Goal: Task Accomplishment & Management: Manage account settings

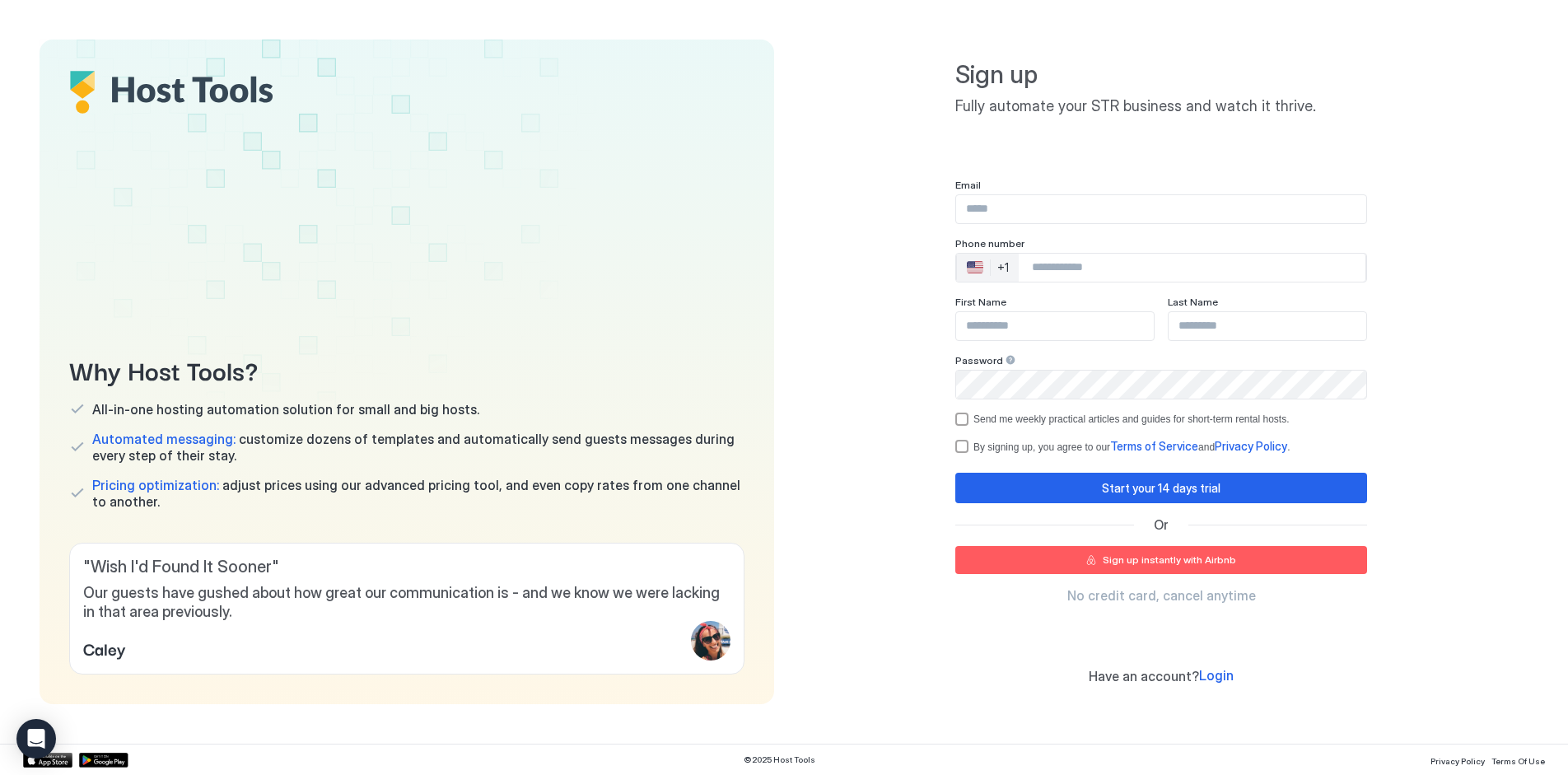
click at [1070, 207] on input "Input Field" at bounding box center [1161, 209] width 410 height 28
paste input "**********"
type input "**********"
click at [1004, 264] on div "+1" at bounding box center [1003, 267] width 12 height 15
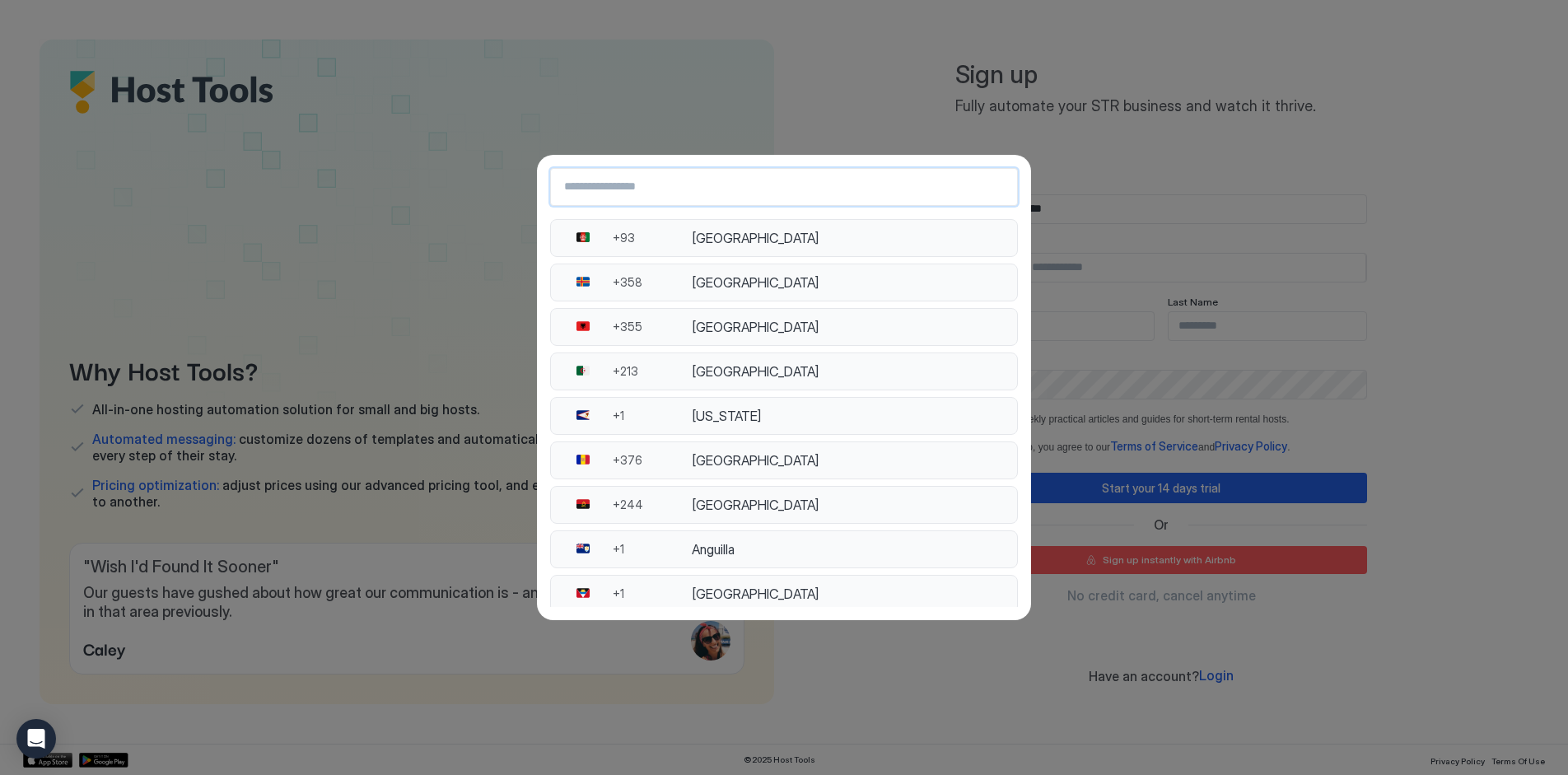
click at [677, 175] on input "Country Select Search Input" at bounding box center [784, 187] width 466 height 30
paste input "**********"
type input "**********"
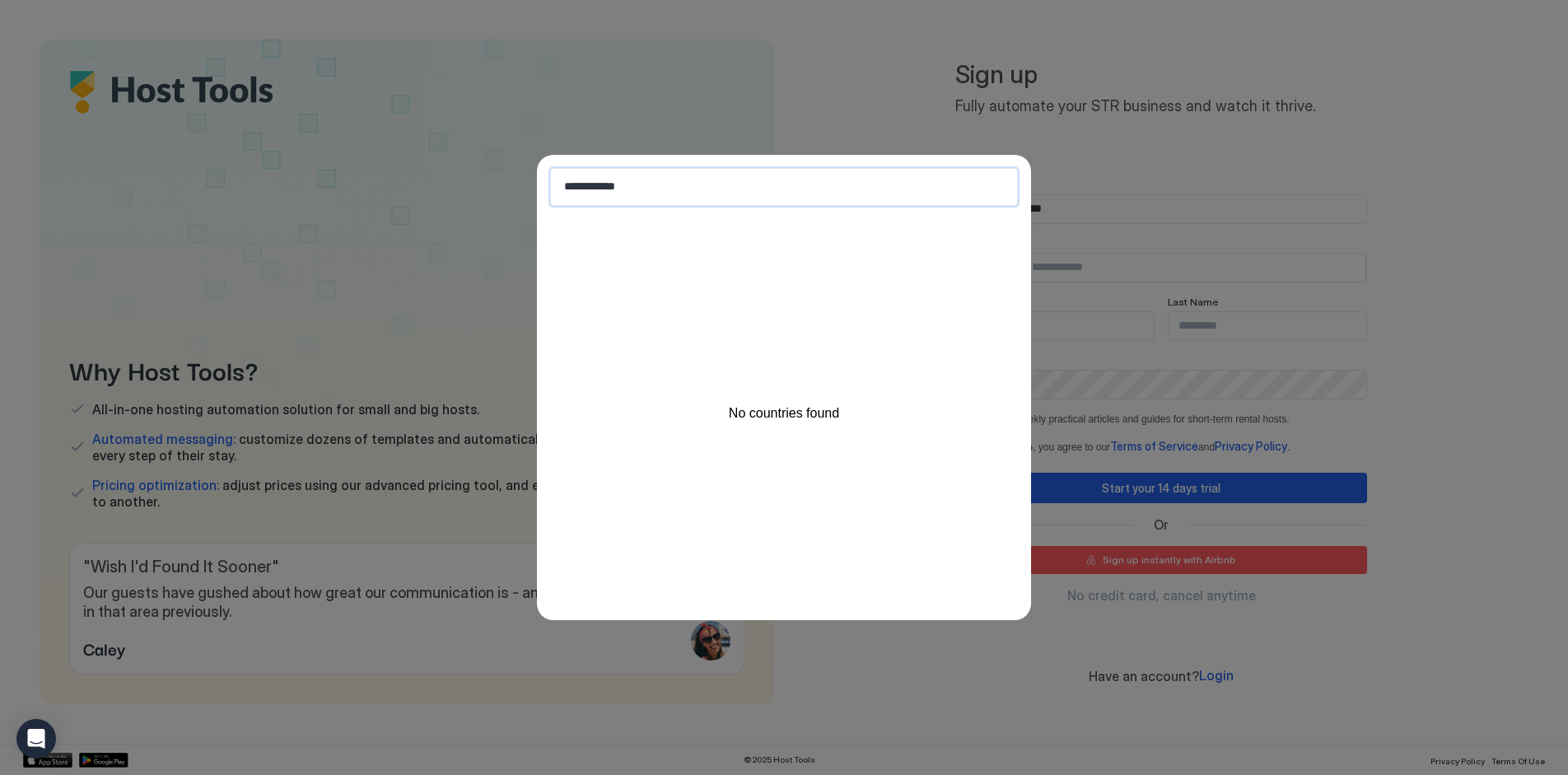
drag, startPoint x: 586, startPoint y: 186, endPoint x: 960, endPoint y: 143, distance: 376.5
click at [960, 143] on button "**********" at bounding box center [784, 387] width 1568 height 775
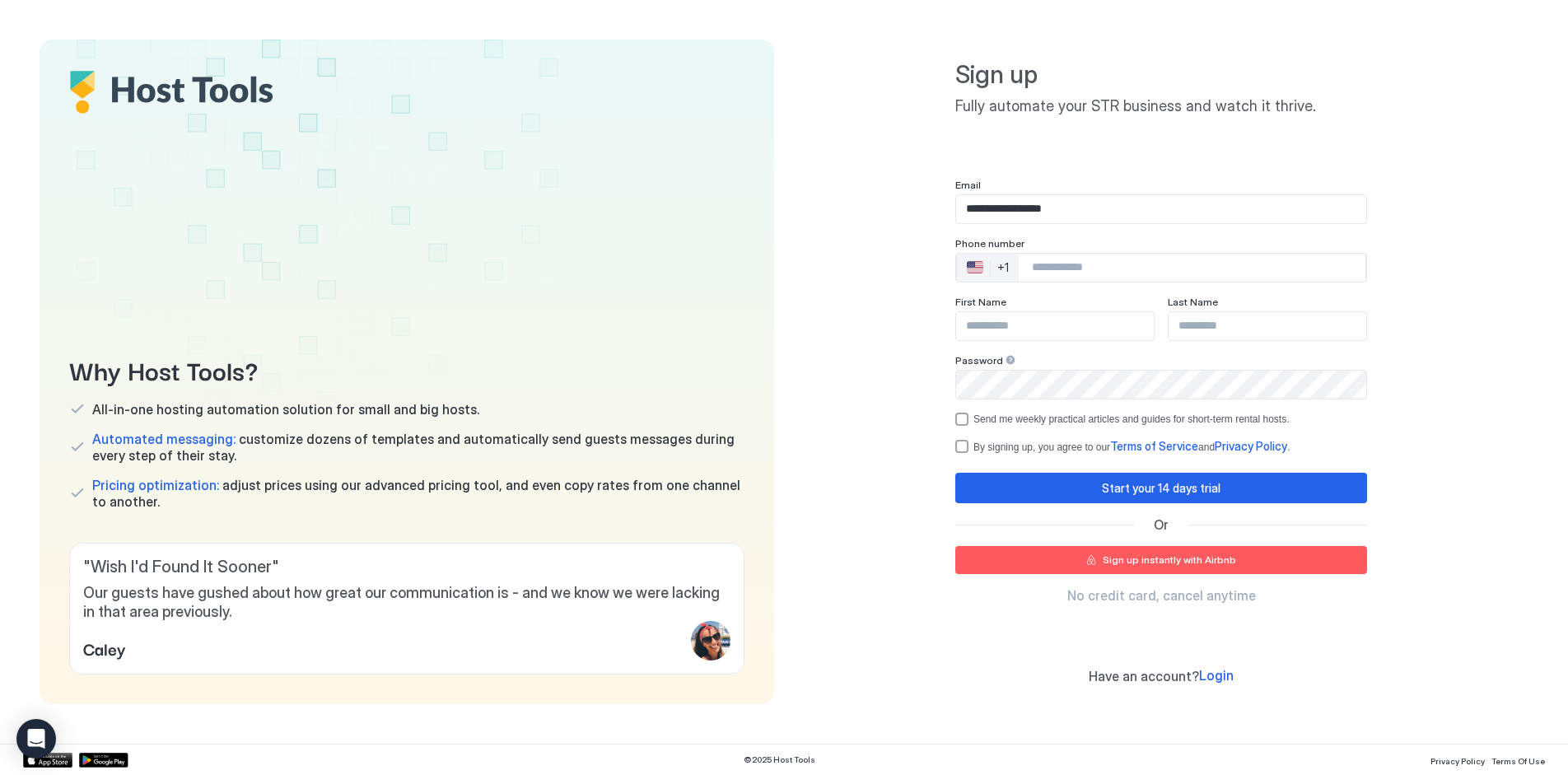
click at [1004, 268] on div "+1" at bounding box center [1003, 267] width 12 height 15
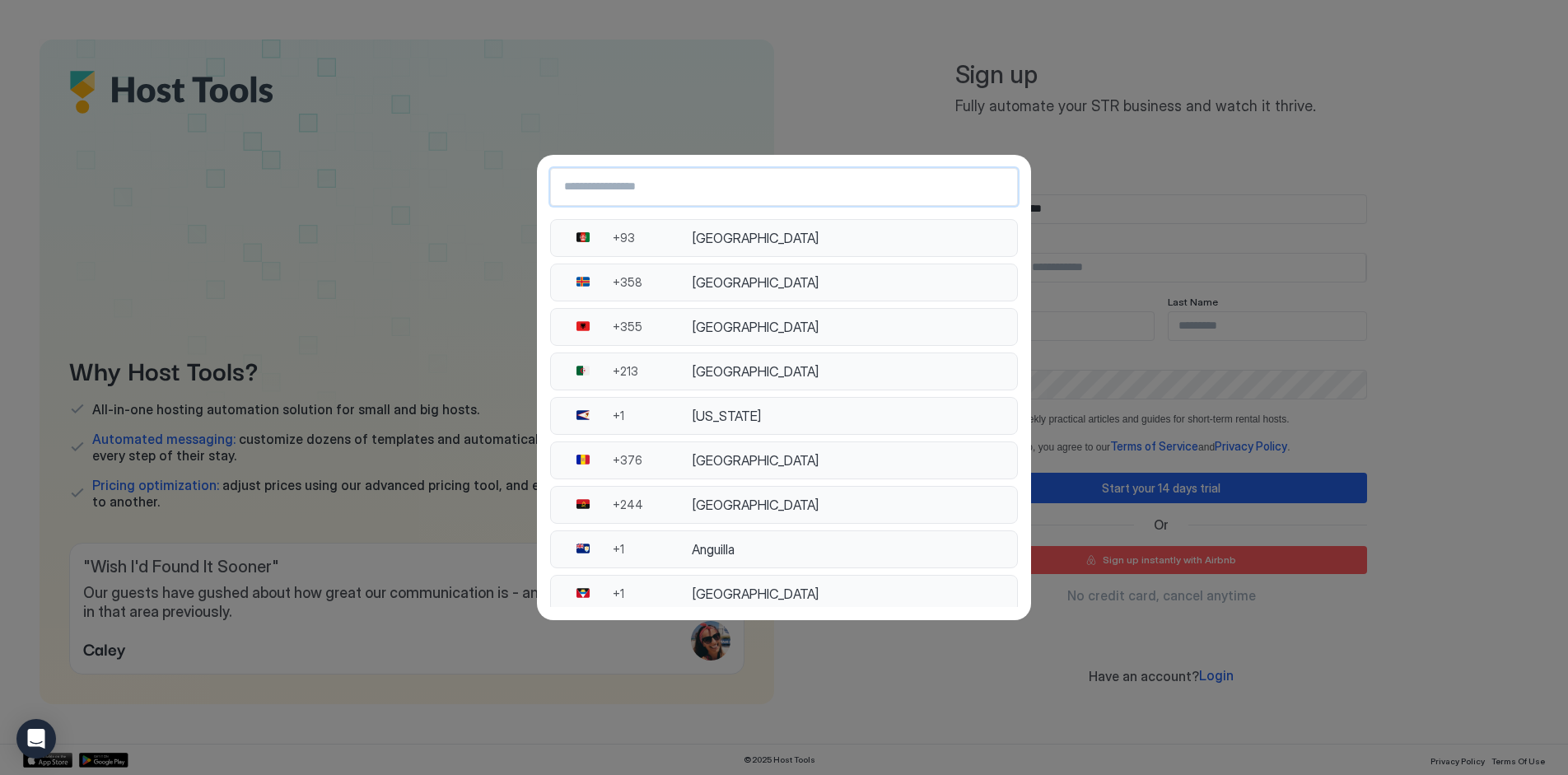
click at [662, 187] on input "Country Select Search Input" at bounding box center [784, 187] width 466 height 30
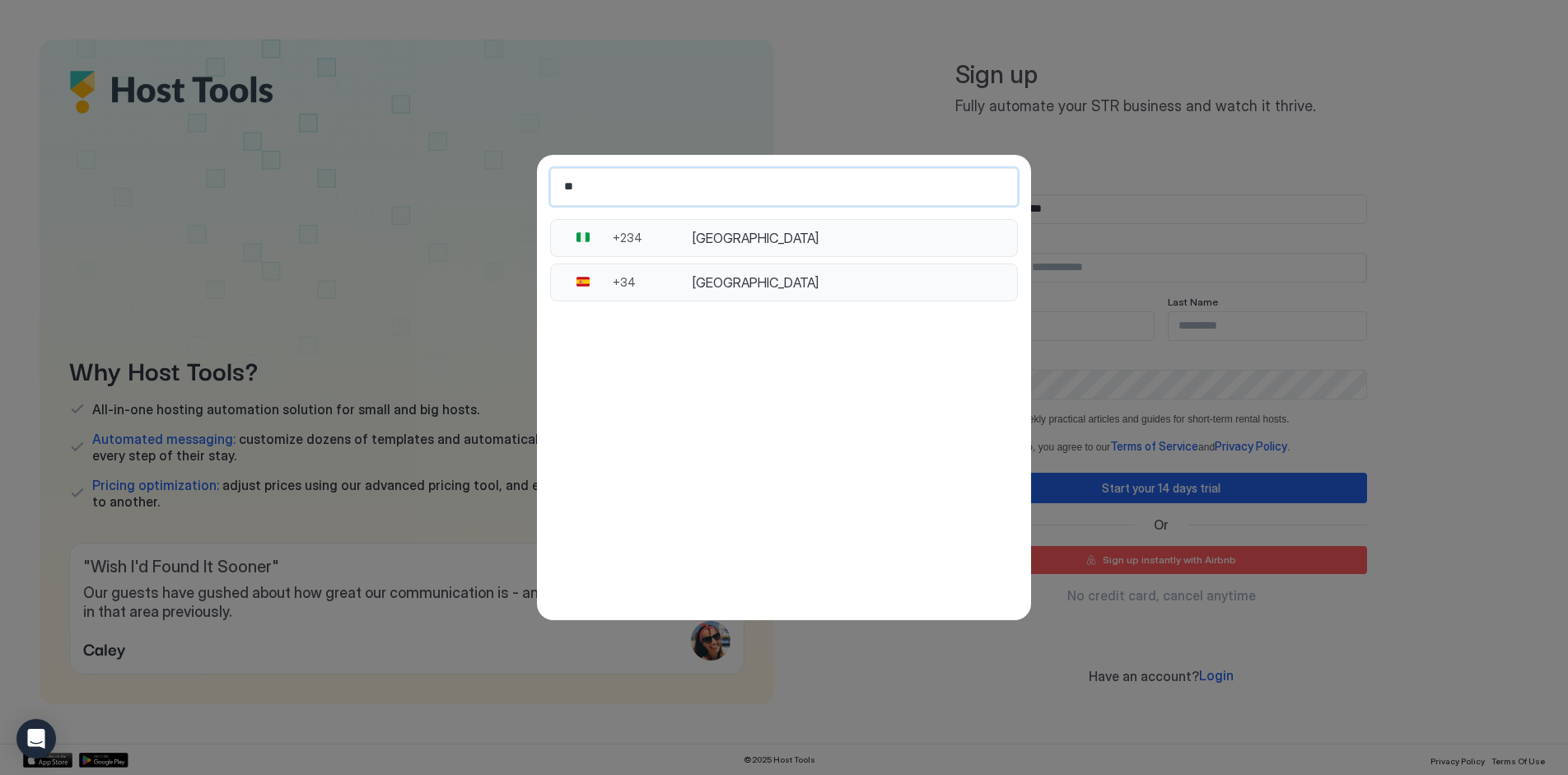
type input "**"
click at [683, 288] on div "+34" at bounding box center [652, 282] width 79 height 15
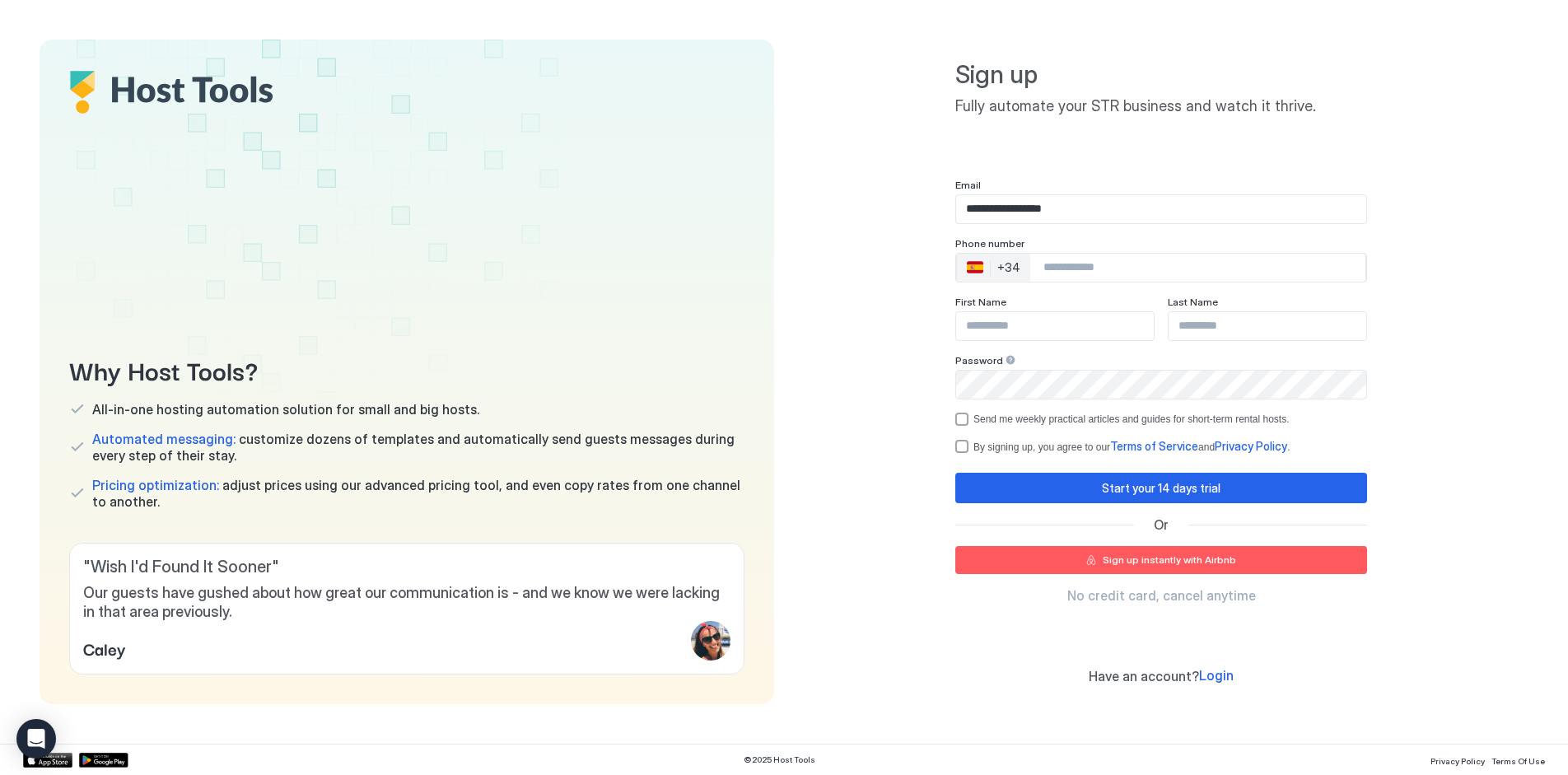
paste input "Phone Number input"
click at [1155, 270] on input "Phone Number input" at bounding box center [1198, 268] width 335 height 30
paste input "**********"
type input "**********"
click at [1058, 321] on input "Input Field" at bounding box center [1055, 326] width 197 height 28
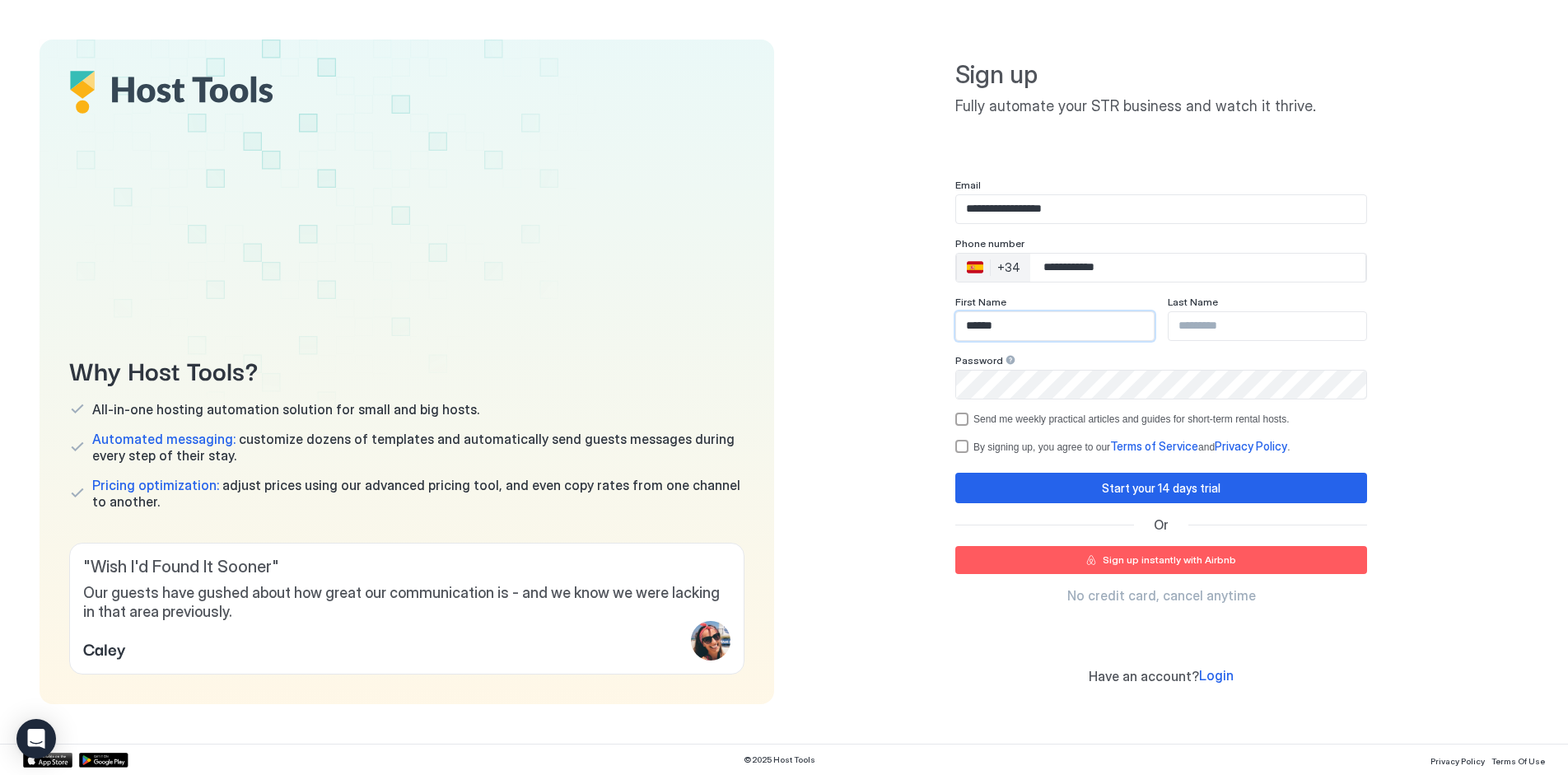
type input "******"
click at [1180, 320] on input "Input Field" at bounding box center [1267, 326] width 197 height 28
type input "***"
click at [1063, 417] on div "Send me weekly practical articles and guides for short-term rental hosts." at bounding box center [1131, 420] width 317 height 12
click at [1071, 448] on div "By signing up, you agree to our Terms of Service and Privacy Policy ." at bounding box center [1131, 446] width 317 height 15
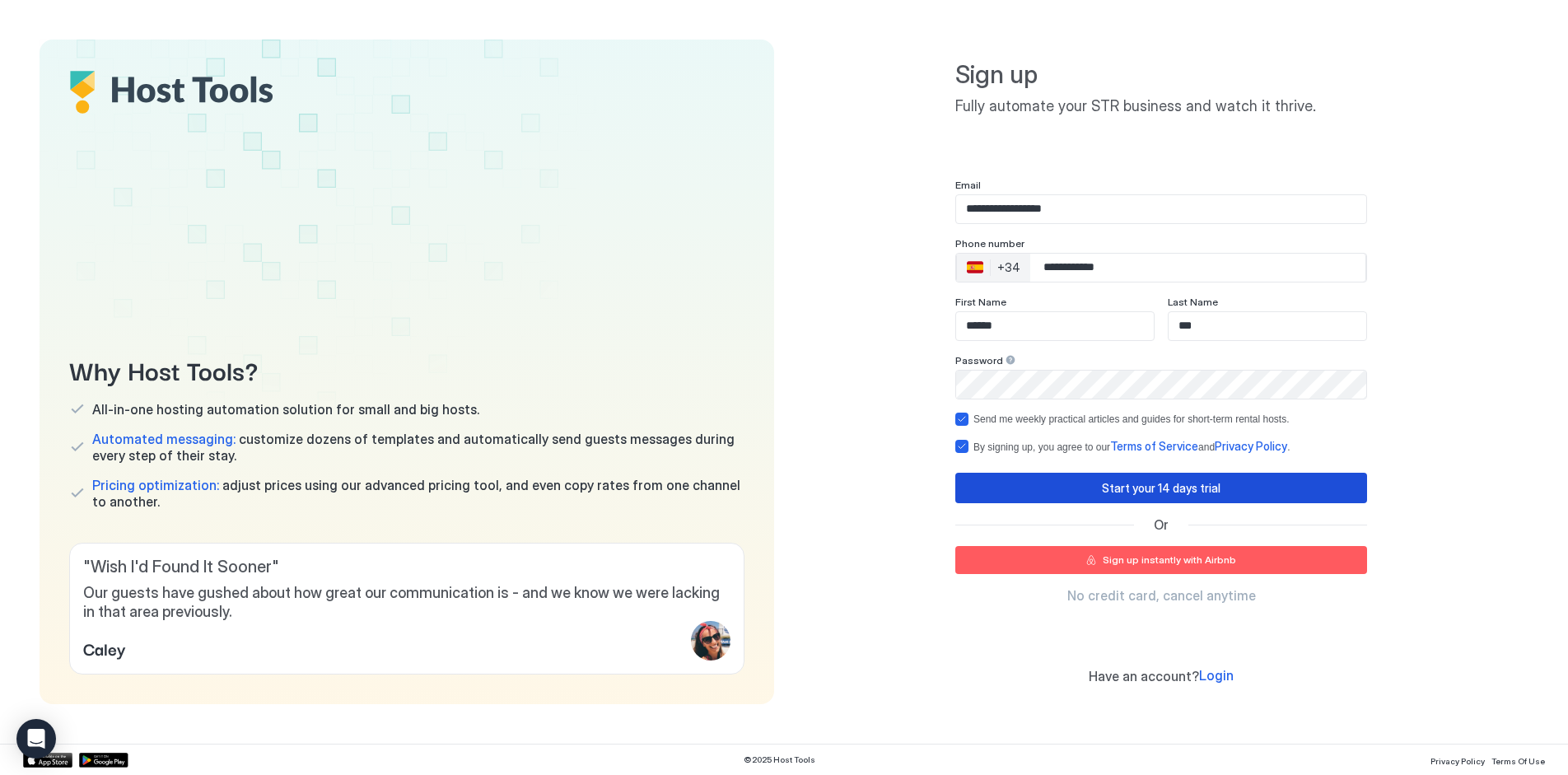
click at [1131, 495] on div "Start your 14 days trial" at bounding box center [1161, 487] width 119 height 17
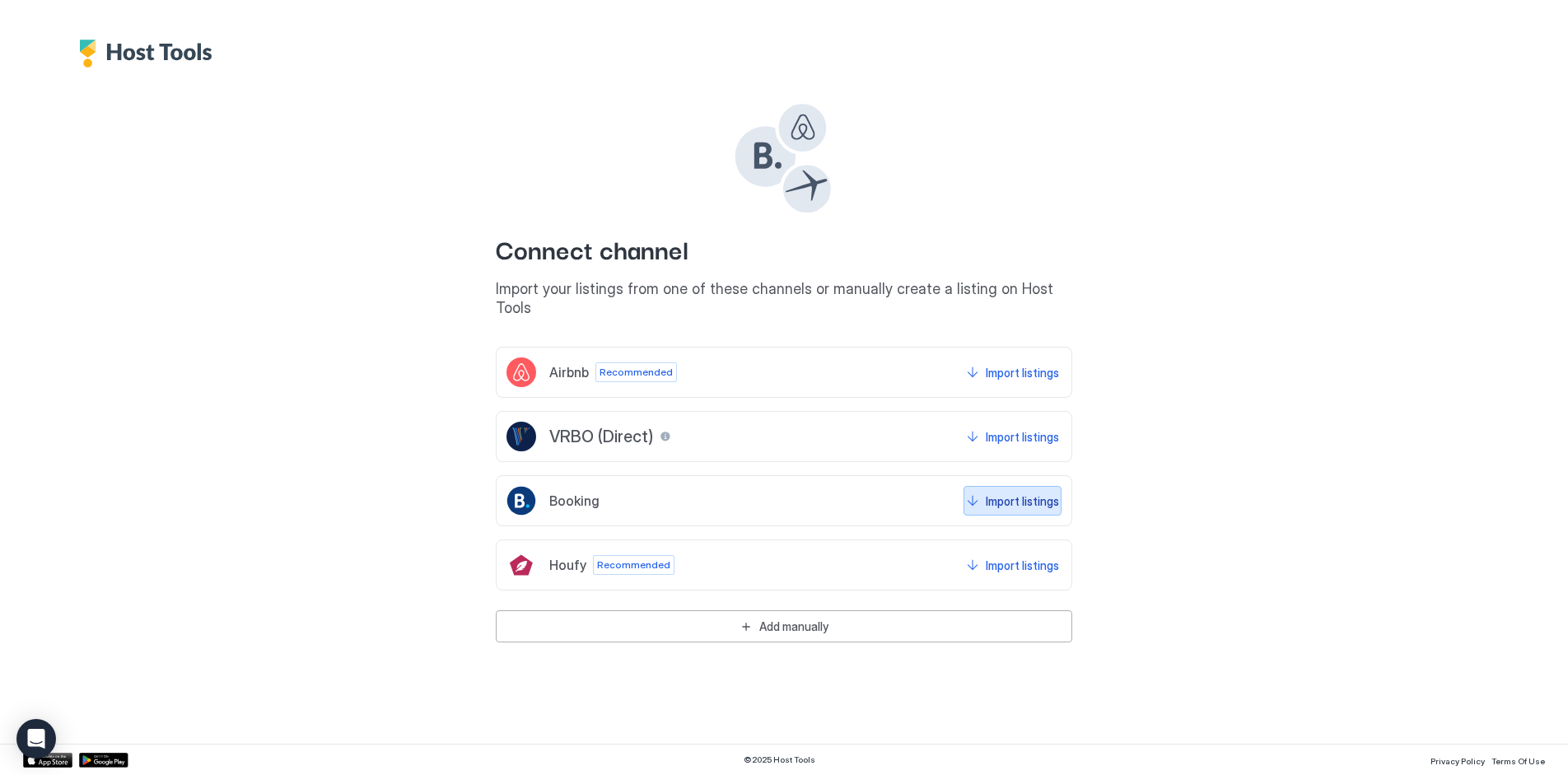
click at [984, 501] on button "Import listings" at bounding box center [1012, 501] width 98 height 30
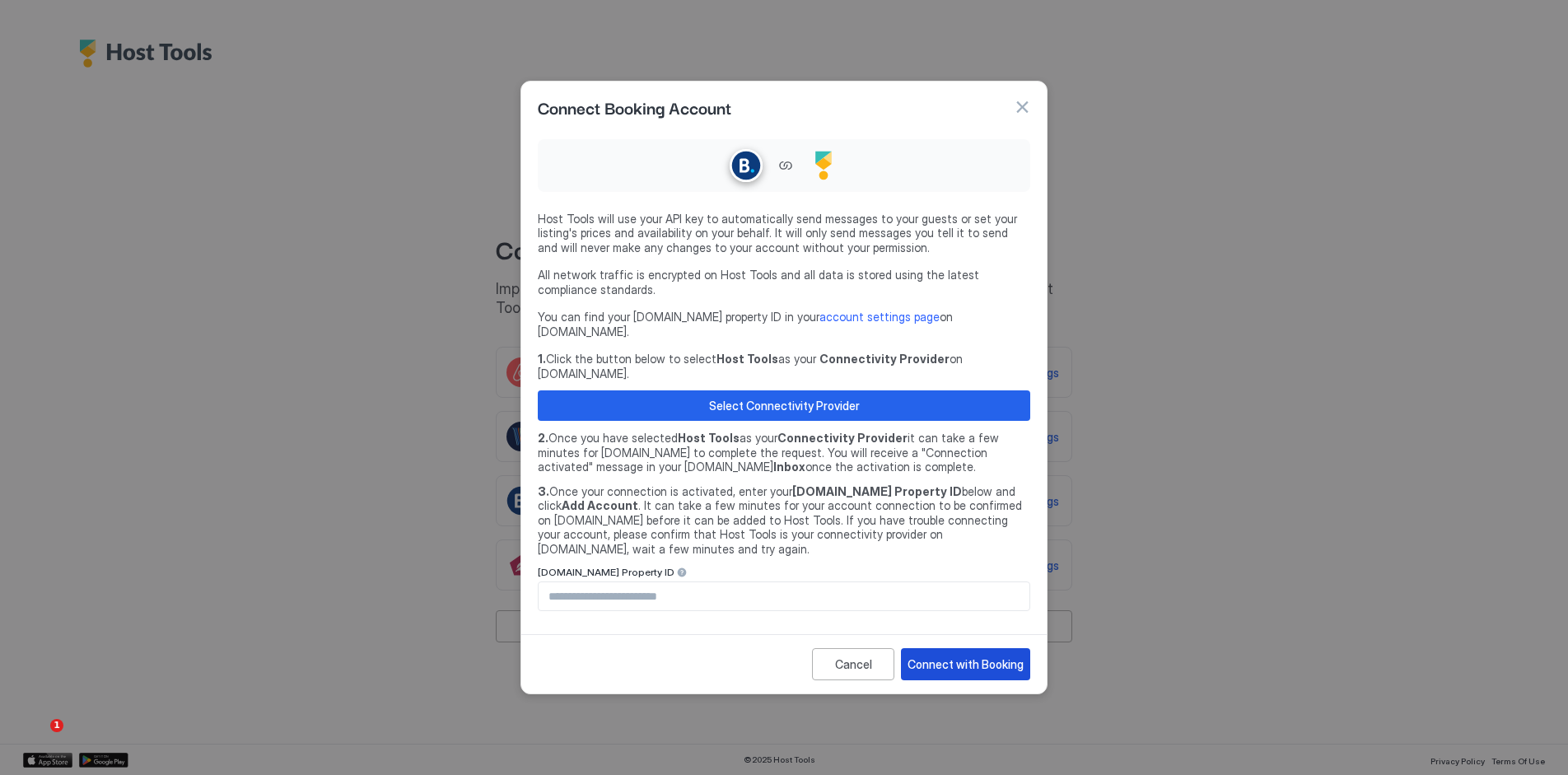
click at [971, 656] on div "Connect with Booking" at bounding box center [966, 664] width 116 height 17
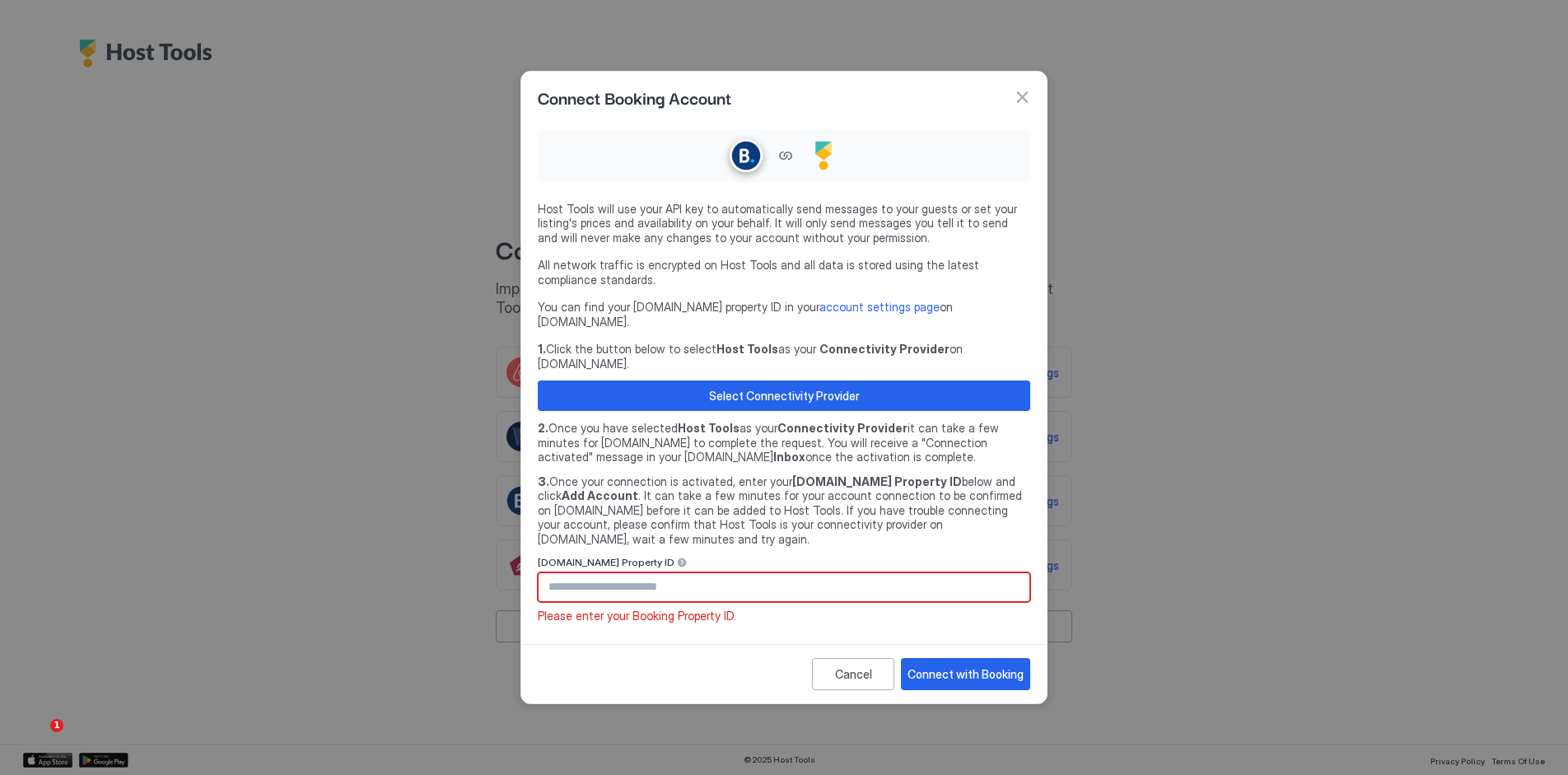
click at [737, 574] on input "Input Field" at bounding box center [784, 587] width 491 height 28
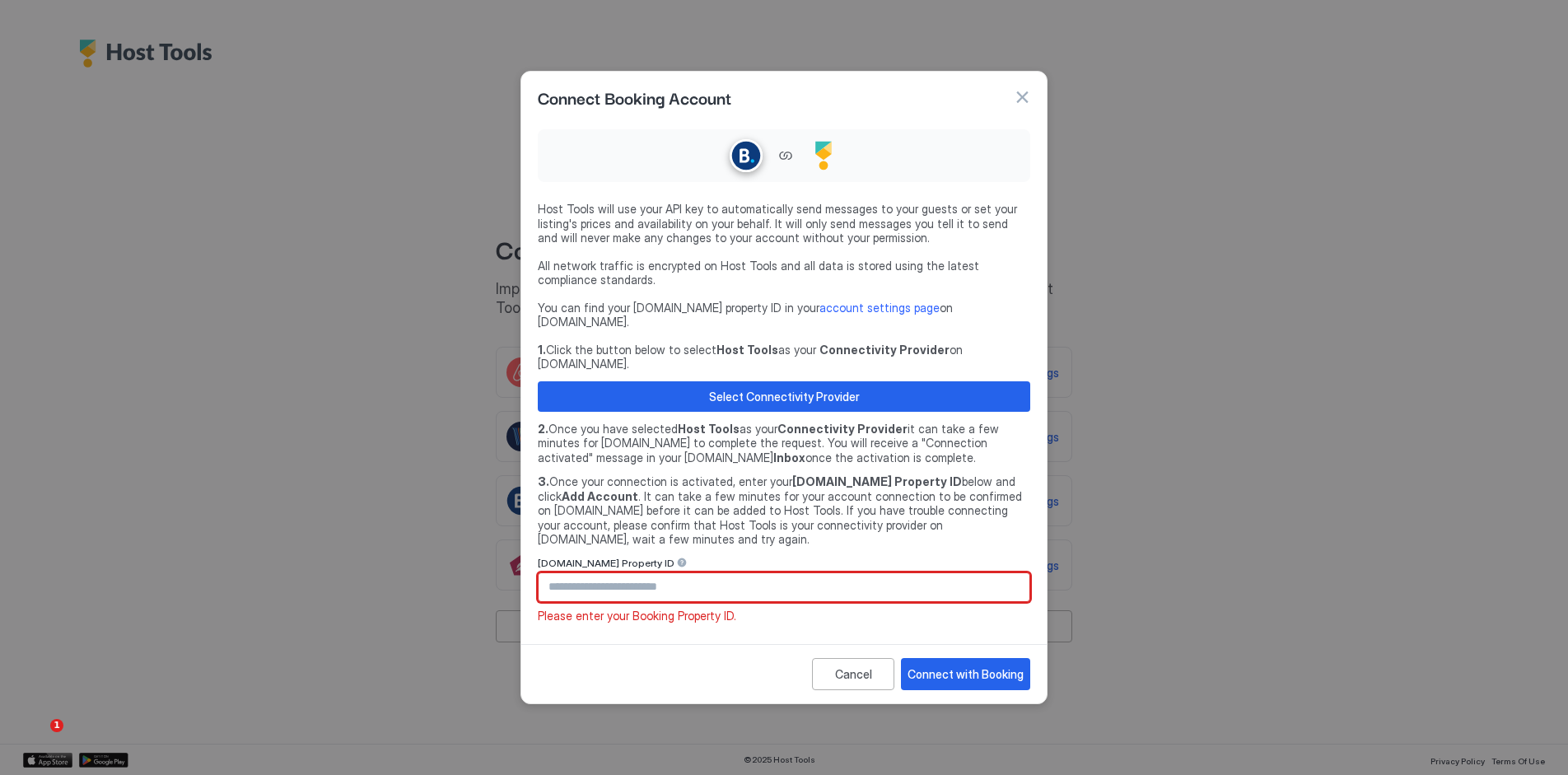
click at [804, 574] on input "Input Field" at bounding box center [784, 587] width 491 height 28
paste input "******"
type input "******"
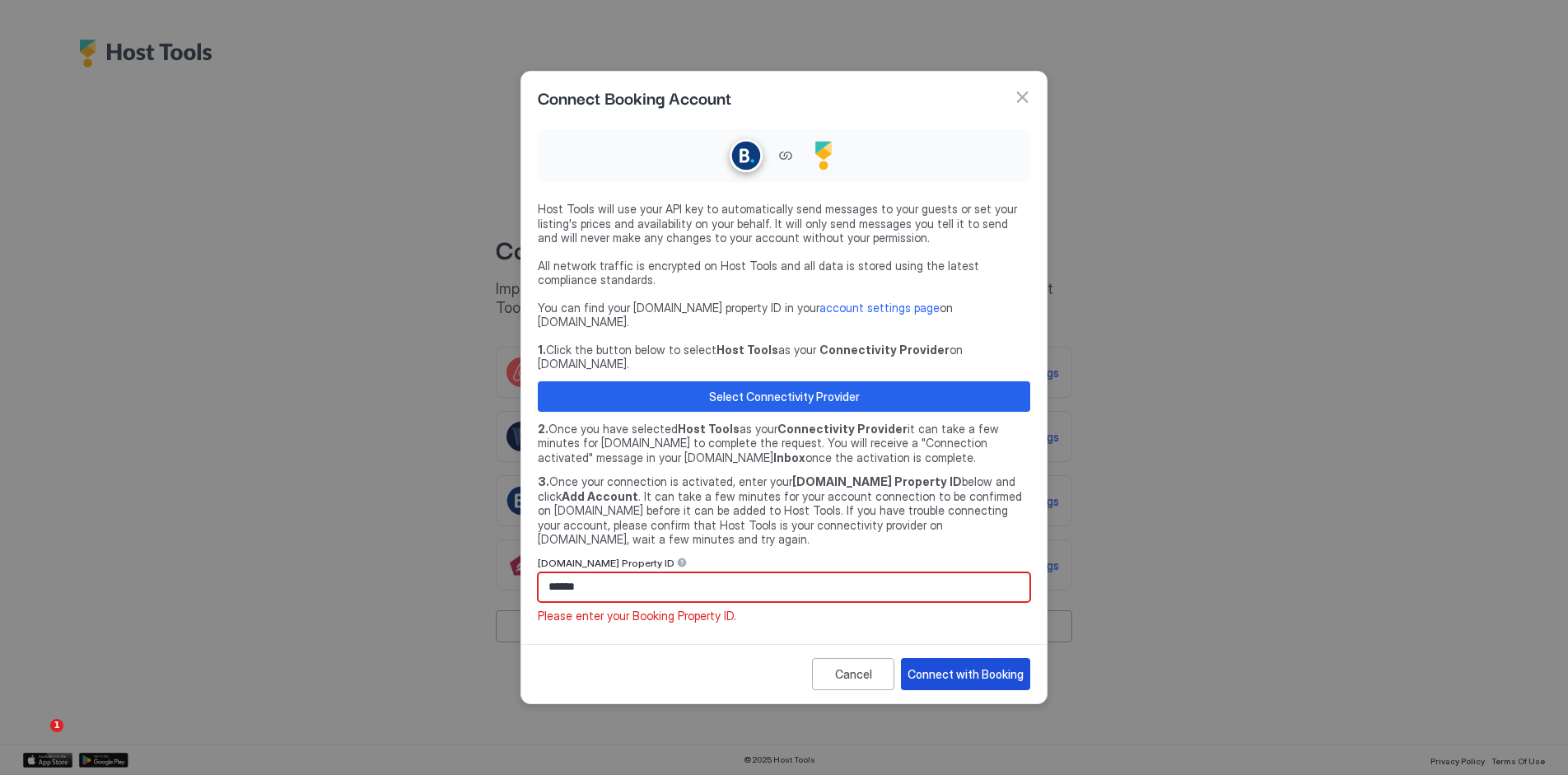
click at [951, 666] on div "Connect with Booking" at bounding box center [966, 674] width 116 height 17
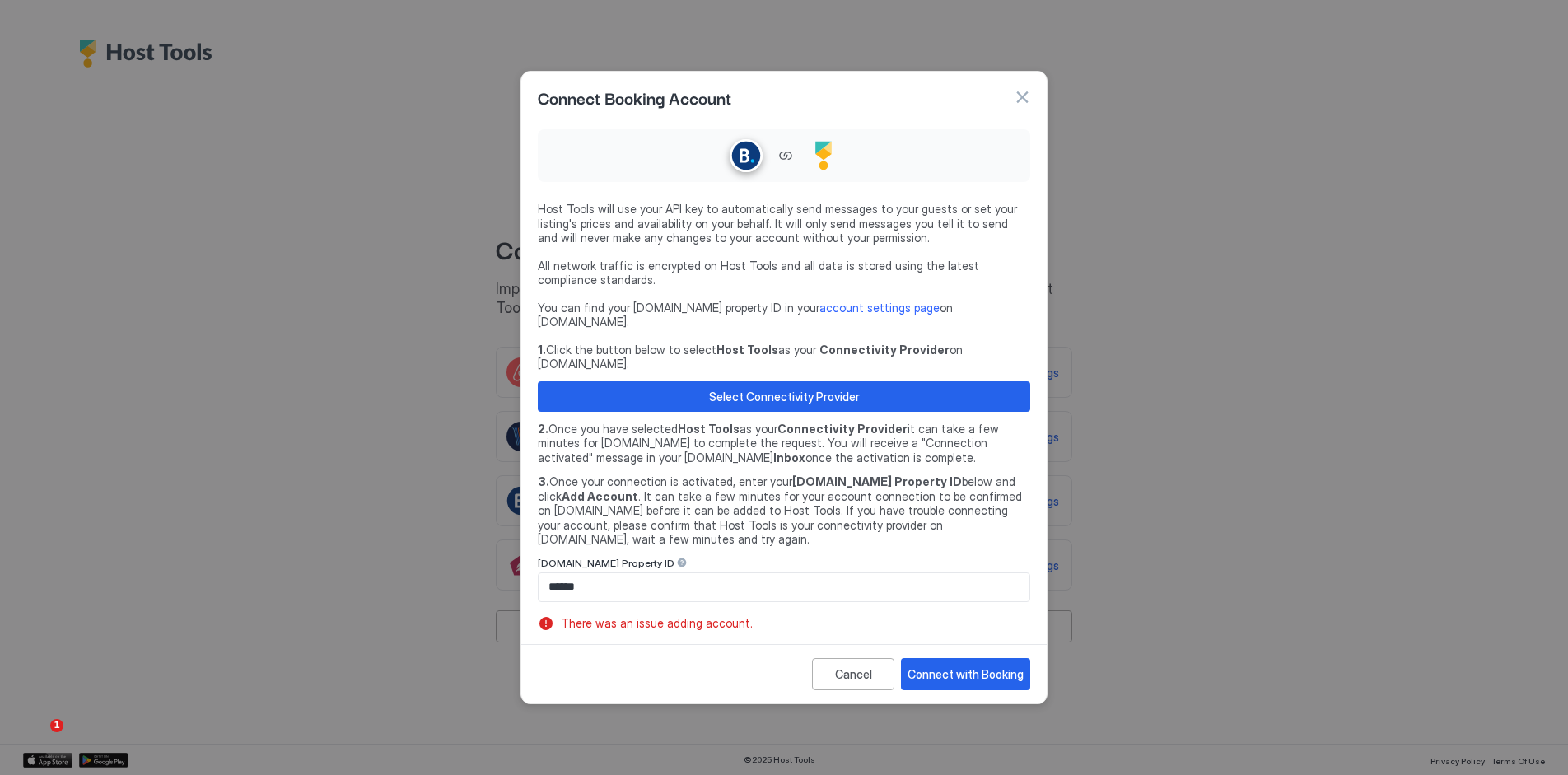
click at [664, 616] on span "There was an issue adding account." at bounding box center [792, 623] width 462 height 15
copy span "There was an issue adding account."
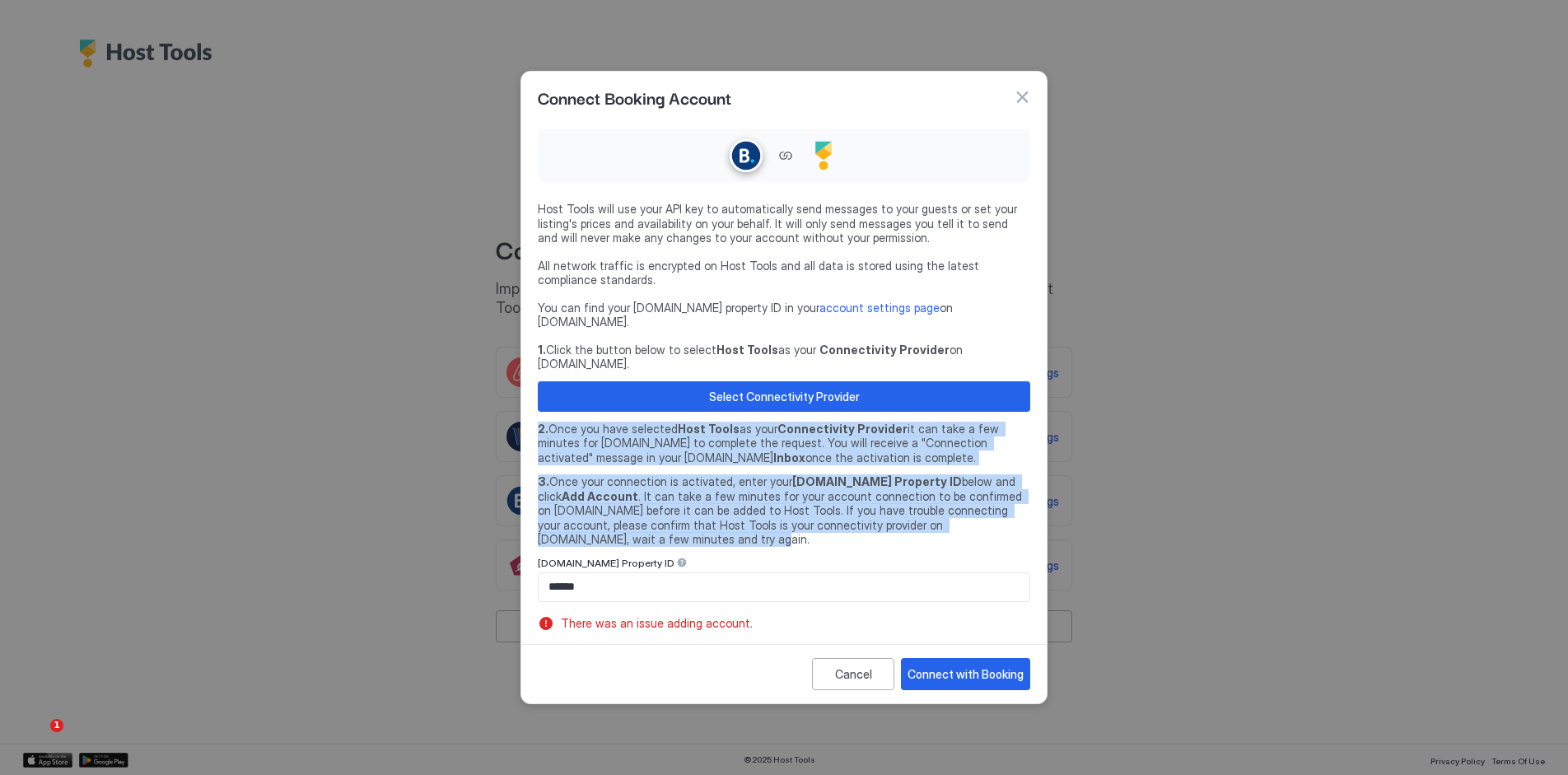
drag, startPoint x: 525, startPoint y: 406, endPoint x: 793, endPoint y: 514, distance: 288.9
click at [793, 514] on div "Host Tools will use your API key to automatically send messages to your guests …" at bounding box center [783, 380] width 525 height 515
copy div "2. Once you have selected Host Tools as your Connectivity Provider it can take …"
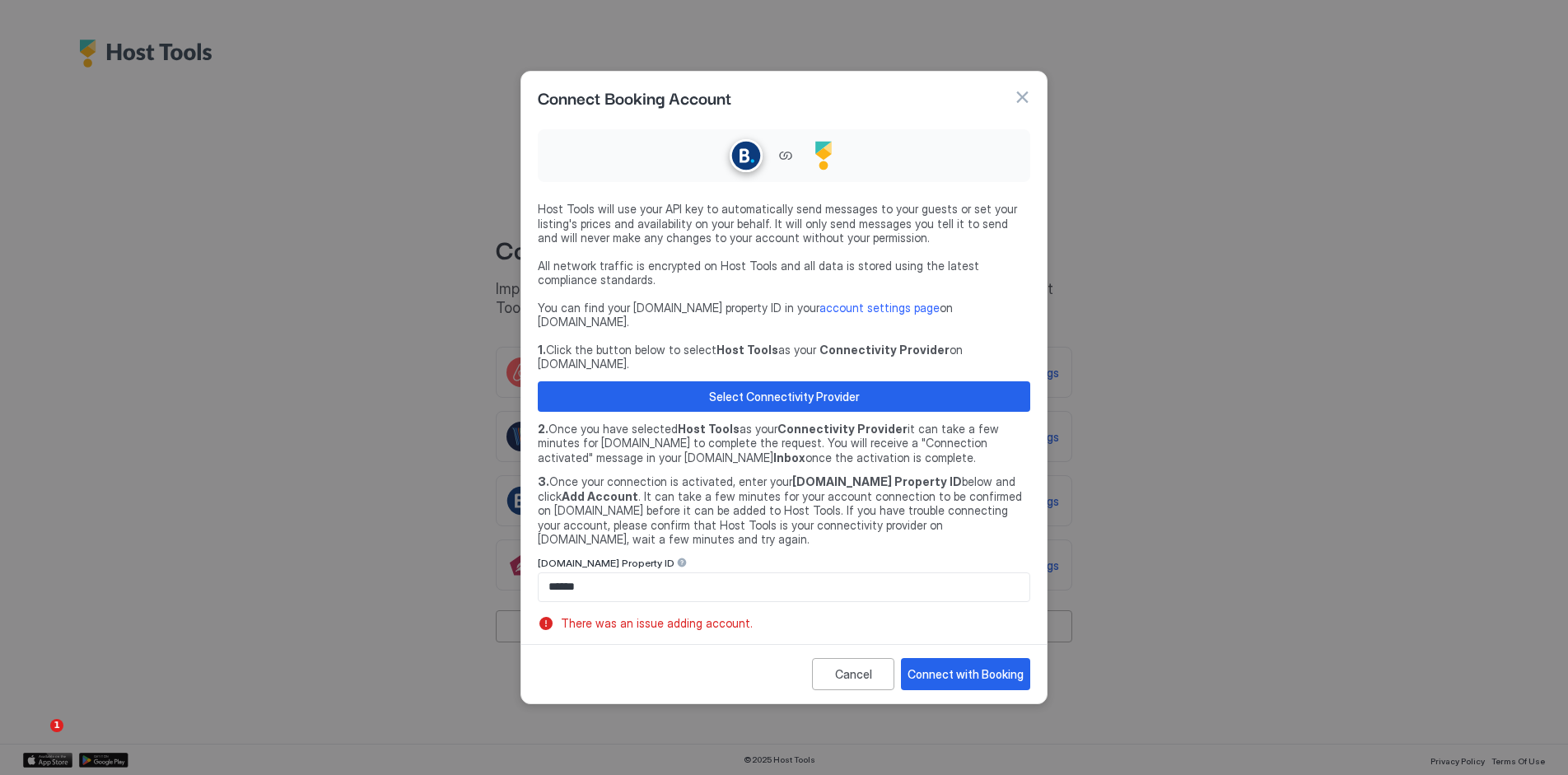
drag, startPoint x: 752, startPoint y: 575, endPoint x: 927, endPoint y: 638, distance: 186.0
click at [756, 577] on input "******" at bounding box center [784, 587] width 491 height 28
click at [952, 670] on div "Connect with Booking" at bounding box center [966, 674] width 116 height 17
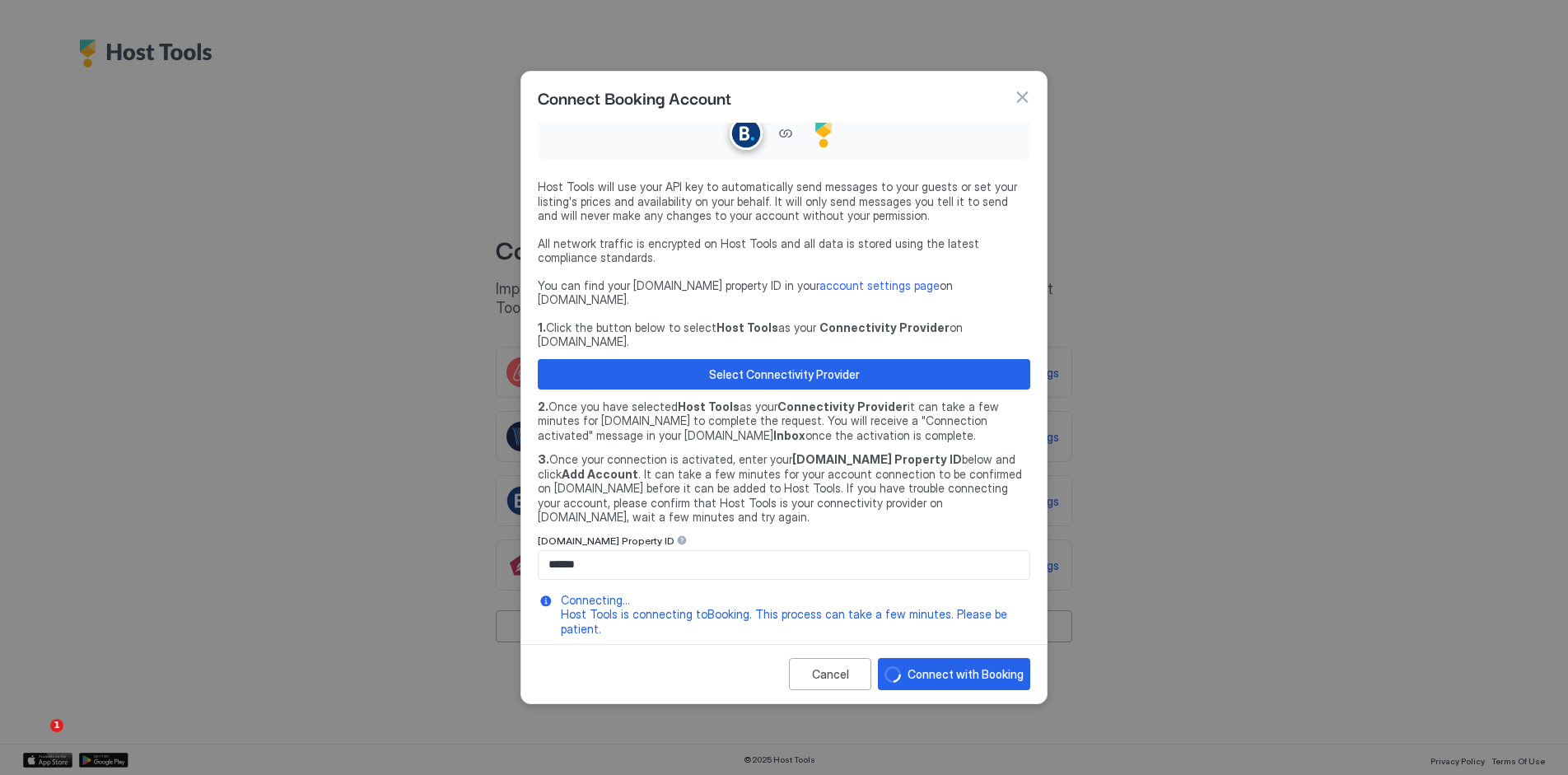
scroll to position [23, 0]
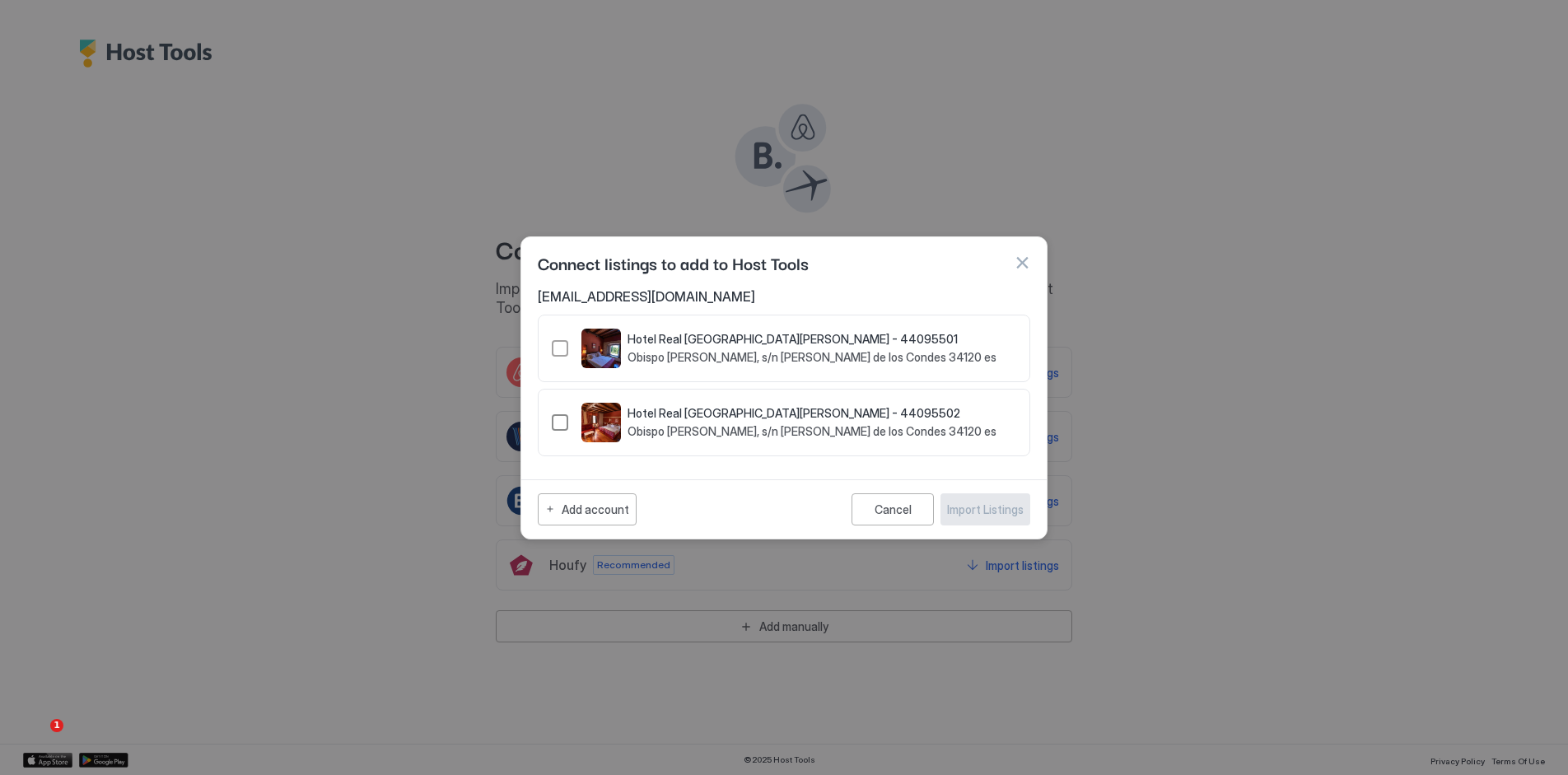
click at [564, 413] on div "Hotel Real [GEOGRAPHIC_DATA][PERSON_NAME] - 44095502 Obispo [PERSON_NAME], s/n …" at bounding box center [774, 423] width 445 height 40
click at [560, 346] on div "44095501" at bounding box center [560, 348] width 17 height 17
click at [1009, 518] on button "Import Listings" at bounding box center [985, 509] width 89 height 32
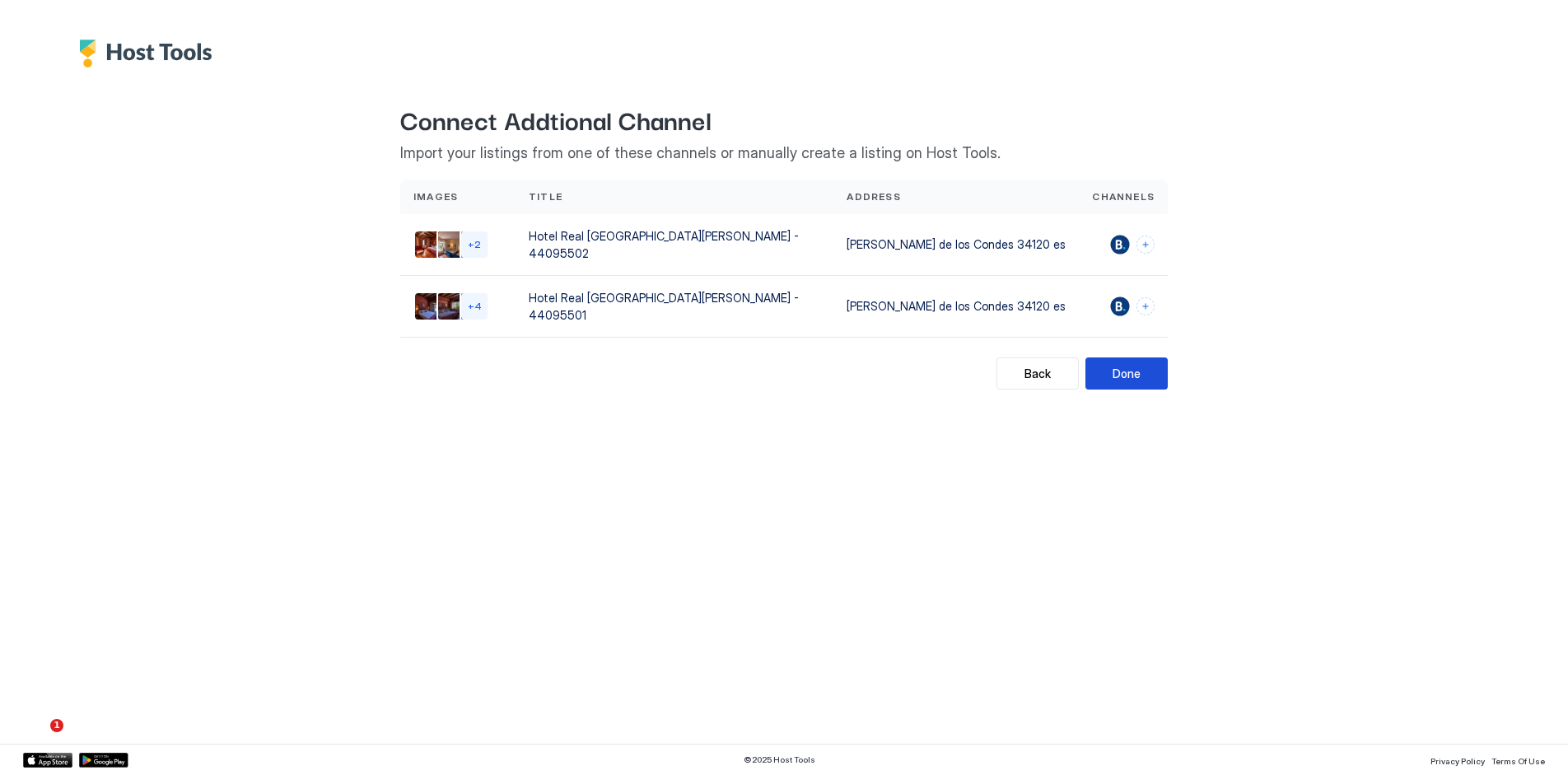
click at [1125, 365] on div "Done" at bounding box center [1126, 373] width 28 height 17
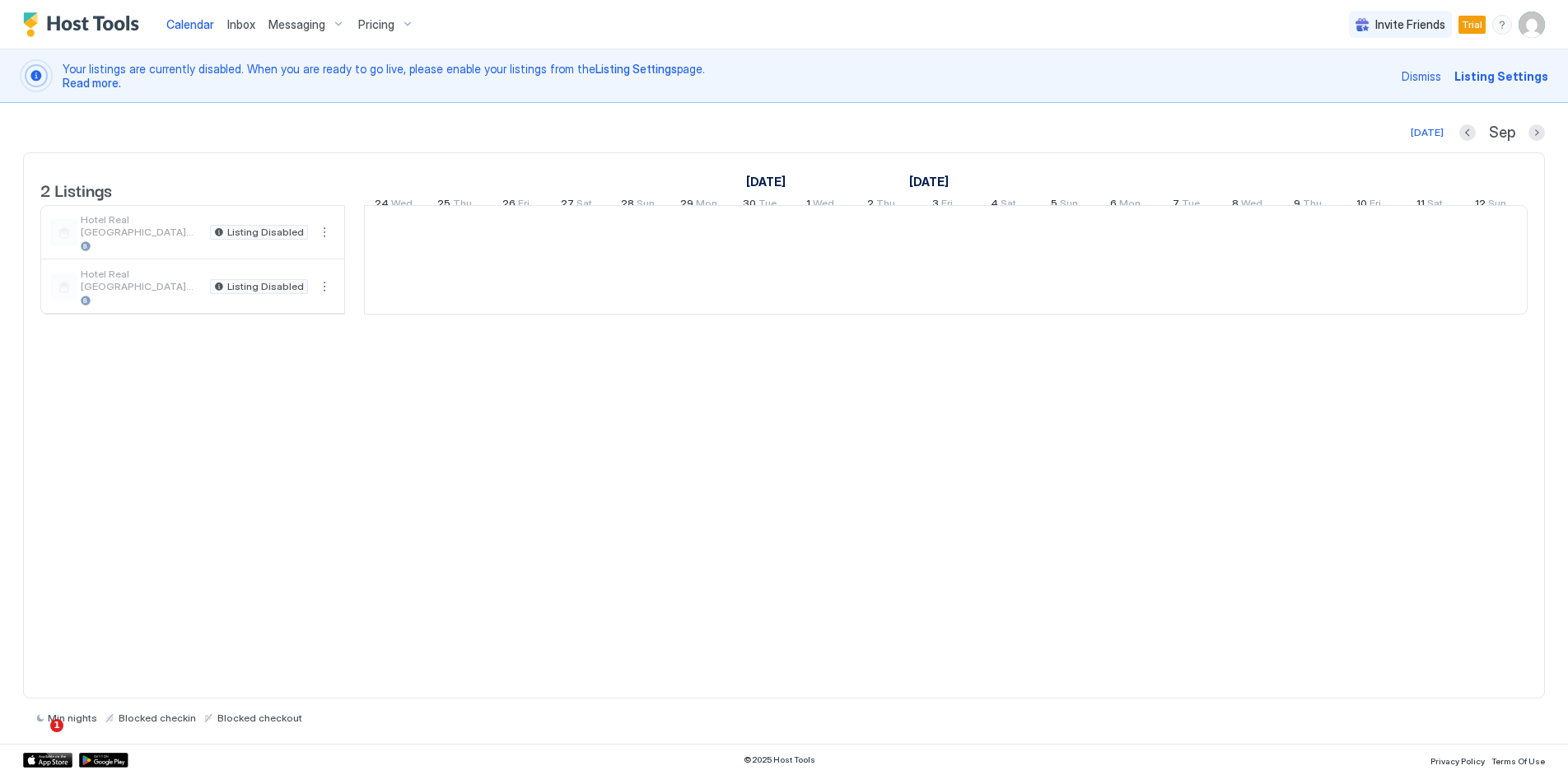
scroll to position [0, 915]
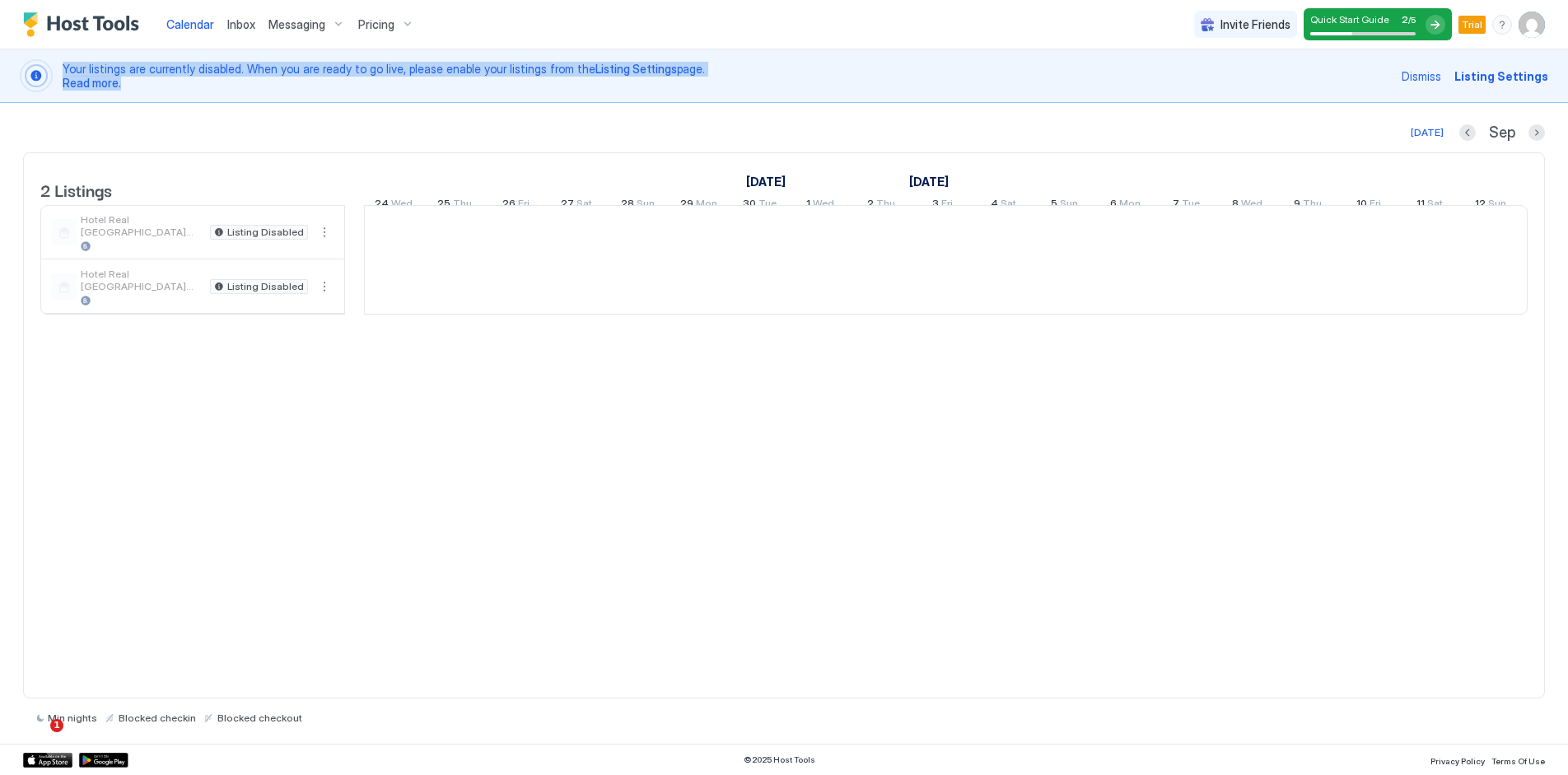
drag, startPoint x: 55, startPoint y: 70, endPoint x: 40, endPoint y: 65, distance: 15.8
click at [40, 65] on div "Your listings are currently disabled. When you are ready to go live, please ena…" at bounding box center [784, 75] width 1528 height 33
copy span "Your listings are currently disabled. When you are ready to go live, please ena…"
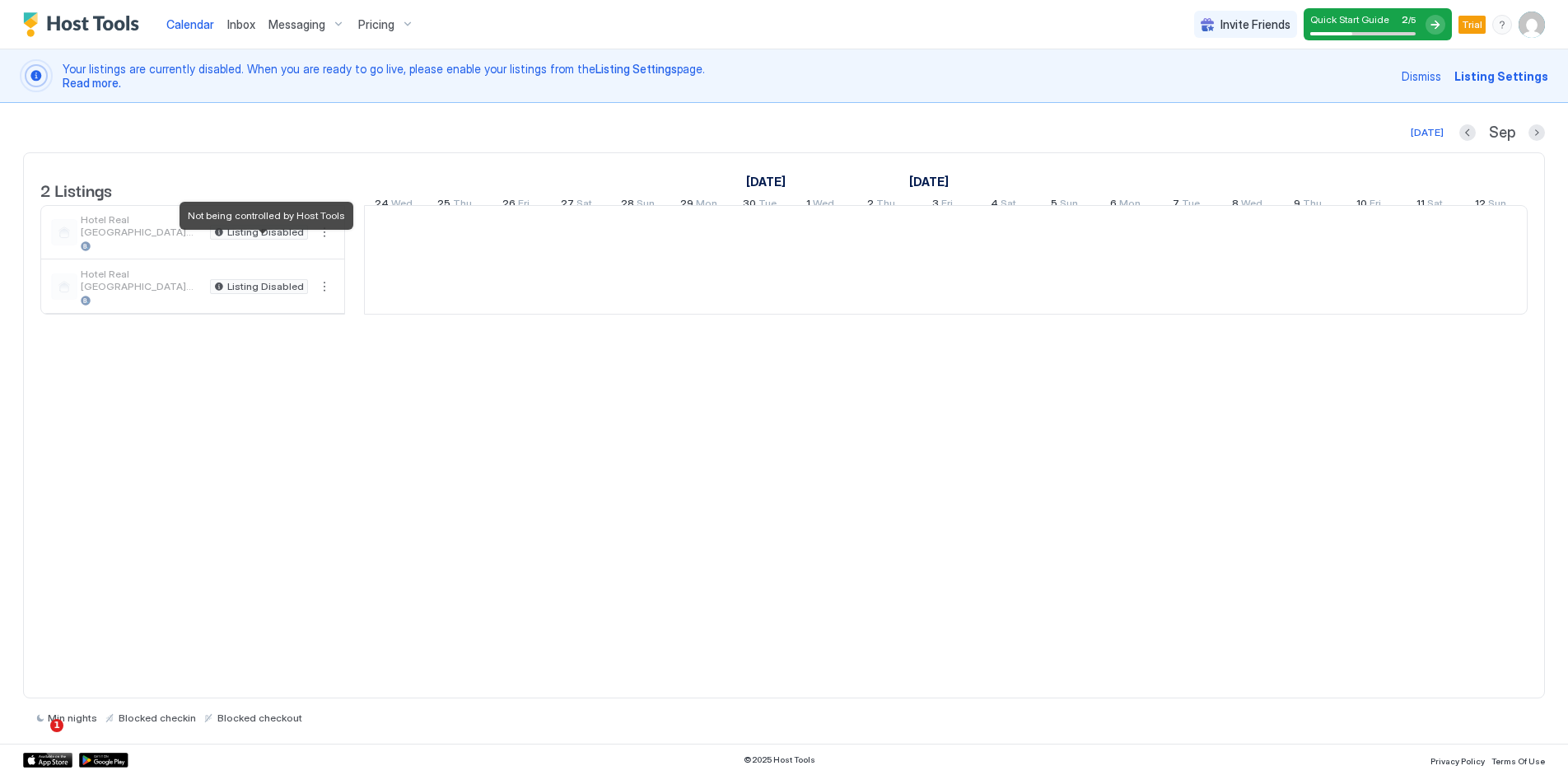
click at [279, 232] on span "Listing Disabled" at bounding box center [265, 232] width 76 height 0
click at [1529, 27] on img "User profile" at bounding box center [1531, 25] width 27 height 27
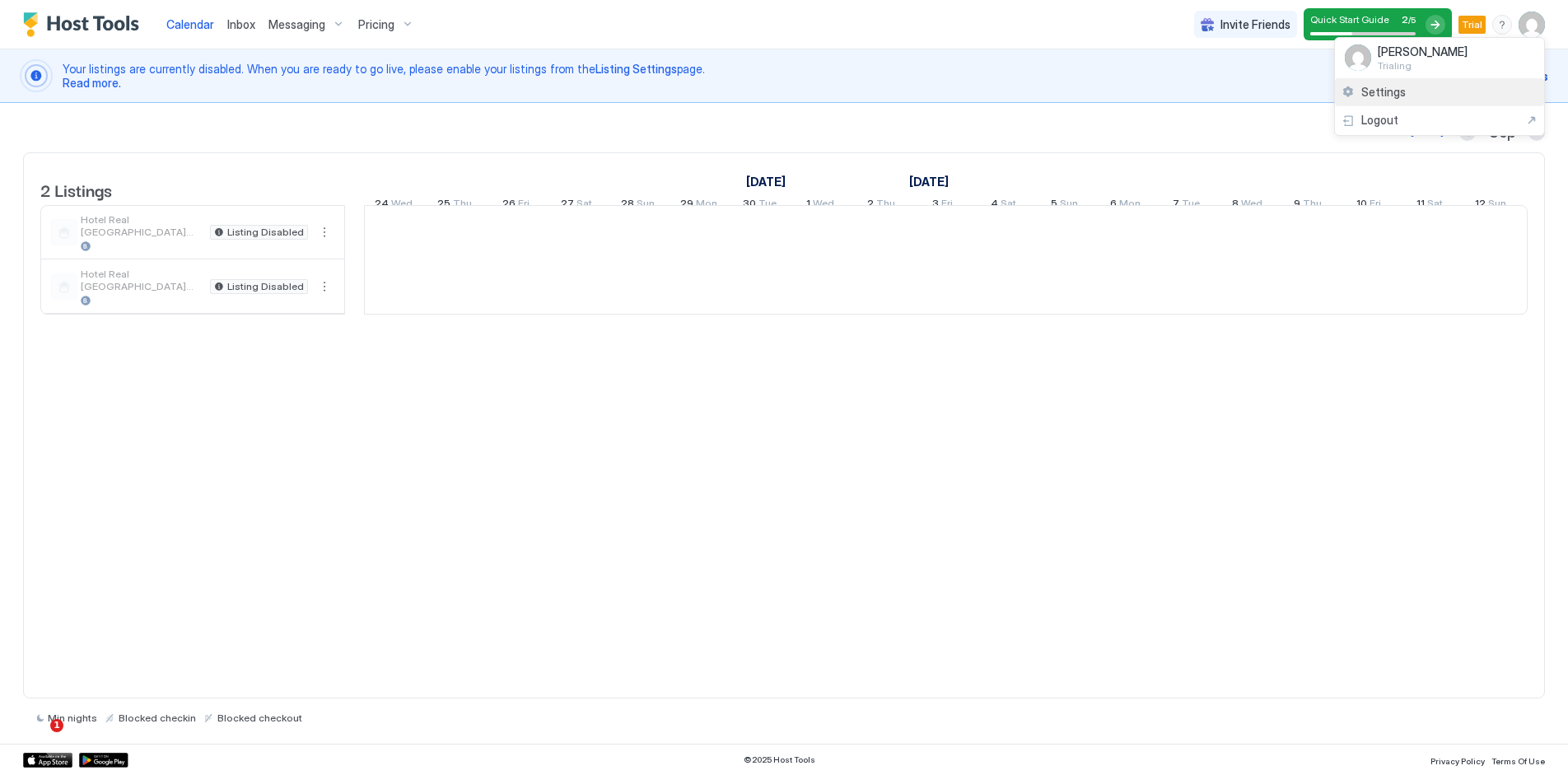
drag, startPoint x: 1390, startPoint y: 95, endPoint x: 1395, endPoint y: 88, distance: 8.6
click at [1395, 88] on span "Settings" at bounding box center [1383, 91] width 45 height 15
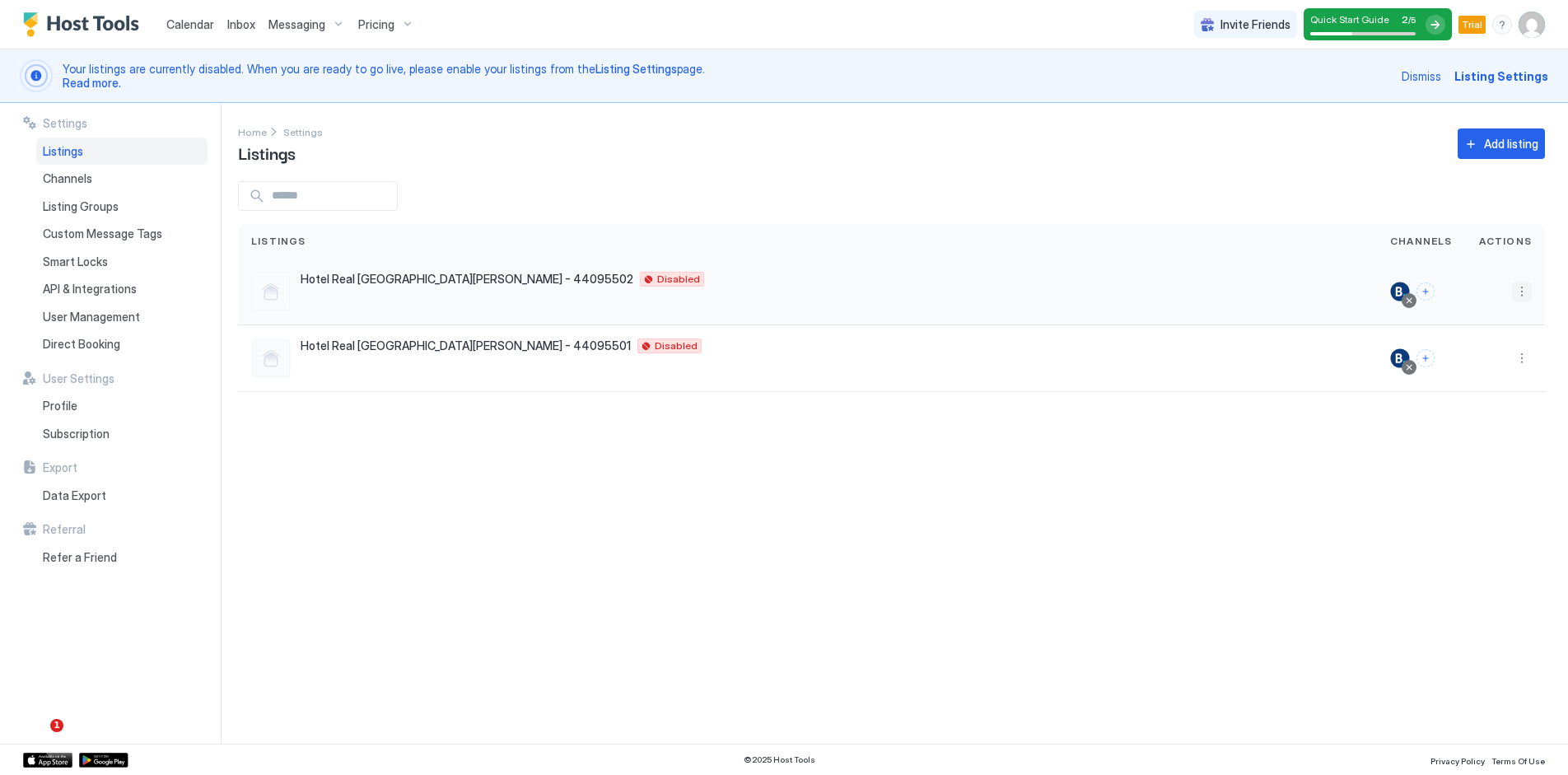
click at [1526, 288] on button "More options" at bounding box center [1522, 292] width 20 height 20
click at [1513, 370] on span "Listing Settings" at bounding box center [1485, 367] width 73 height 12
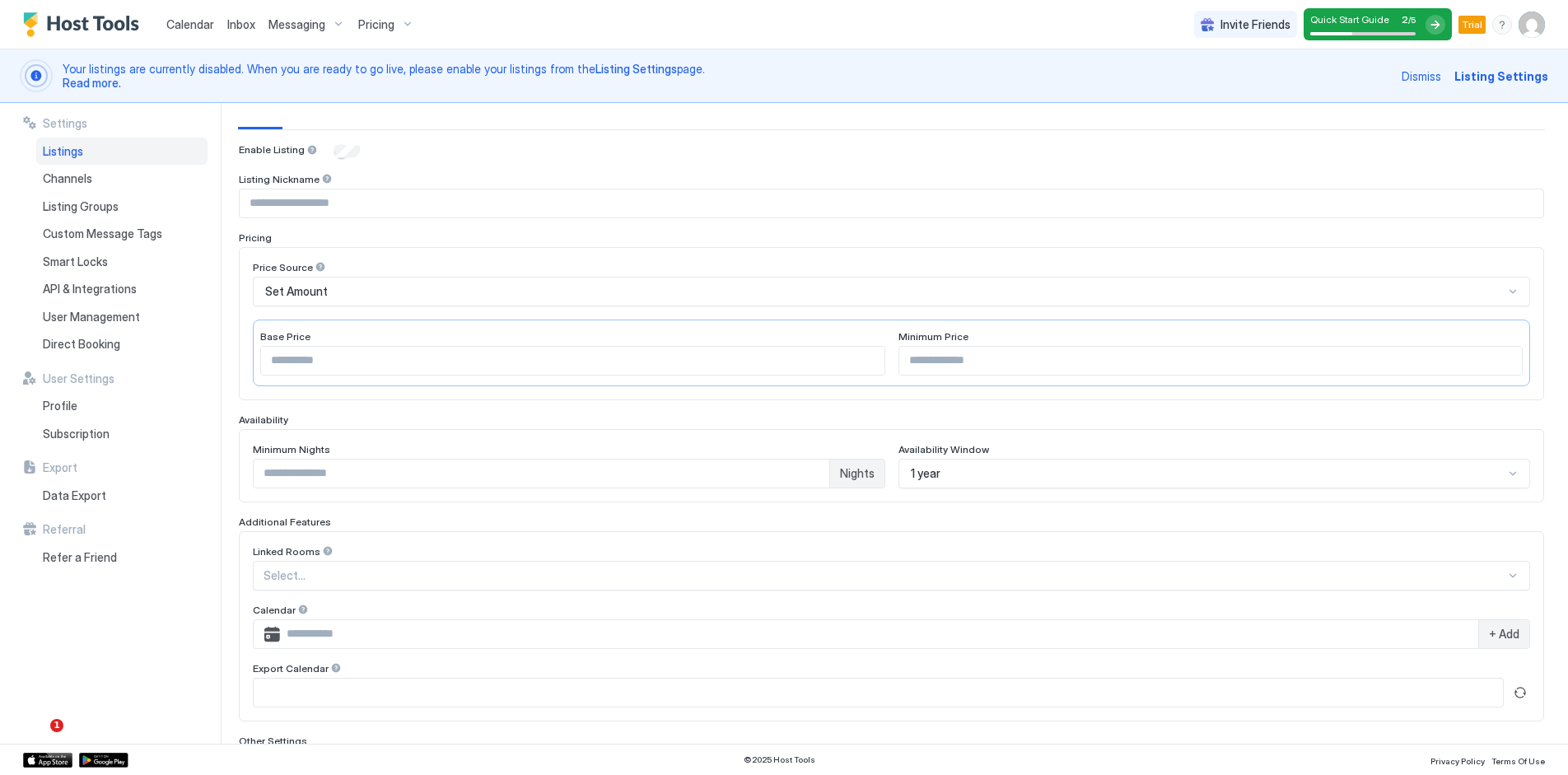
scroll to position [93, 0]
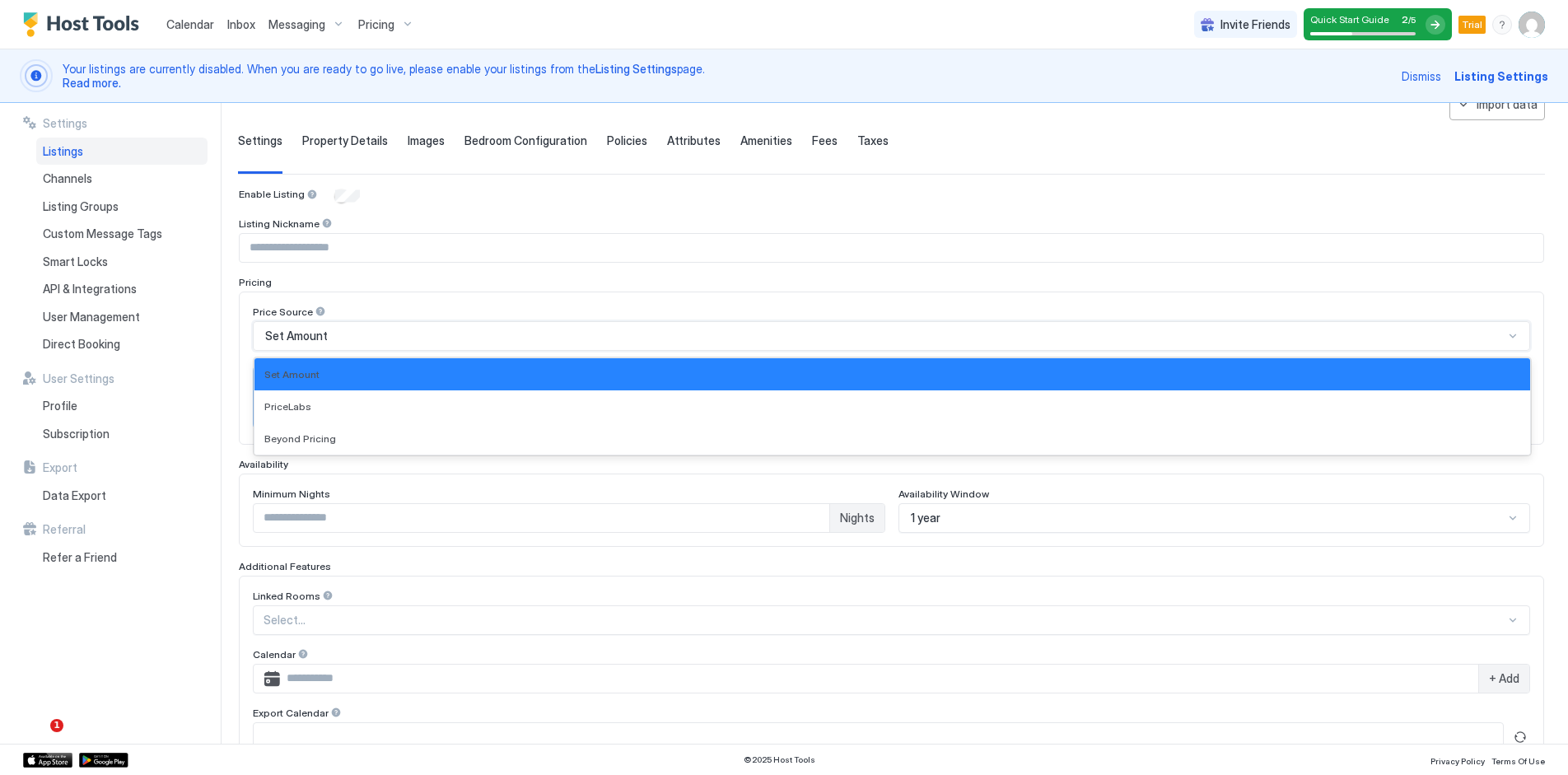
click at [616, 332] on div "Set Amount" at bounding box center [884, 335] width 1239 height 15
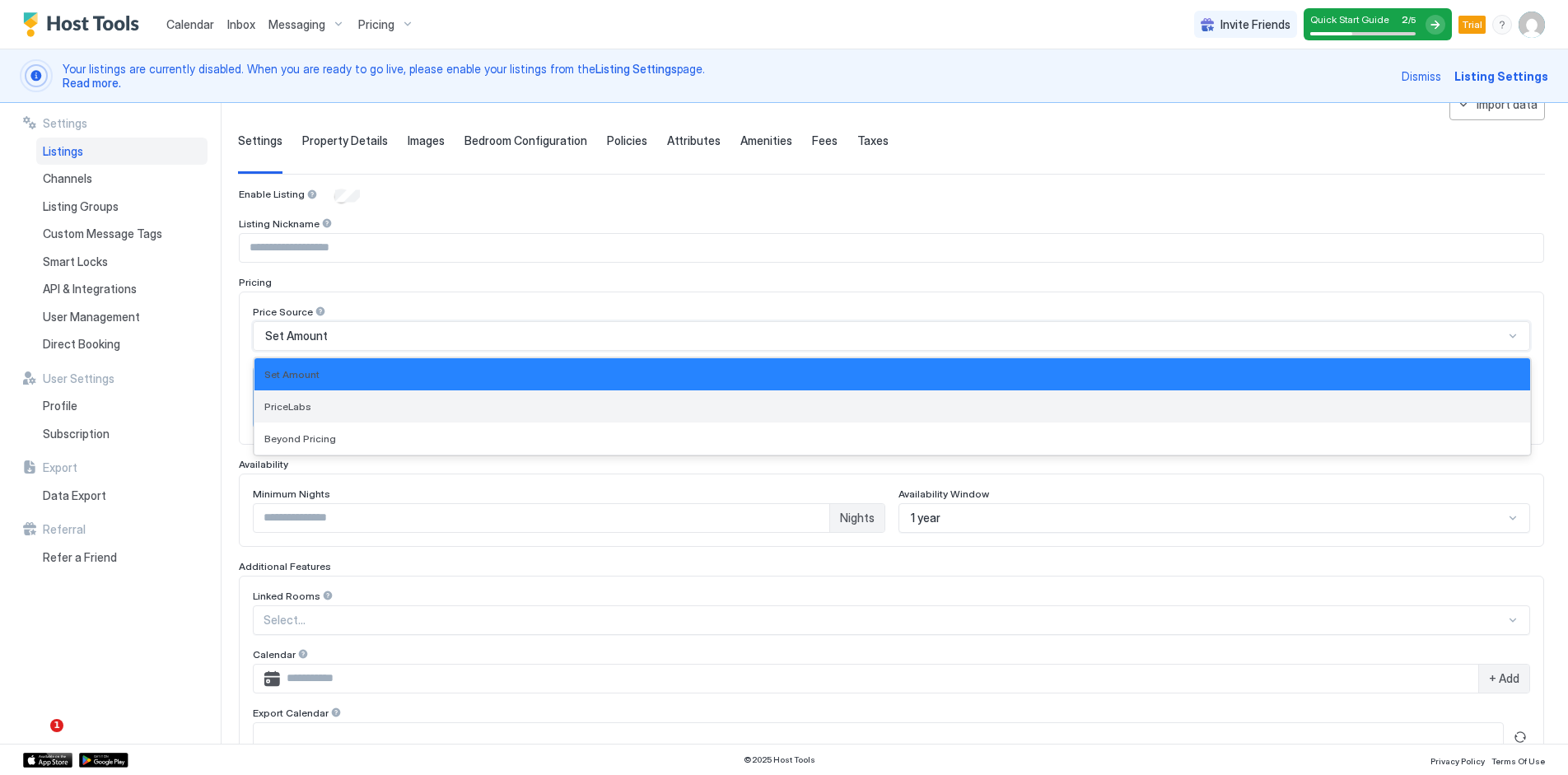
click at [586, 406] on div "PriceLabs" at bounding box center [892, 406] width 1256 height 12
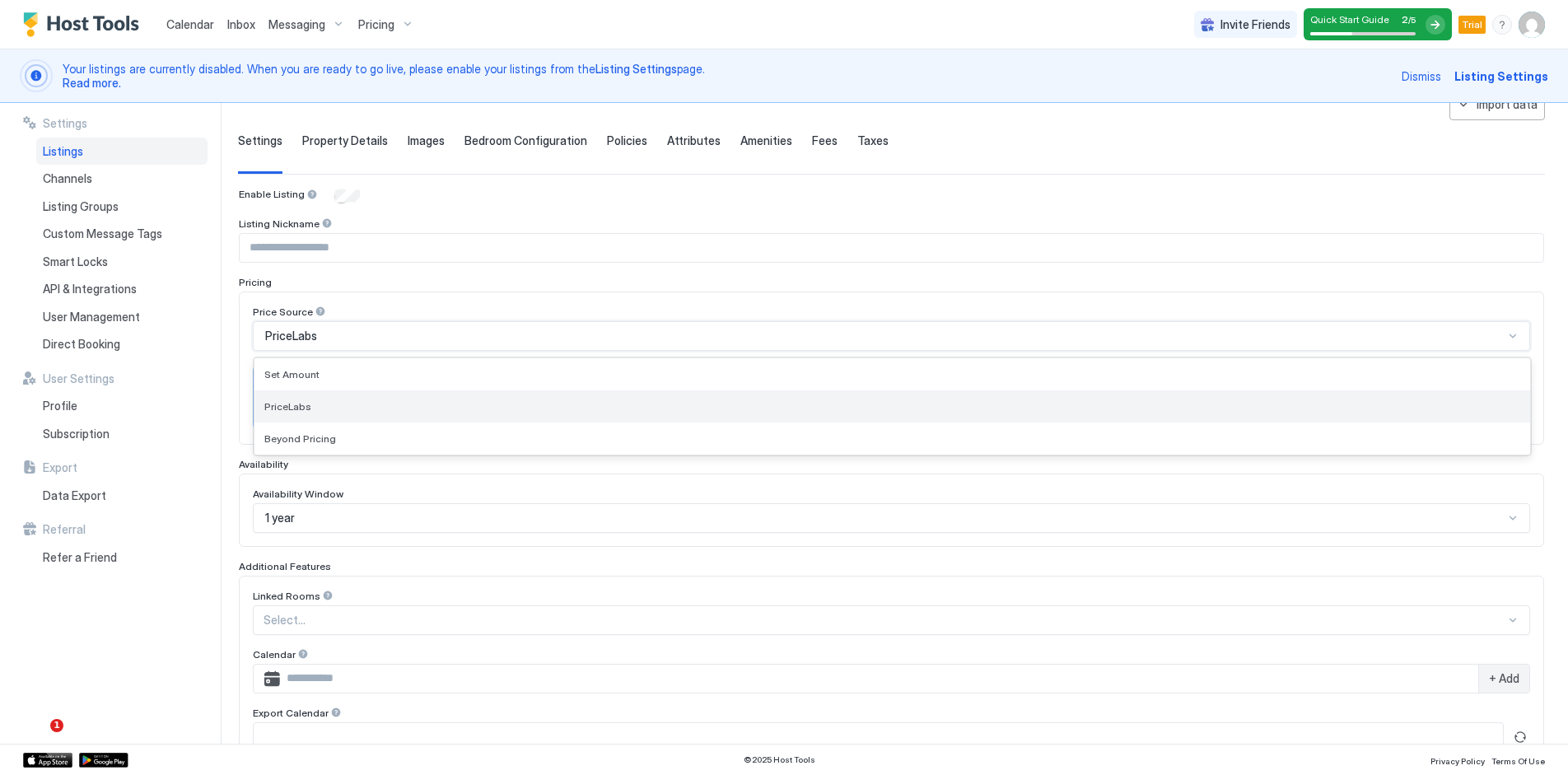
drag, startPoint x: 553, startPoint y: 340, endPoint x: 540, endPoint y: 390, distance: 51.7
click at [553, 339] on div "PriceLabs" at bounding box center [884, 335] width 1239 height 15
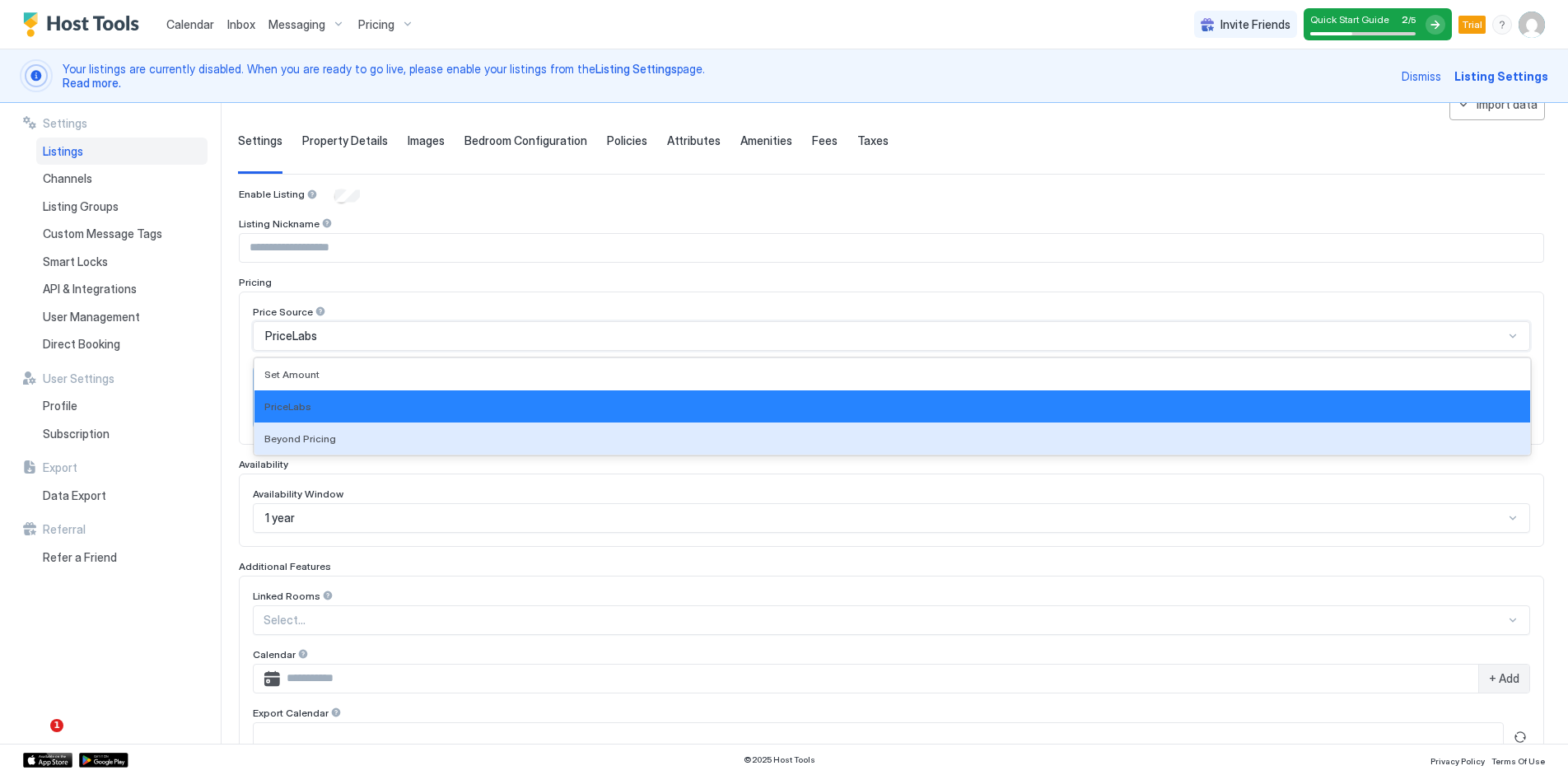
click at [530, 429] on div "Beyond Pricing" at bounding box center [892, 439] width 1276 height 32
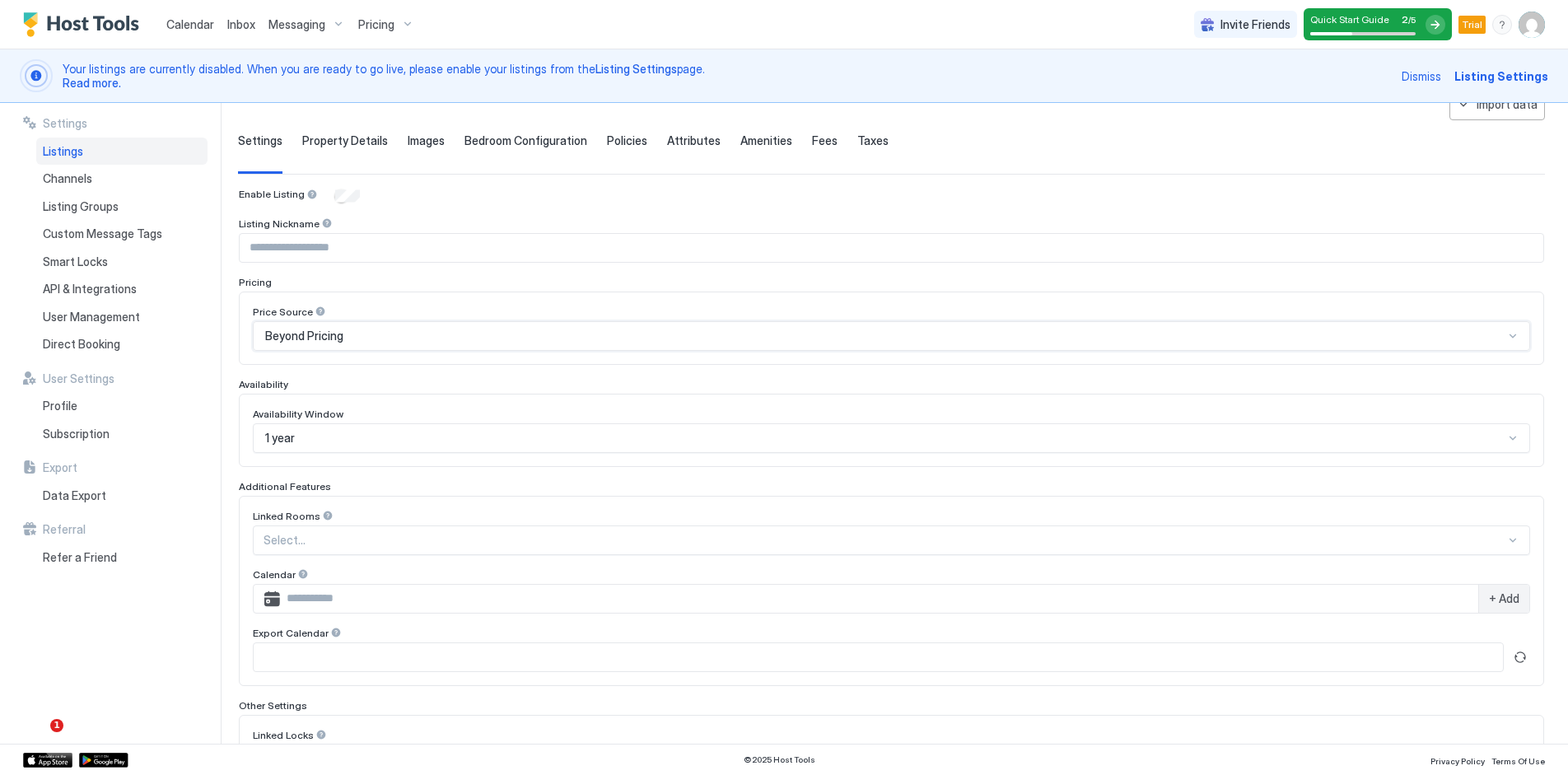
click at [370, 345] on div "Beyond Pricing" at bounding box center [891, 336] width 1277 height 30
click at [496, 293] on div "Price Source Beyond Pricing" at bounding box center [891, 328] width 1305 height 73
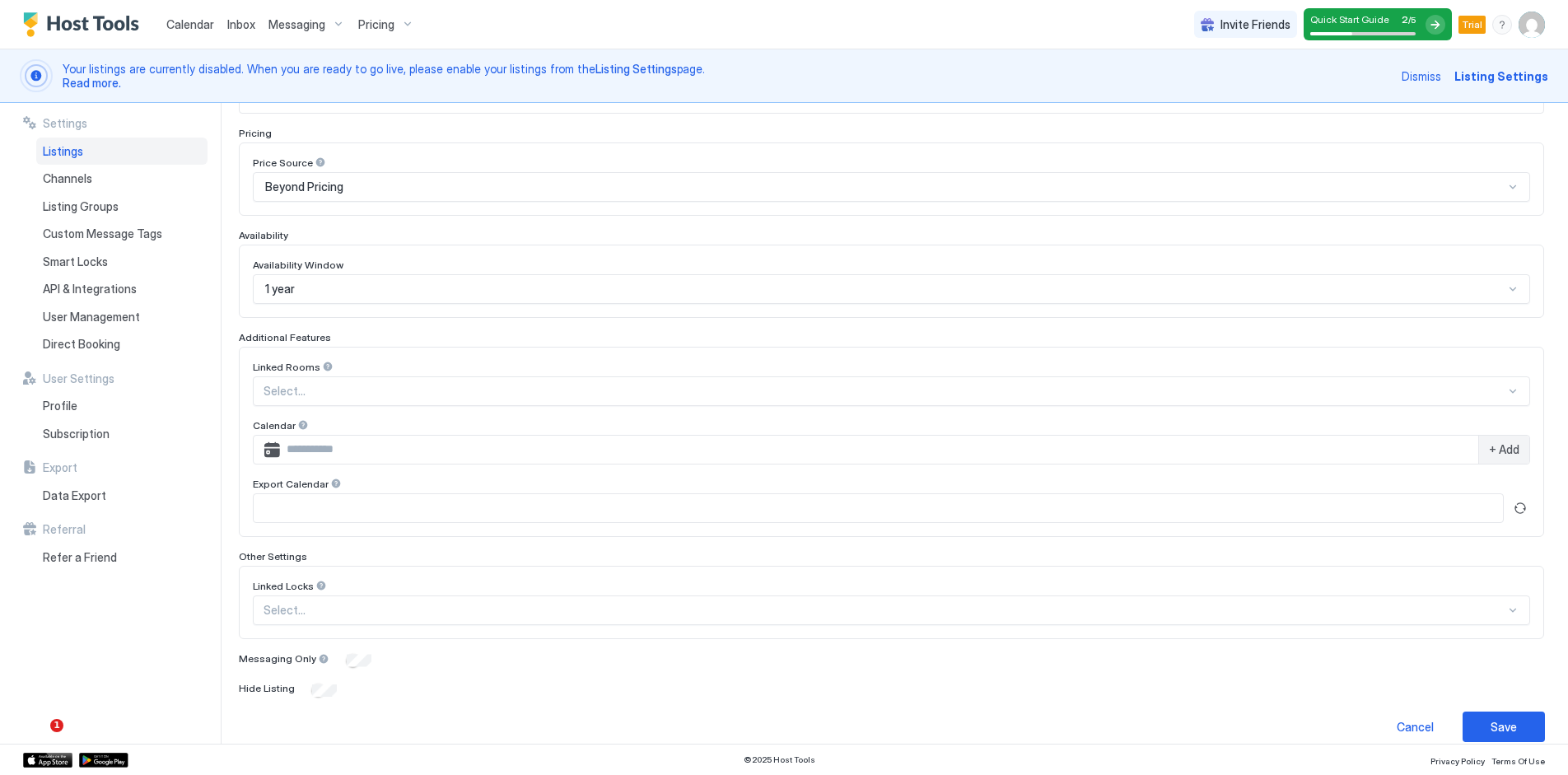
scroll to position [260, 0]
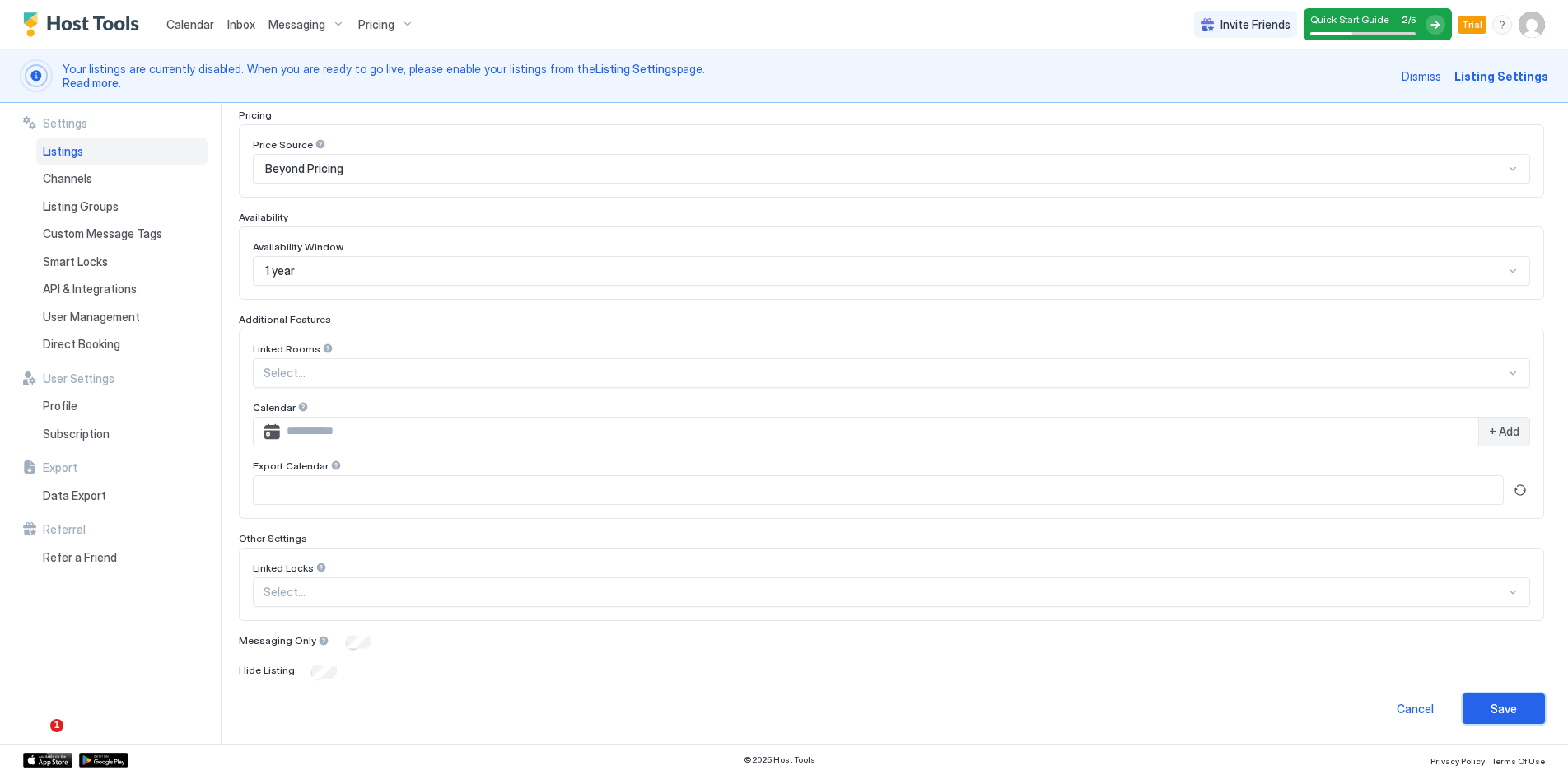
click at [1491, 703] on div "Save" at bounding box center [1503, 708] width 27 height 17
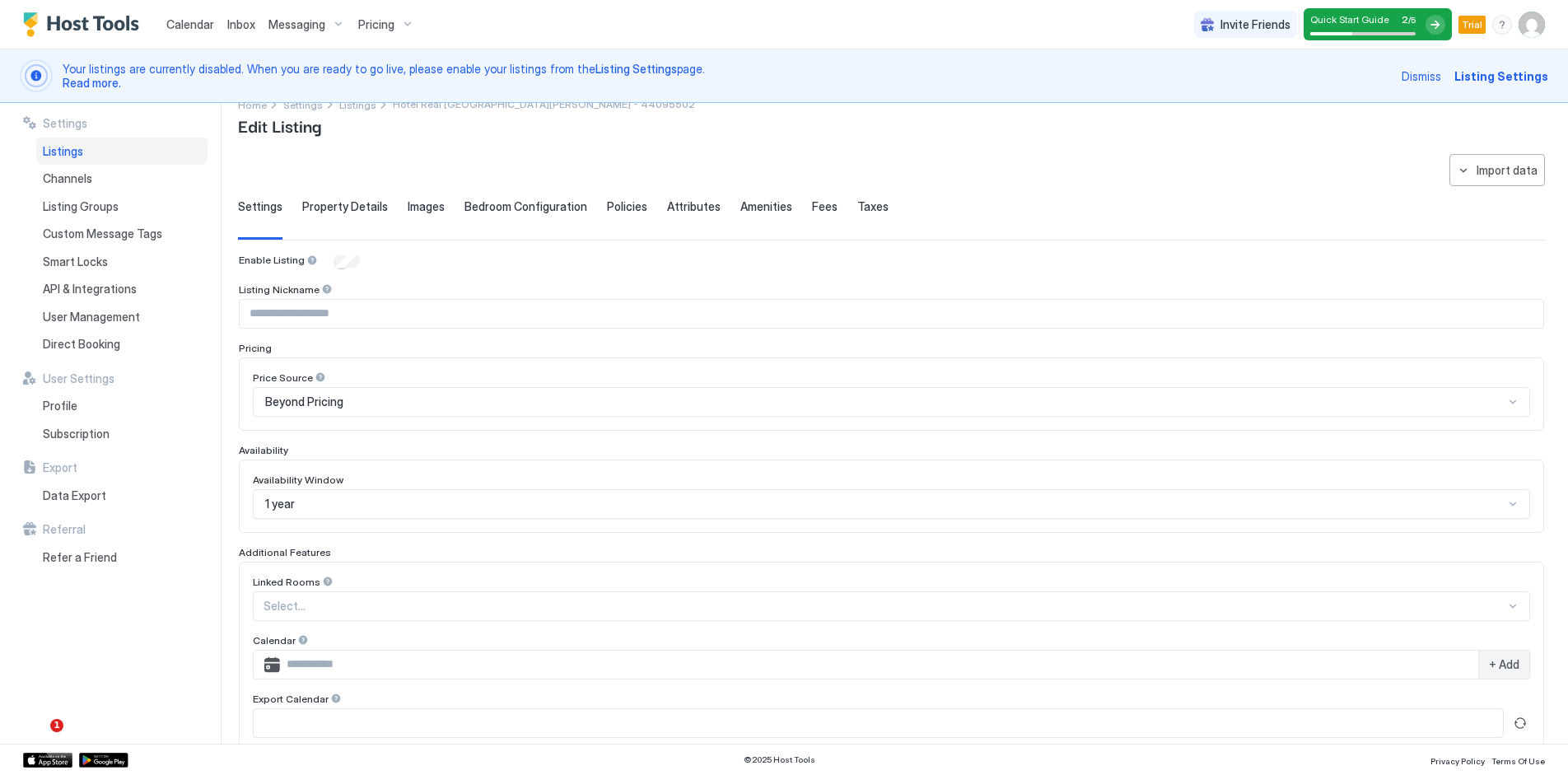
scroll to position [0, 0]
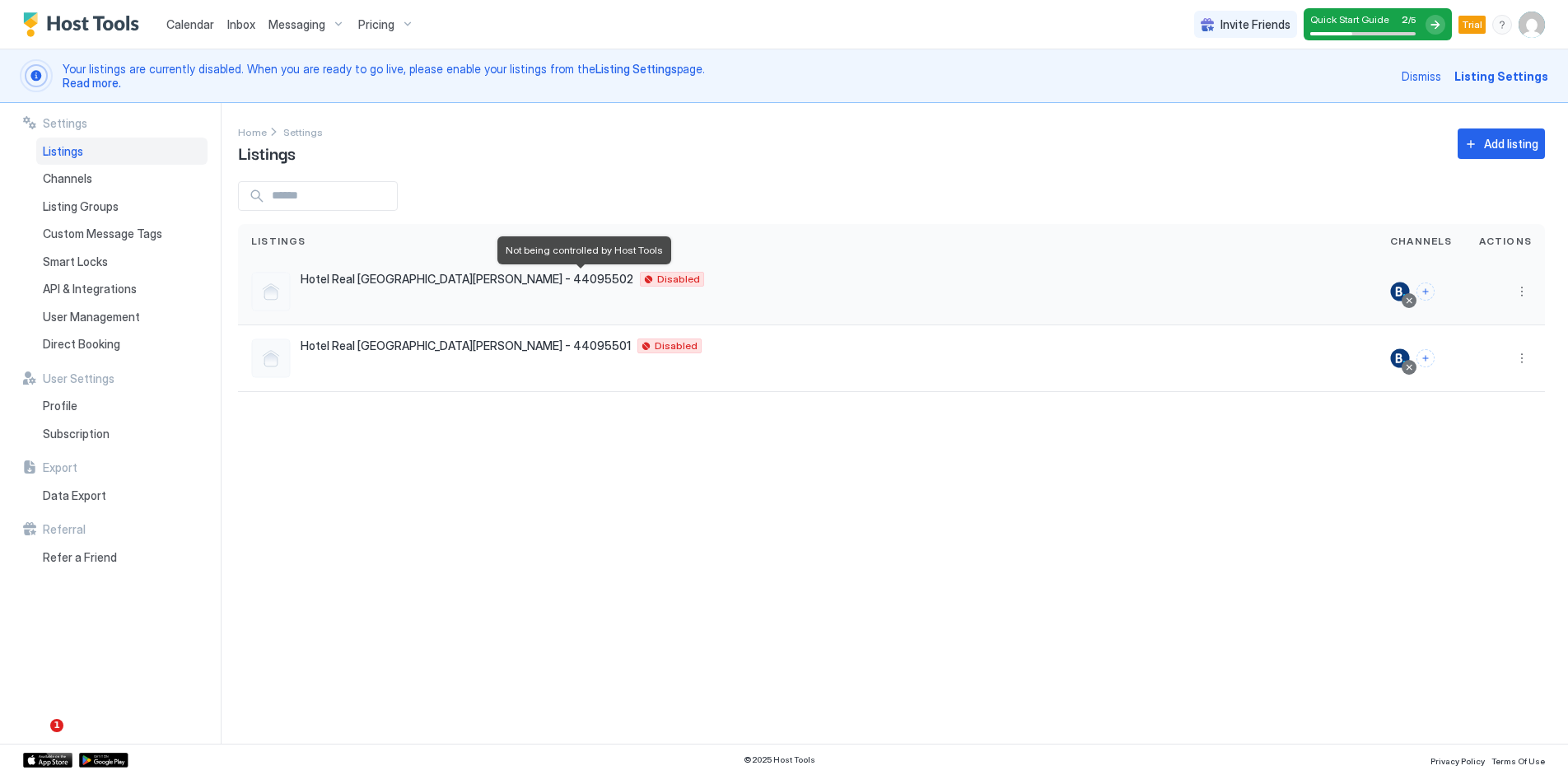
click at [640, 279] on div "Disabled" at bounding box center [672, 279] width 65 height 15
click at [1519, 292] on button "More options" at bounding box center [1522, 292] width 20 height 20
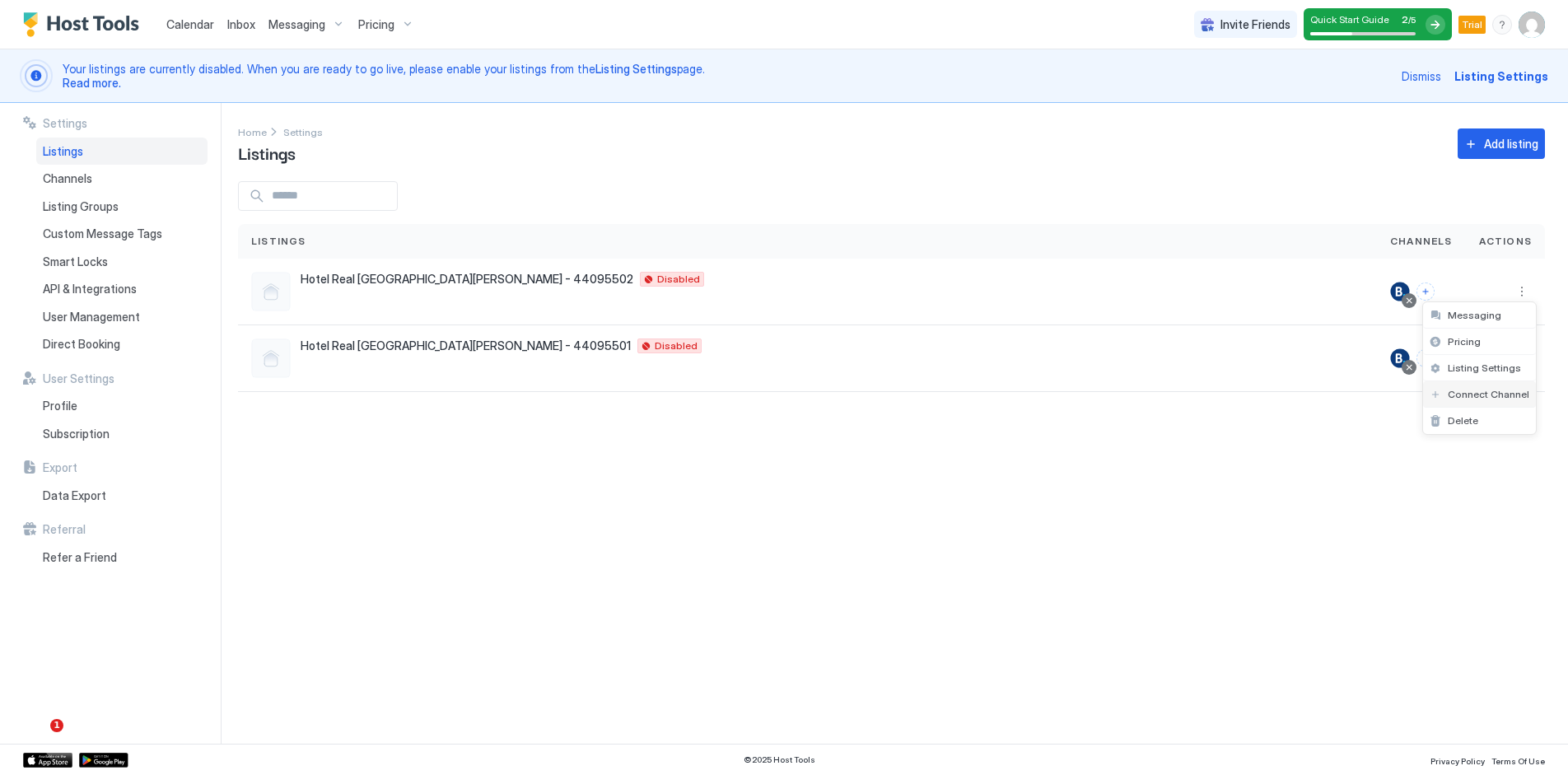
click at [1508, 392] on span "Connect Channel" at bounding box center [1489, 394] width 81 height 12
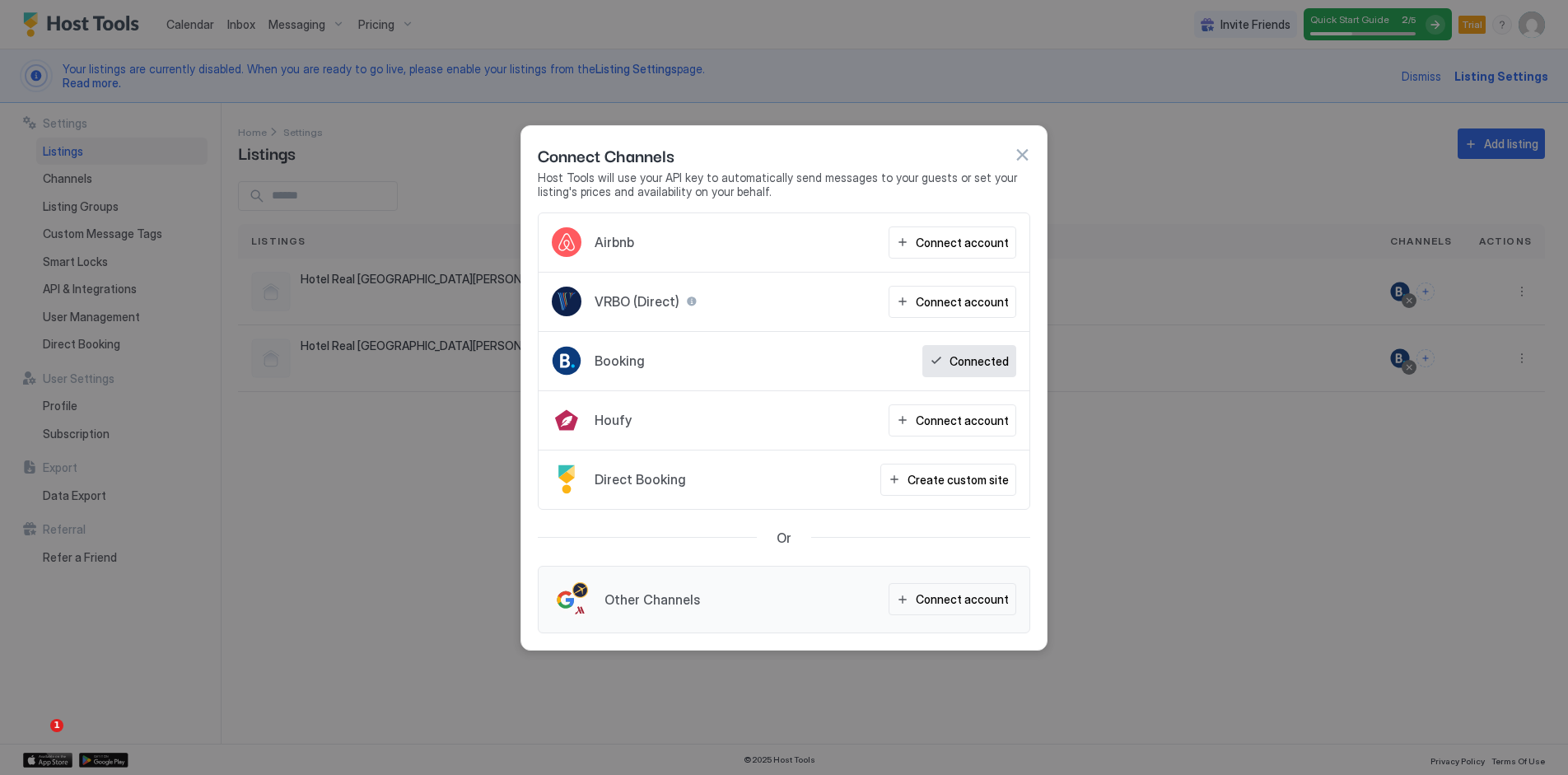
click at [1034, 146] on div "Connect Channels Host Tools will use your API key to automatically send message…" at bounding box center [783, 169] width 525 height 86
click at [1026, 138] on div "Connect Channels Host Tools will use your API key to automatically send message…" at bounding box center [783, 169] width 525 height 86
click at [1023, 162] on button "button" at bounding box center [1022, 155] width 17 height 17
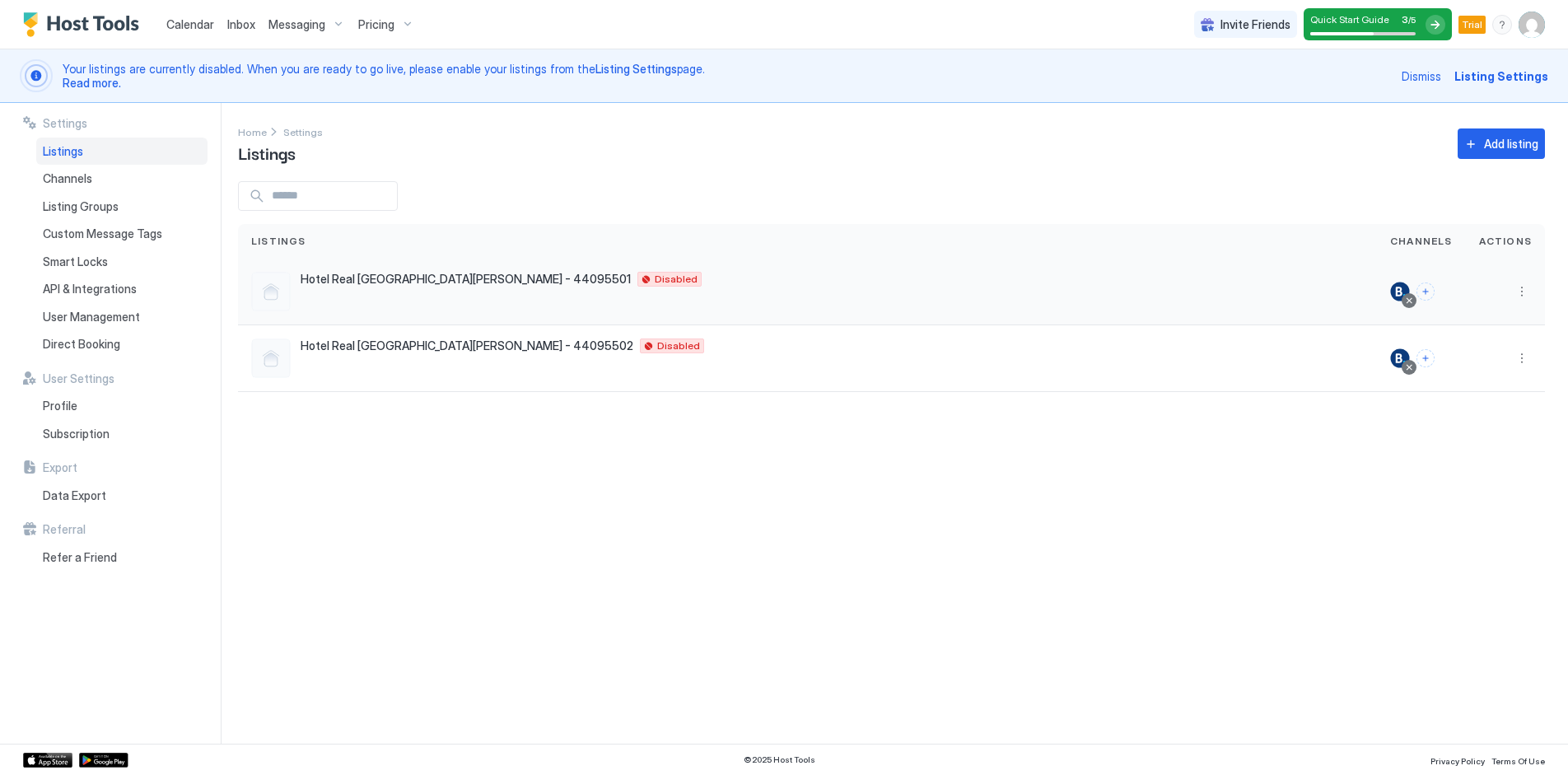
click at [1402, 298] on div at bounding box center [1400, 292] width 20 height 20
click at [1472, 75] on span "Listing Settings" at bounding box center [1502, 75] width 94 height 17
click at [1497, 75] on span "Listing Settings" at bounding box center [1502, 75] width 94 height 17
click at [1439, 27] on div at bounding box center [1436, 25] width 20 height 20
click at [1519, 76] on span "Listing Settings" at bounding box center [1502, 75] width 94 height 17
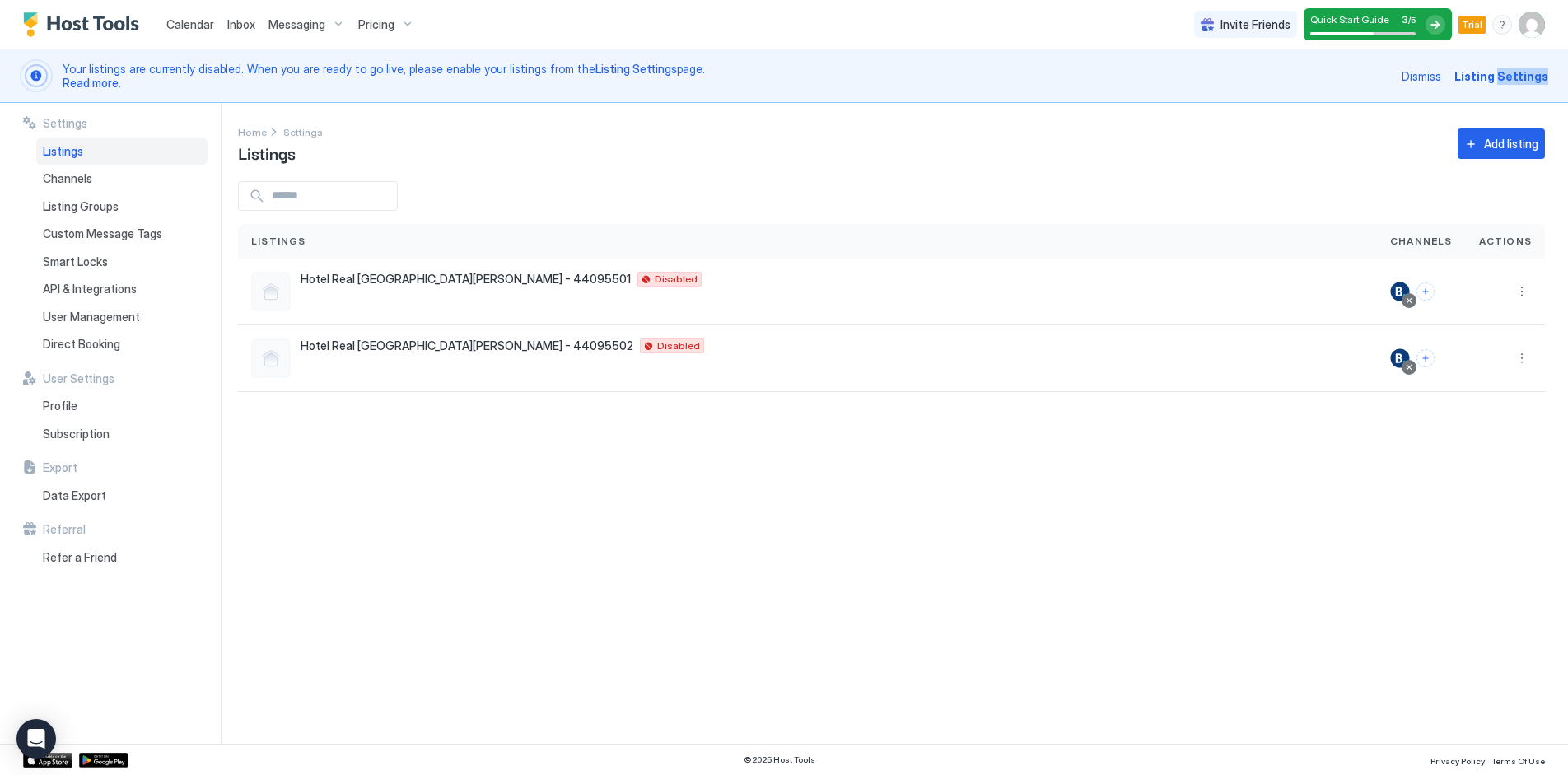
click at [1519, 76] on span "Listing Settings" at bounding box center [1502, 75] width 94 height 17
click at [1520, 75] on span "Listing Settings" at bounding box center [1502, 75] width 94 height 17
drag, startPoint x: 1520, startPoint y: 75, endPoint x: 1543, endPoint y: 237, distance: 163.6
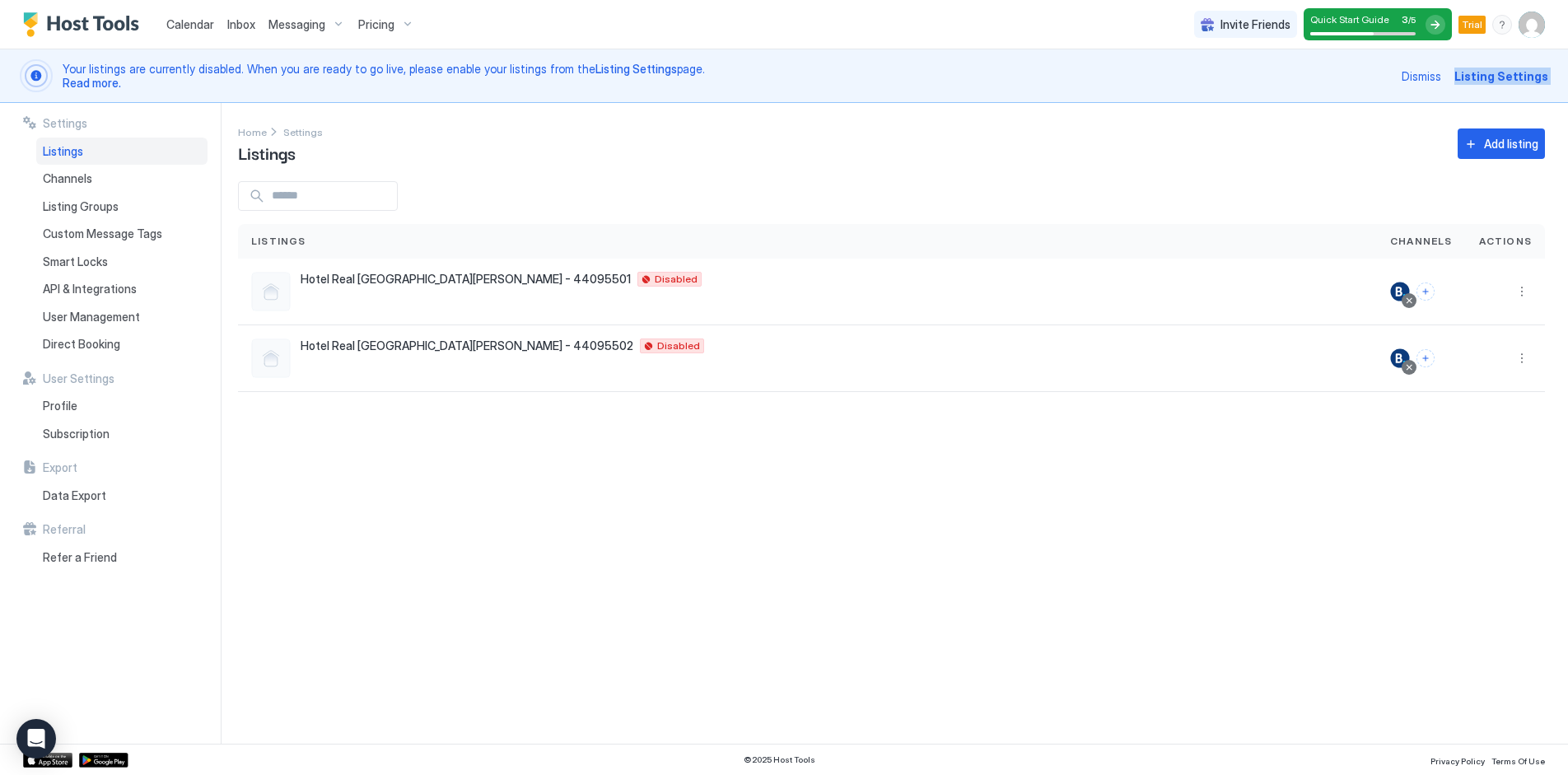
click at [1520, 78] on span "Listing Settings" at bounding box center [1502, 75] width 94 height 17
click at [1528, 287] on button "More options" at bounding box center [1522, 292] width 20 height 20
click at [1501, 373] on span "Listing Settings" at bounding box center [1485, 367] width 73 height 12
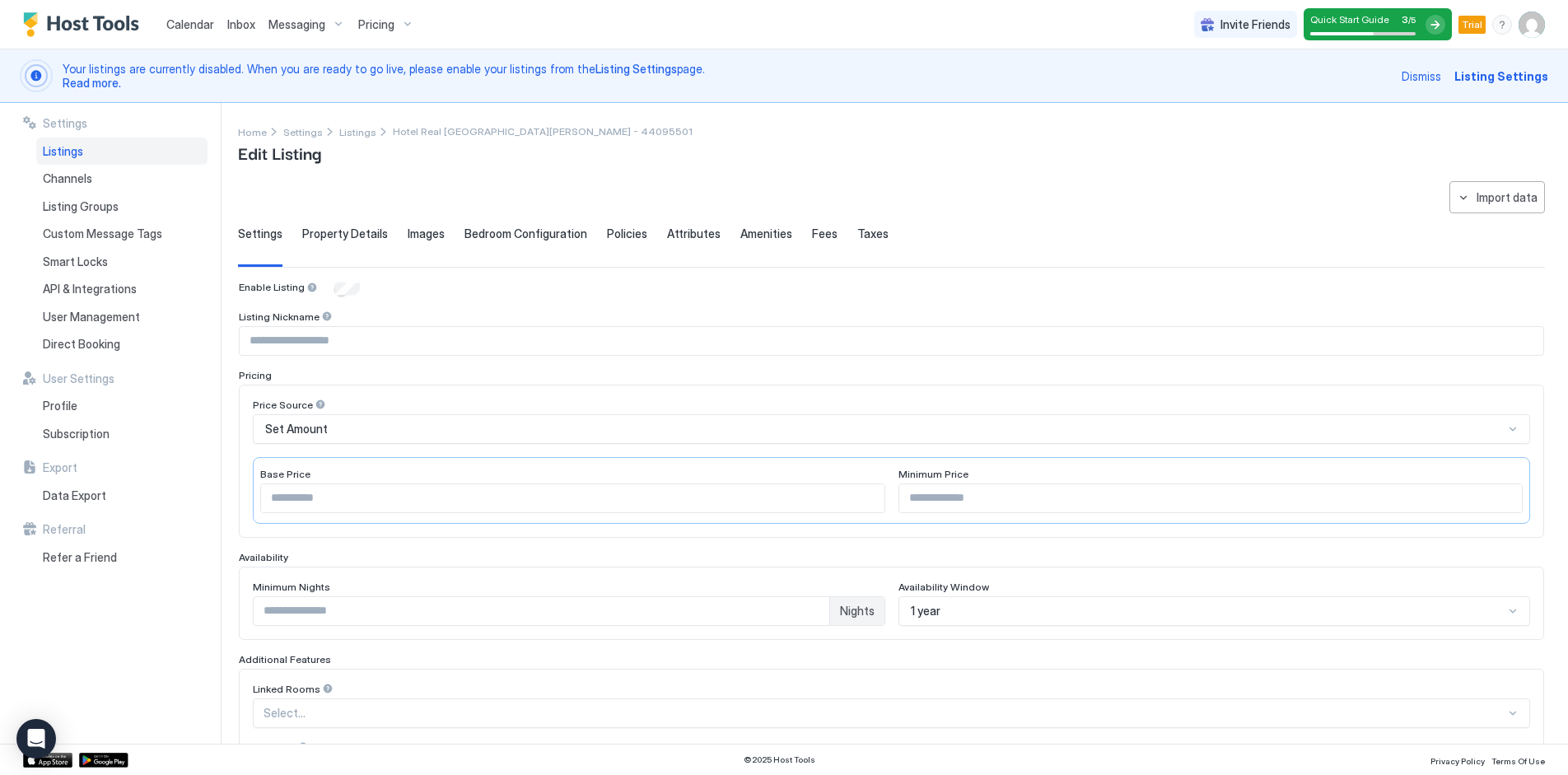
click at [465, 480] on div "Base Price" at bounding box center [573, 475] width 625 height 16
click at [466, 499] on input "*" at bounding box center [573, 498] width 623 height 28
drag, startPoint x: 250, startPoint y: 479, endPoint x: 214, endPoint y: 480, distance: 36.0
click at [214, 480] on div "**********" at bounding box center [784, 424] width 1568 height 641
type input "**"
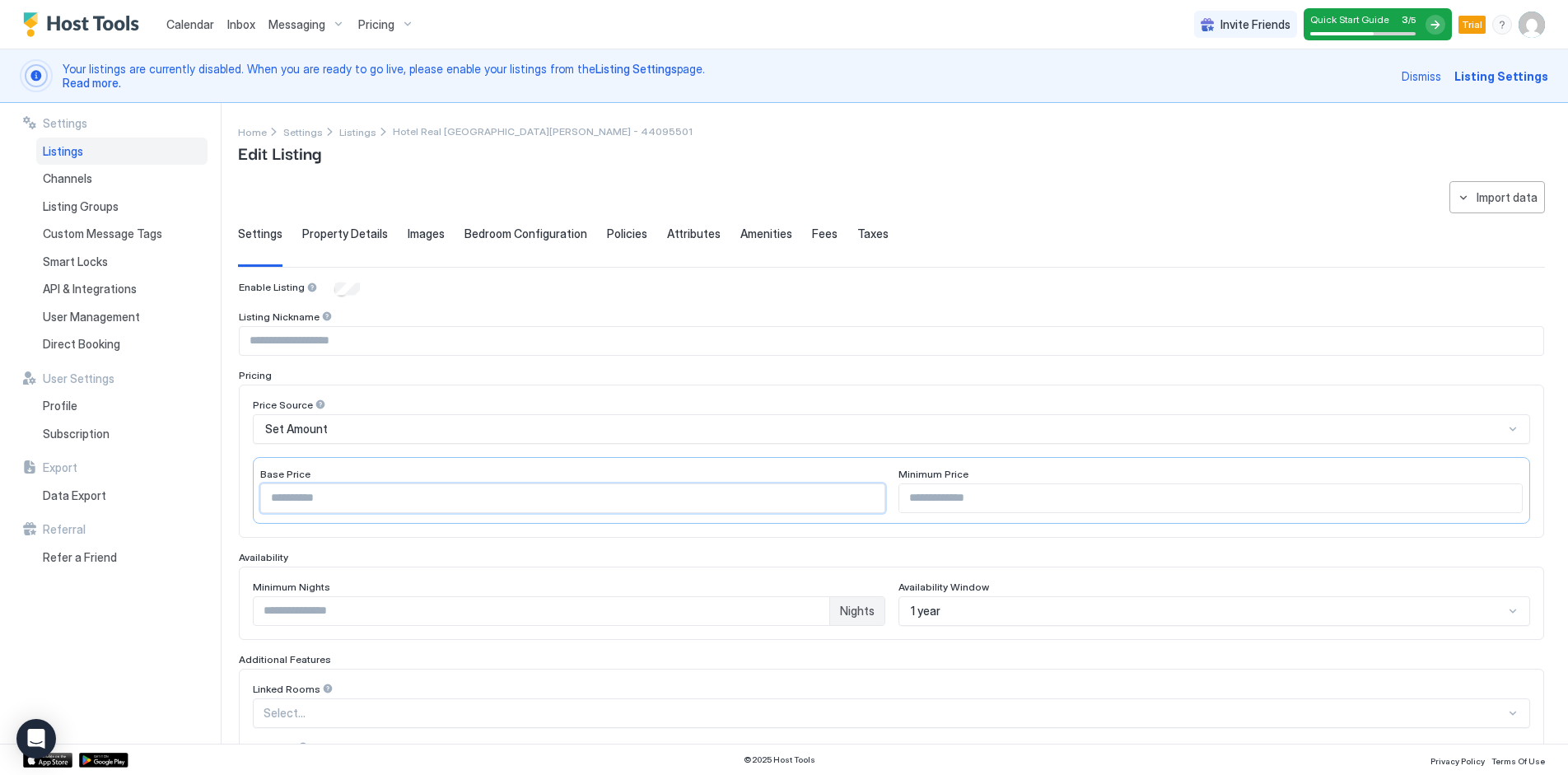
click at [1065, 496] on input "Input Field" at bounding box center [1211, 498] width 623 height 28
type input "**"
click at [564, 346] on input "Input Field" at bounding box center [892, 340] width 1304 height 28
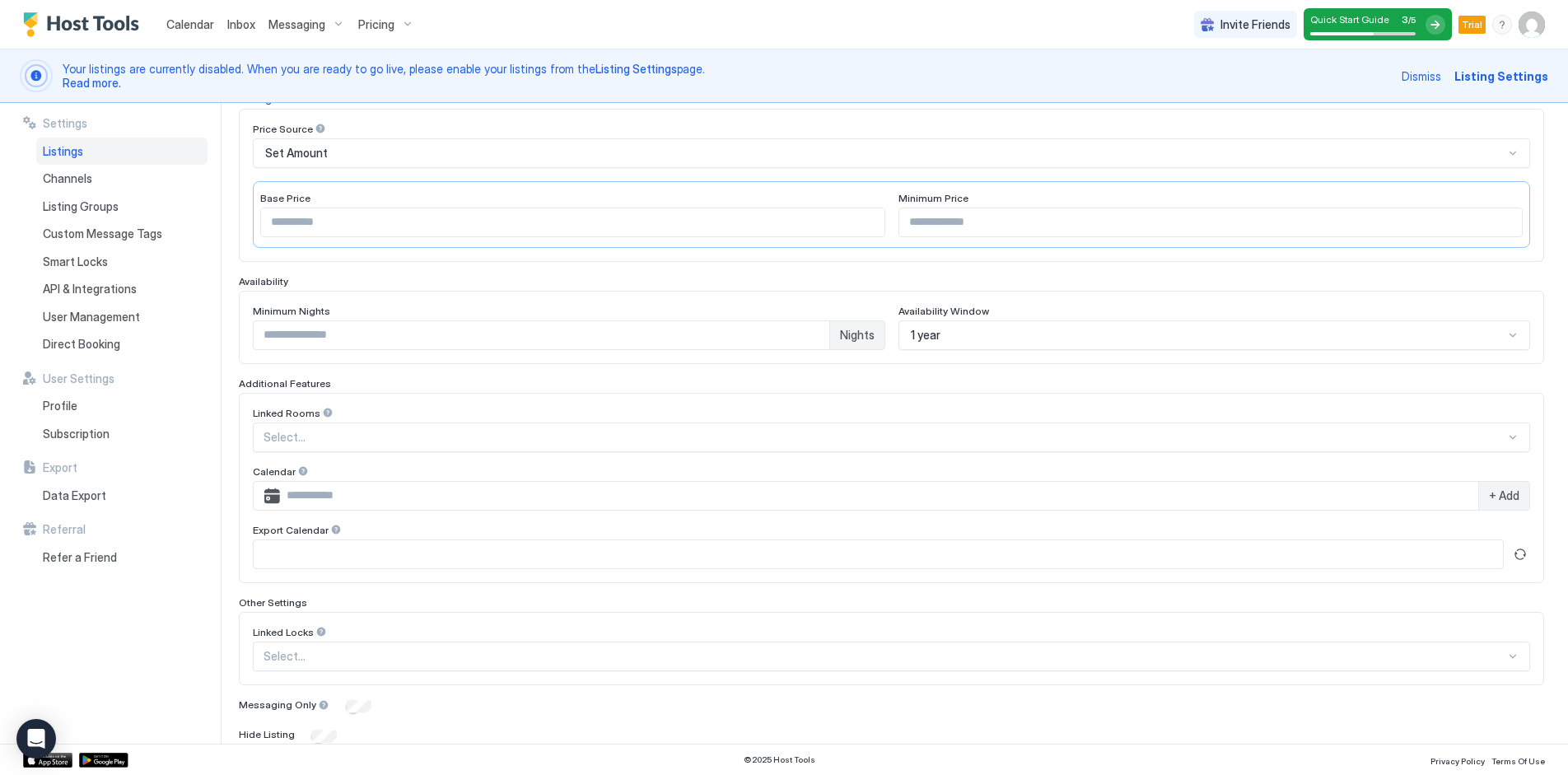
scroll to position [340, 0]
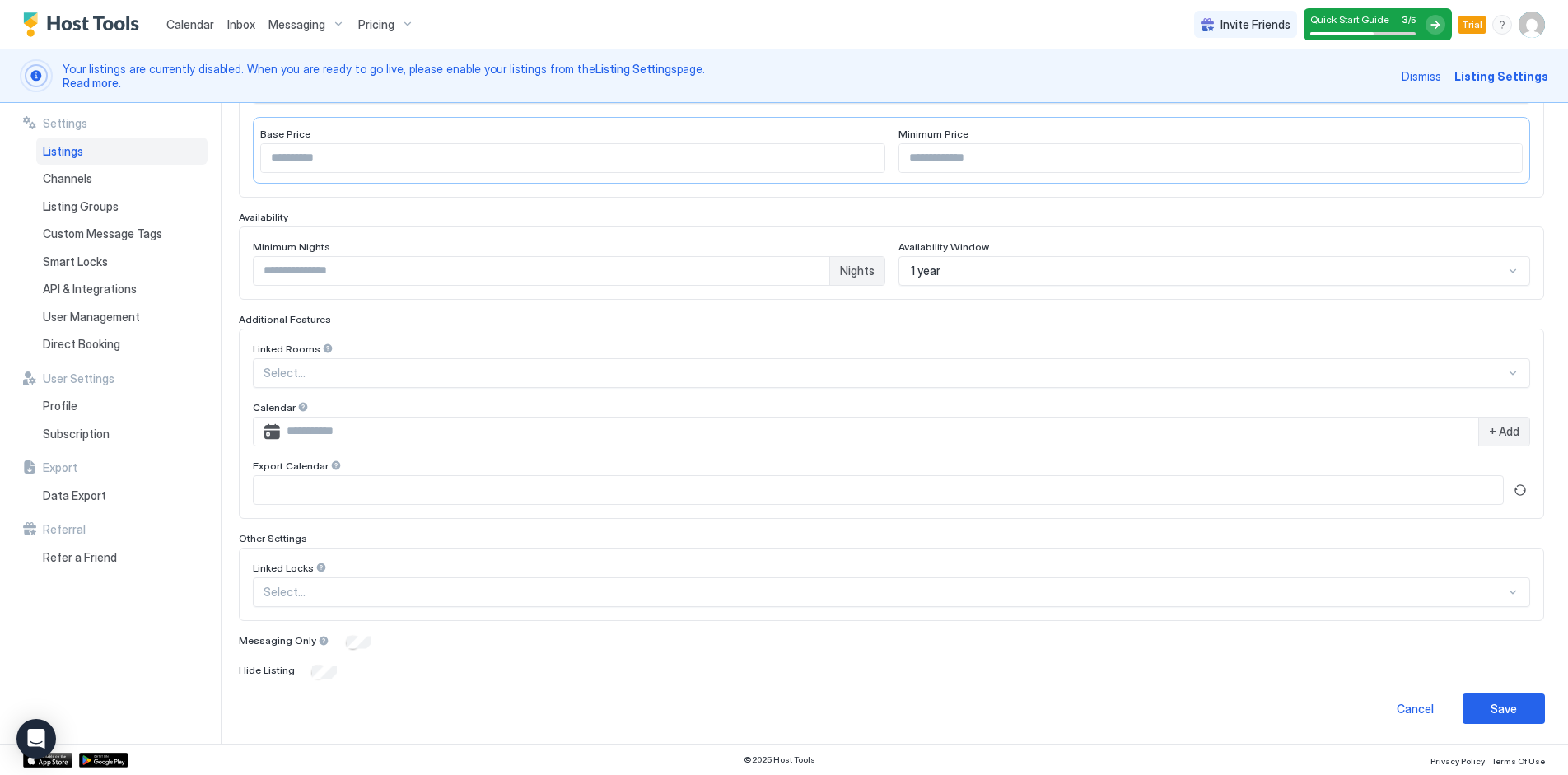
type input "*"
click at [585, 479] on input "Input Field" at bounding box center [878, 490] width 1249 height 28
click at [311, 431] on input "Input Field" at bounding box center [879, 432] width 1199 height 28
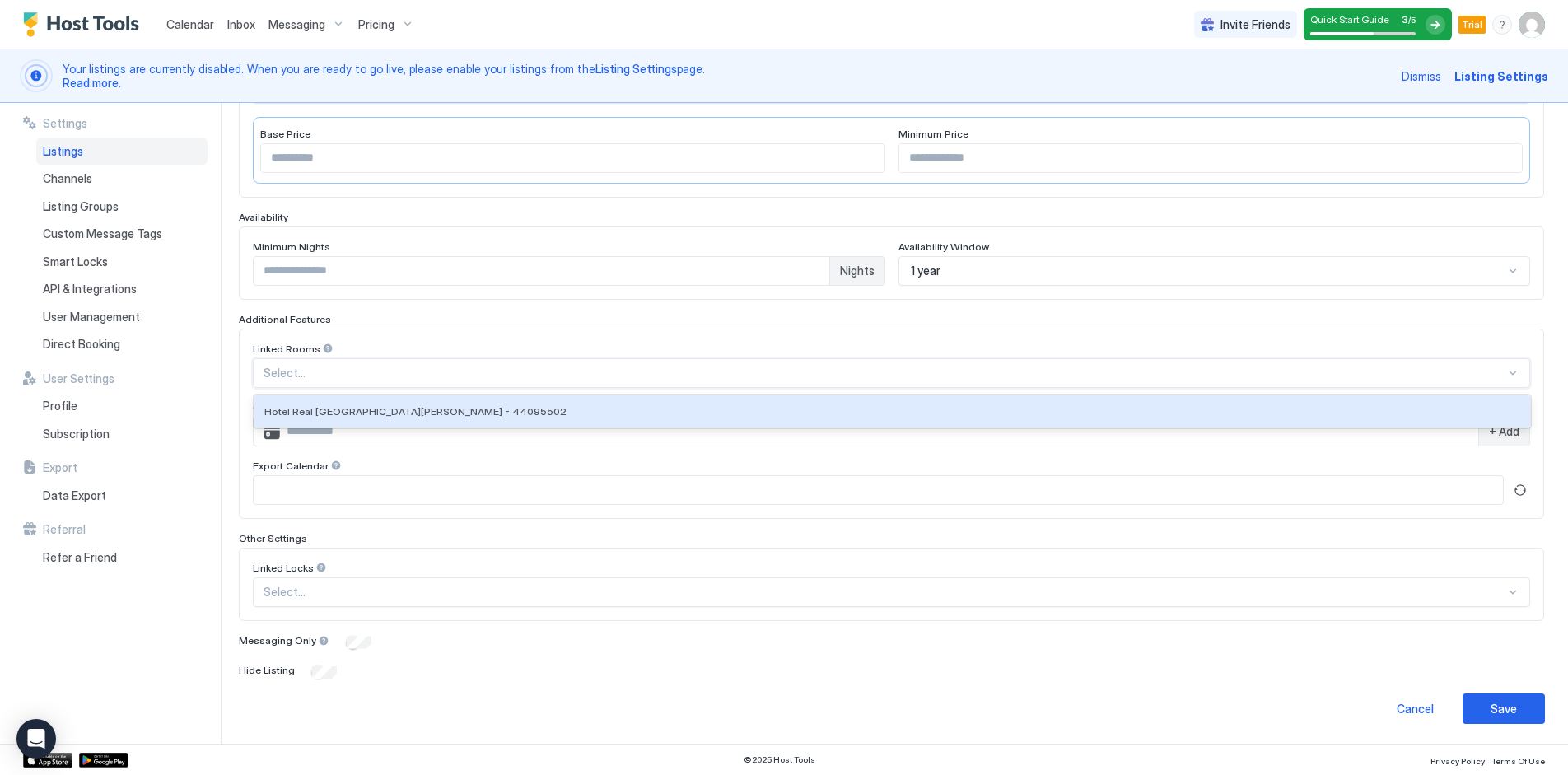
click at [291, 368] on div at bounding box center [884, 372] width 1241 height 15
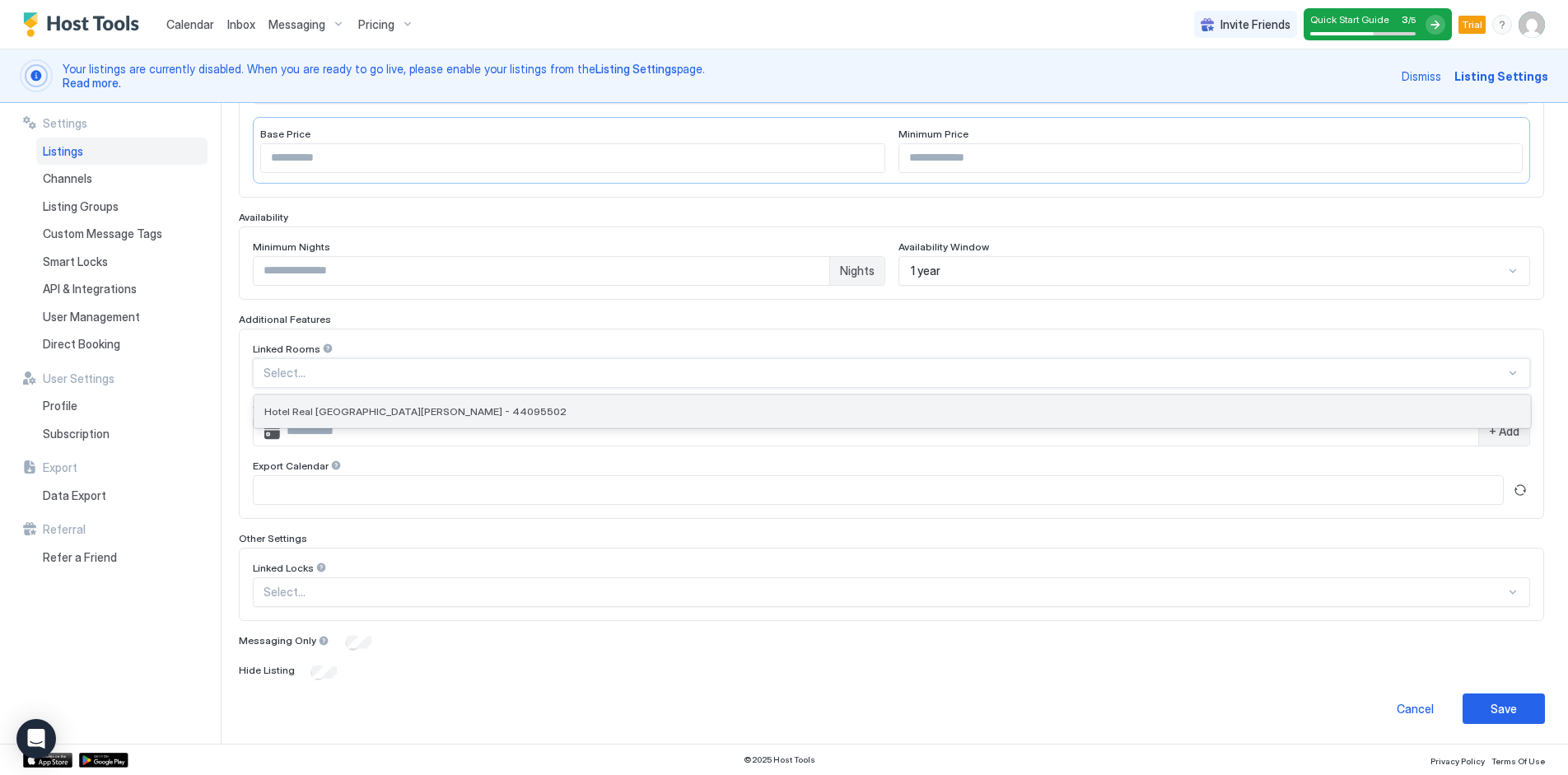
click at [338, 408] on span "Hotel Real [GEOGRAPHIC_DATA][PERSON_NAME] - 44095502" at bounding box center [415, 411] width 303 height 12
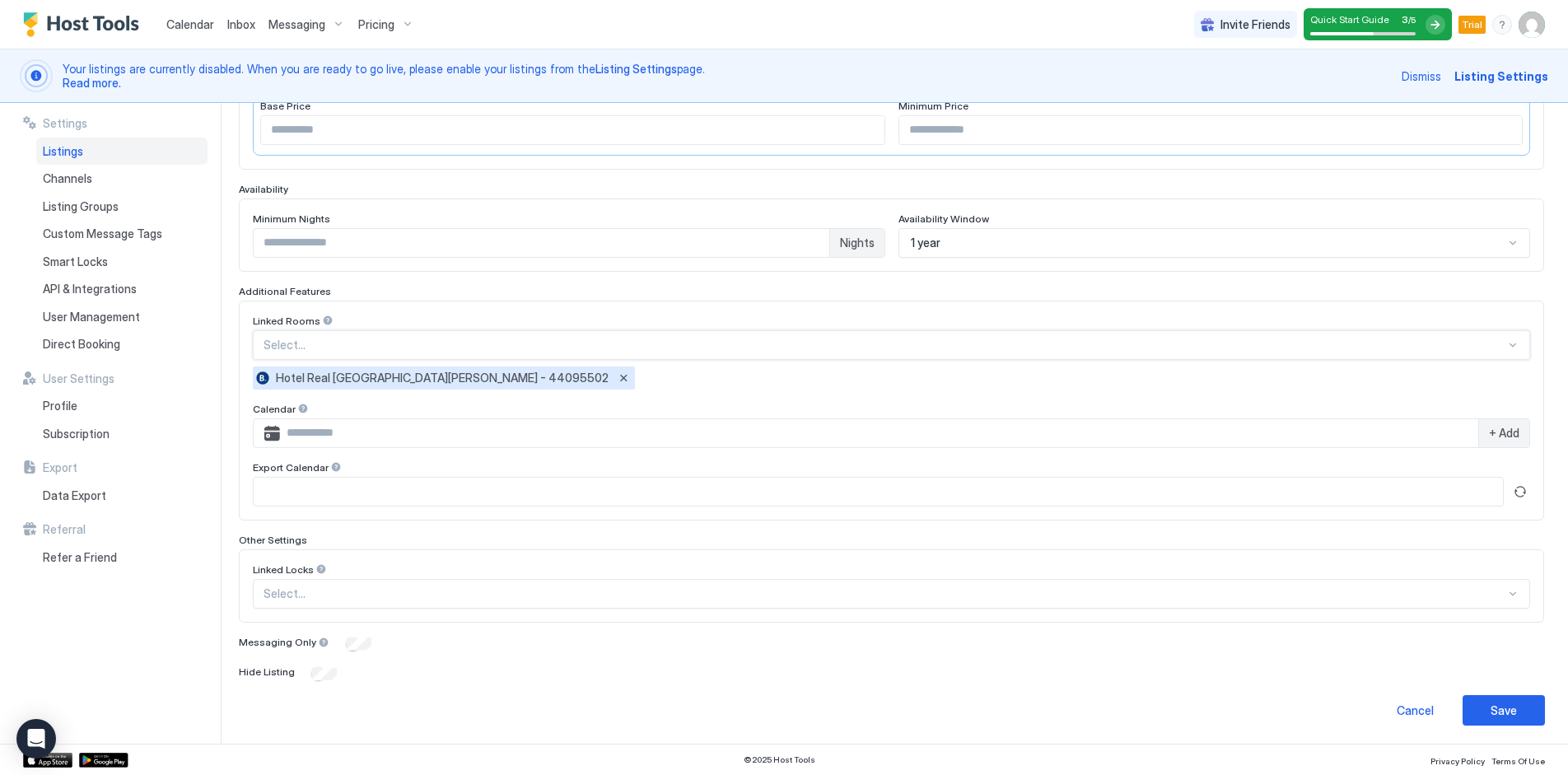
scroll to position [370, 0]
click at [591, 569] on div "Linked Locks" at bounding box center [891, 570] width 1277 height 16
click at [594, 592] on div at bounding box center [884, 591] width 1241 height 15
click at [1503, 705] on div "Save" at bounding box center [1503, 708] width 27 height 17
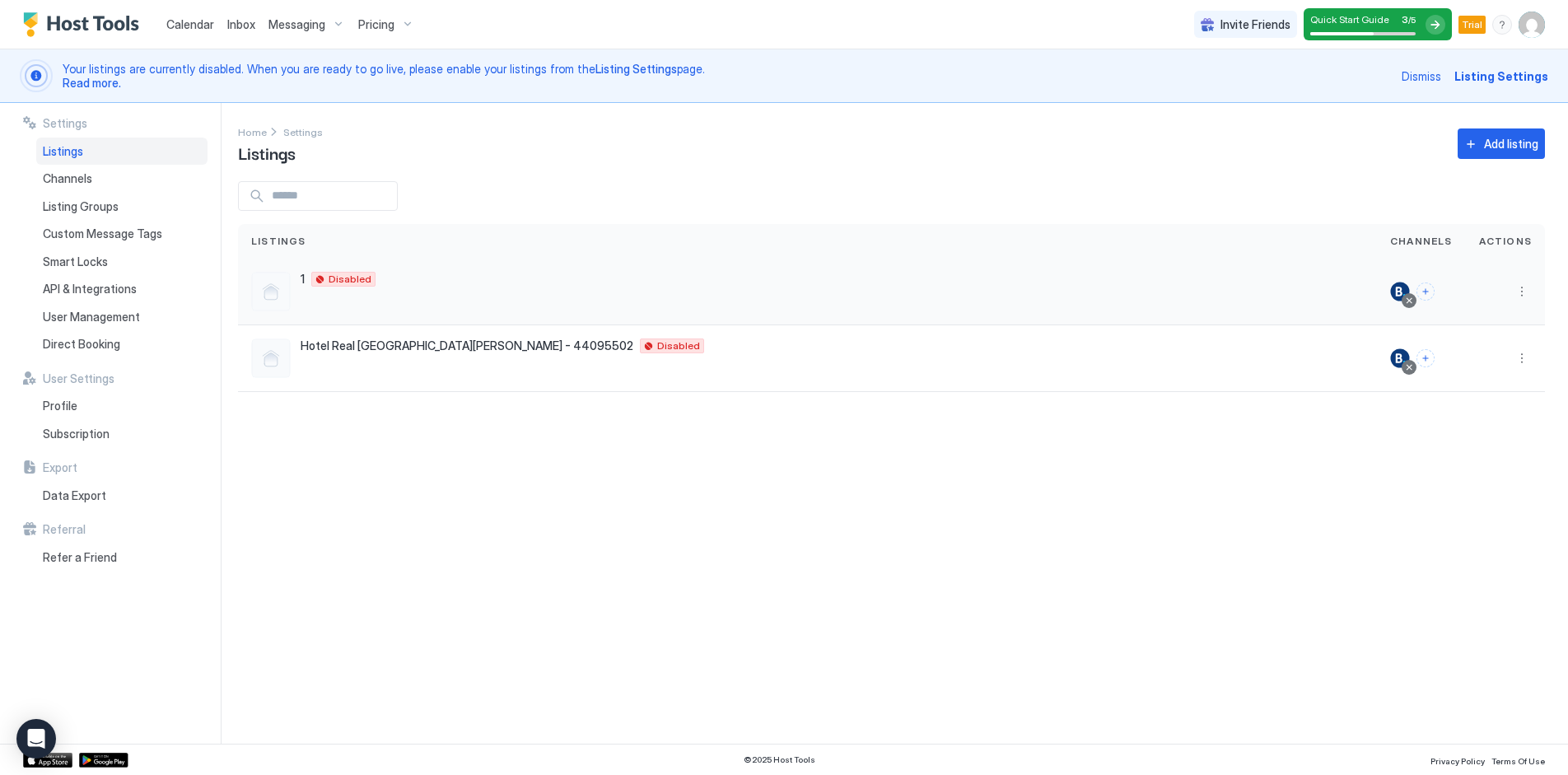
click at [251, 283] on div at bounding box center [271, 292] width 40 height 40
drag, startPoint x: 299, startPoint y: 293, endPoint x: 320, endPoint y: 285, distance: 22.5
click at [302, 293] on div "1 Carrión de los Condes 34120 es Disabled" at bounding box center [807, 292] width 1112 height 40
click at [320, 285] on div "Disabled" at bounding box center [343, 279] width 65 height 15
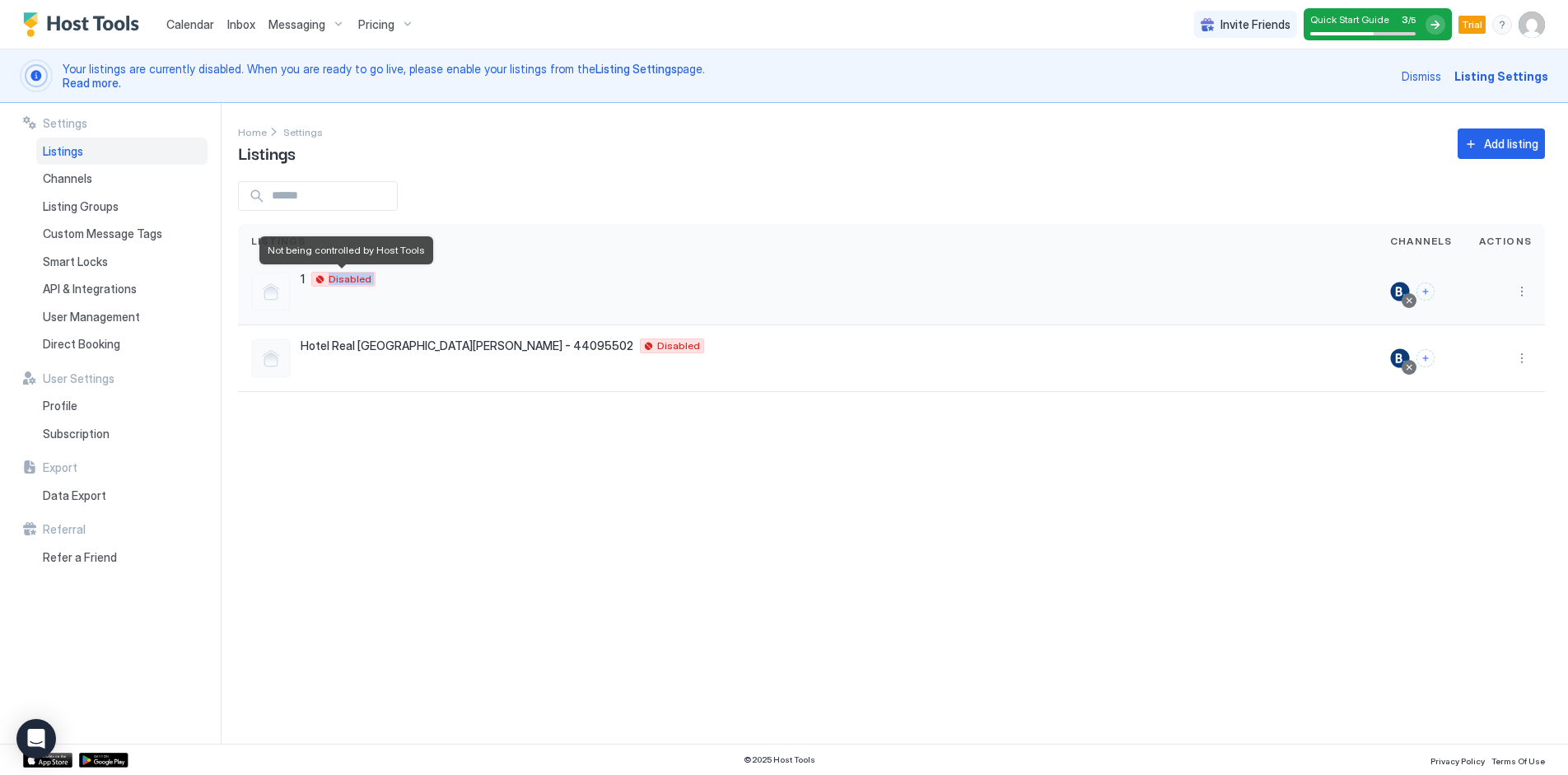
click at [322, 283] on div "Disabled" at bounding box center [343, 279] width 65 height 15
click at [335, 279] on span "Disabled" at bounding box center [349, 279] width 43 height 0
click at [207, 32] on link "Calendar" at bounding box center [191, 24] width 48 height 17
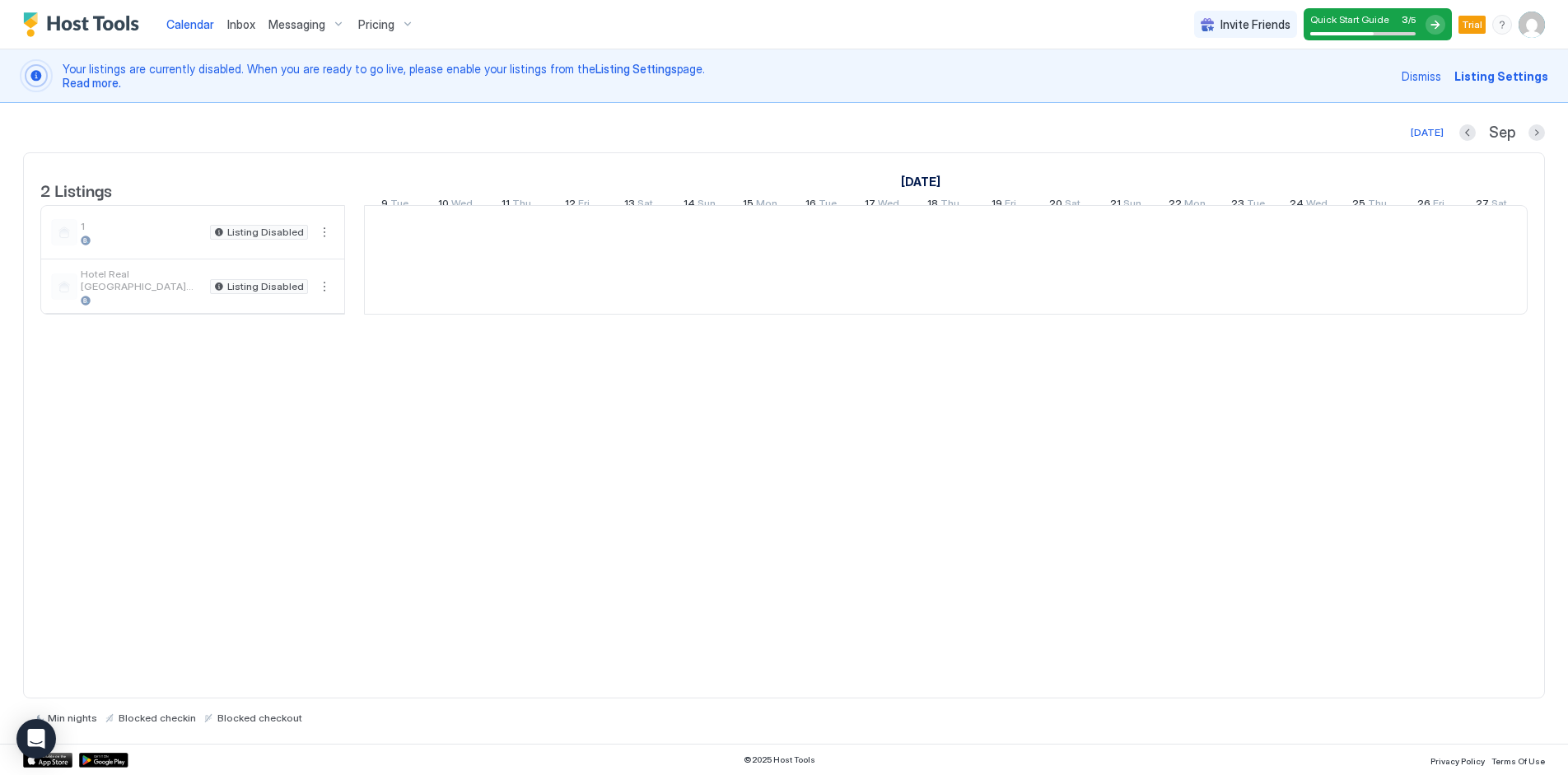
scroll to position [0, 915]
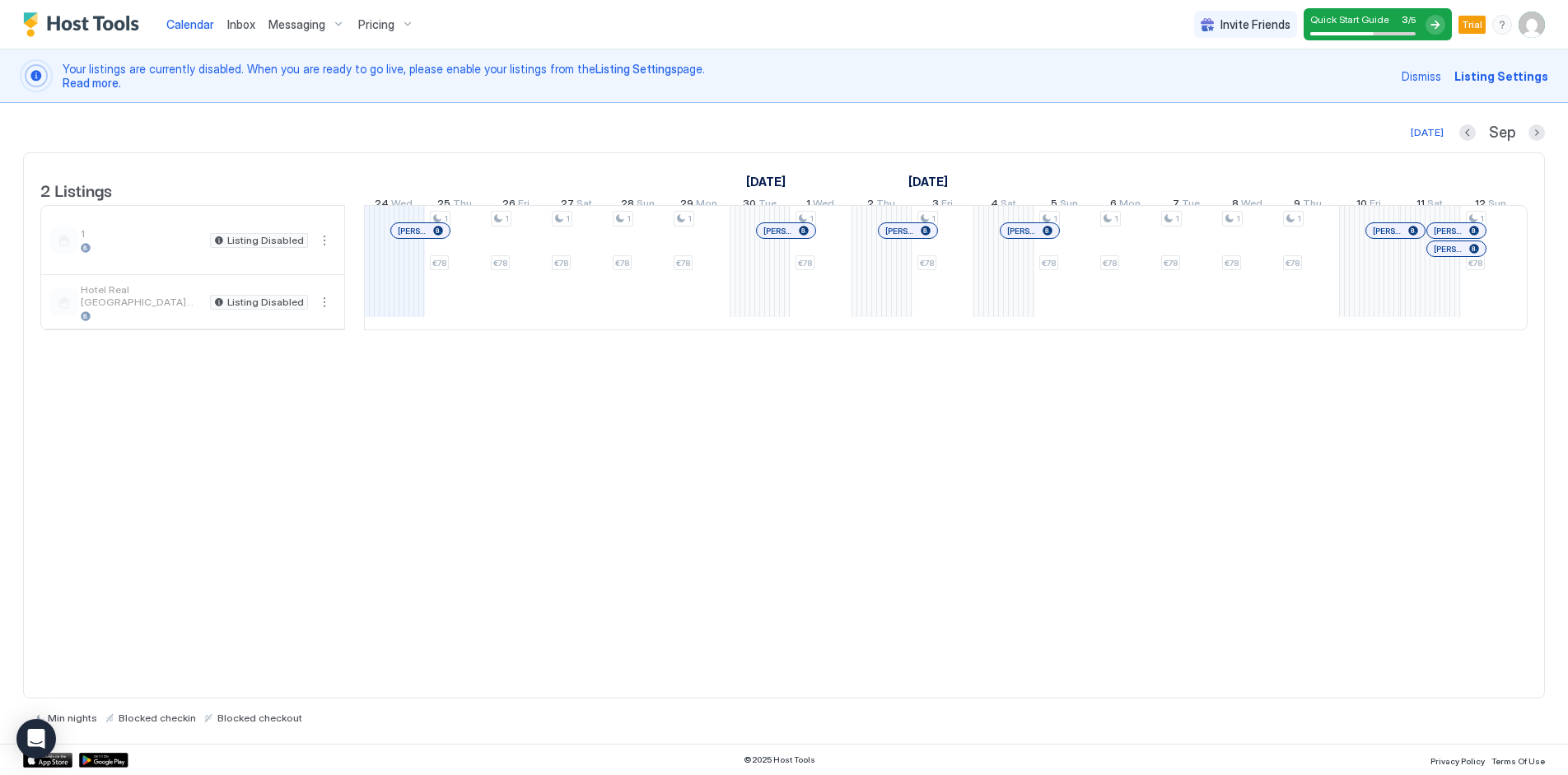
click at [423, 237] on div at bounding box center [422, 230] width 13 height 13
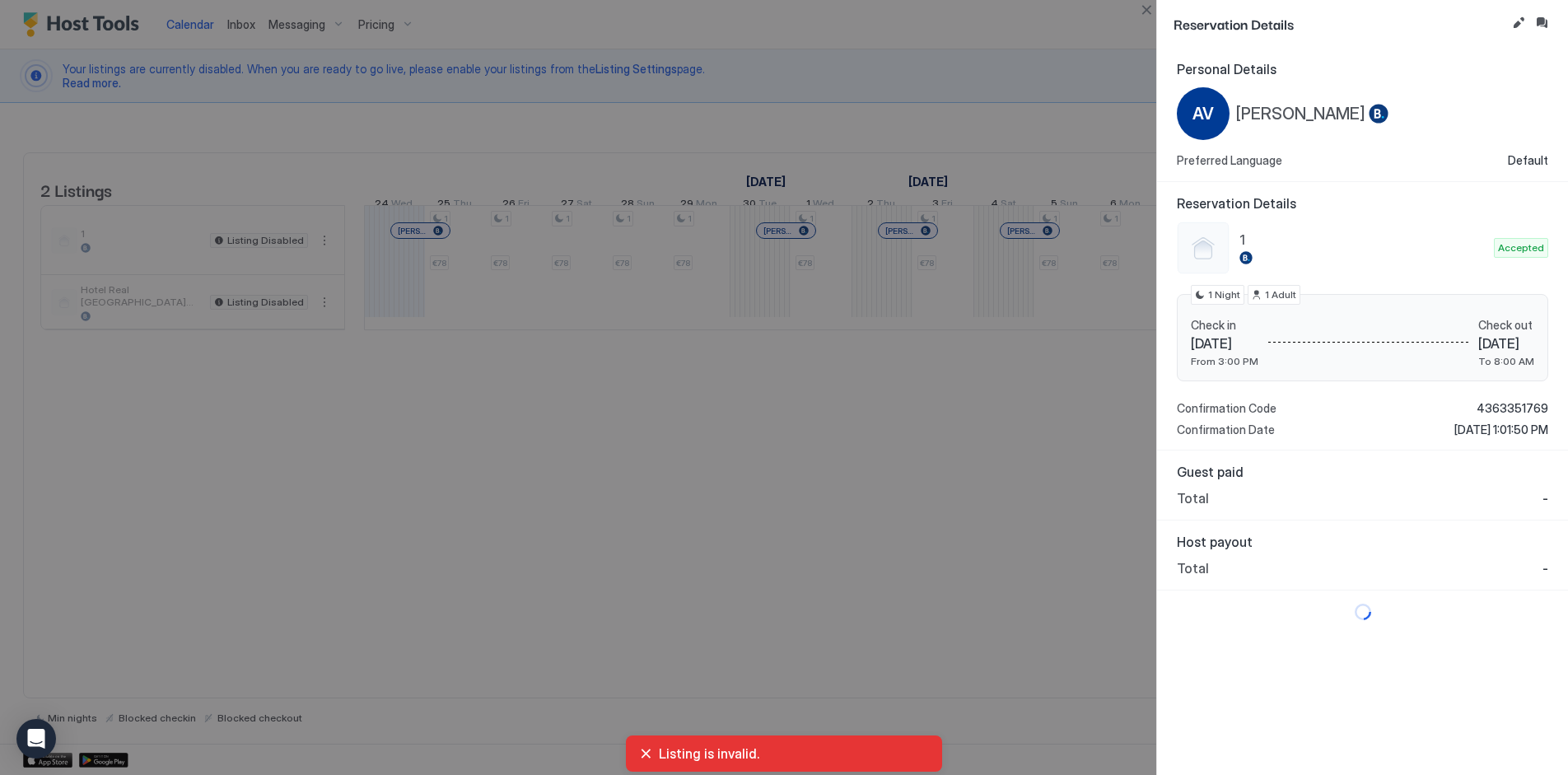
click at [537, 279] on div at bounding box center [784, 387] width 1568 height 775
click at [942, 440] on div at bounding box center [784, 387] width 1568 height 775
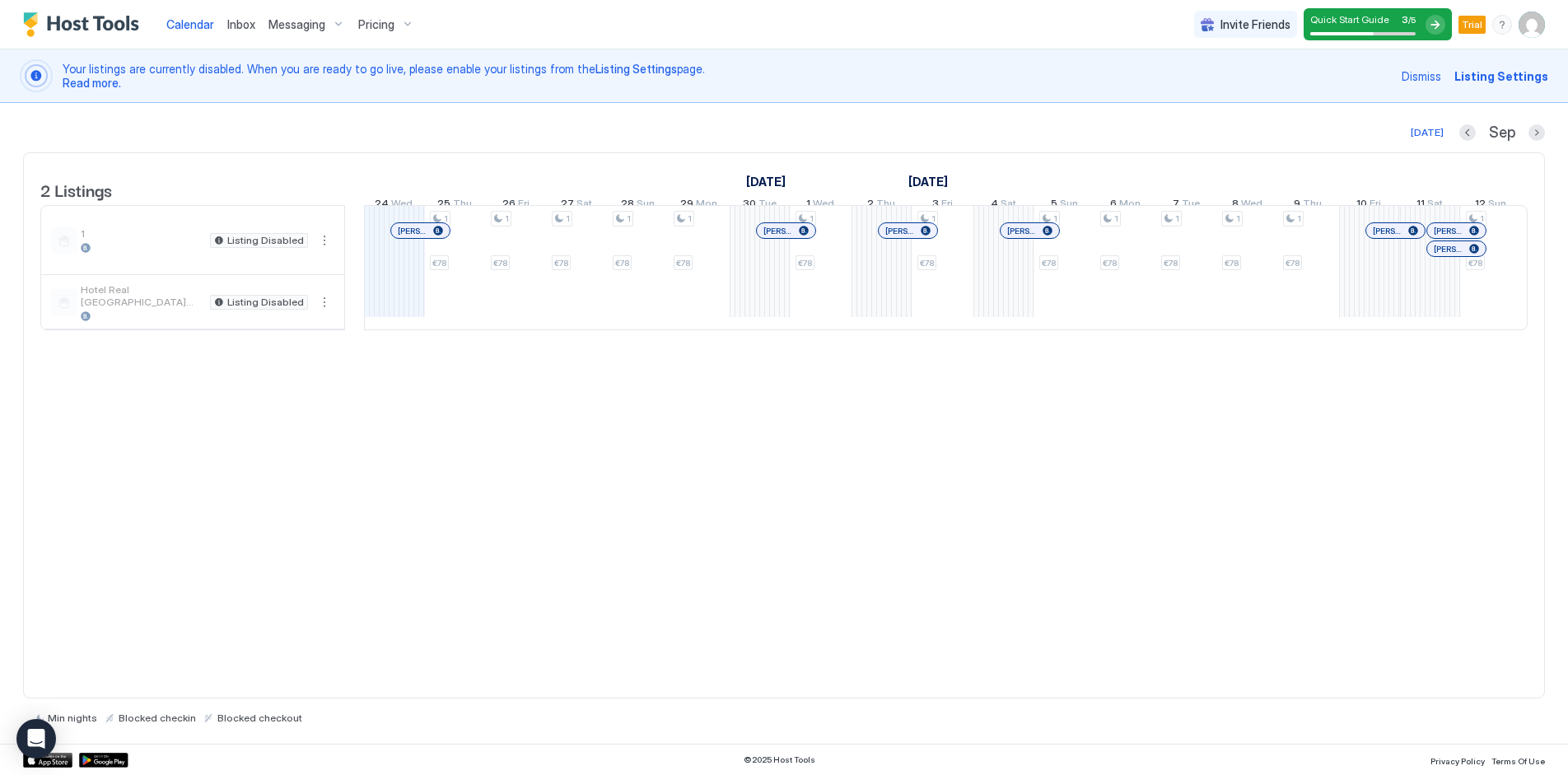
click at [294, 22] on span "Messaging" at bounding box center [297, 24] width 57 height 15
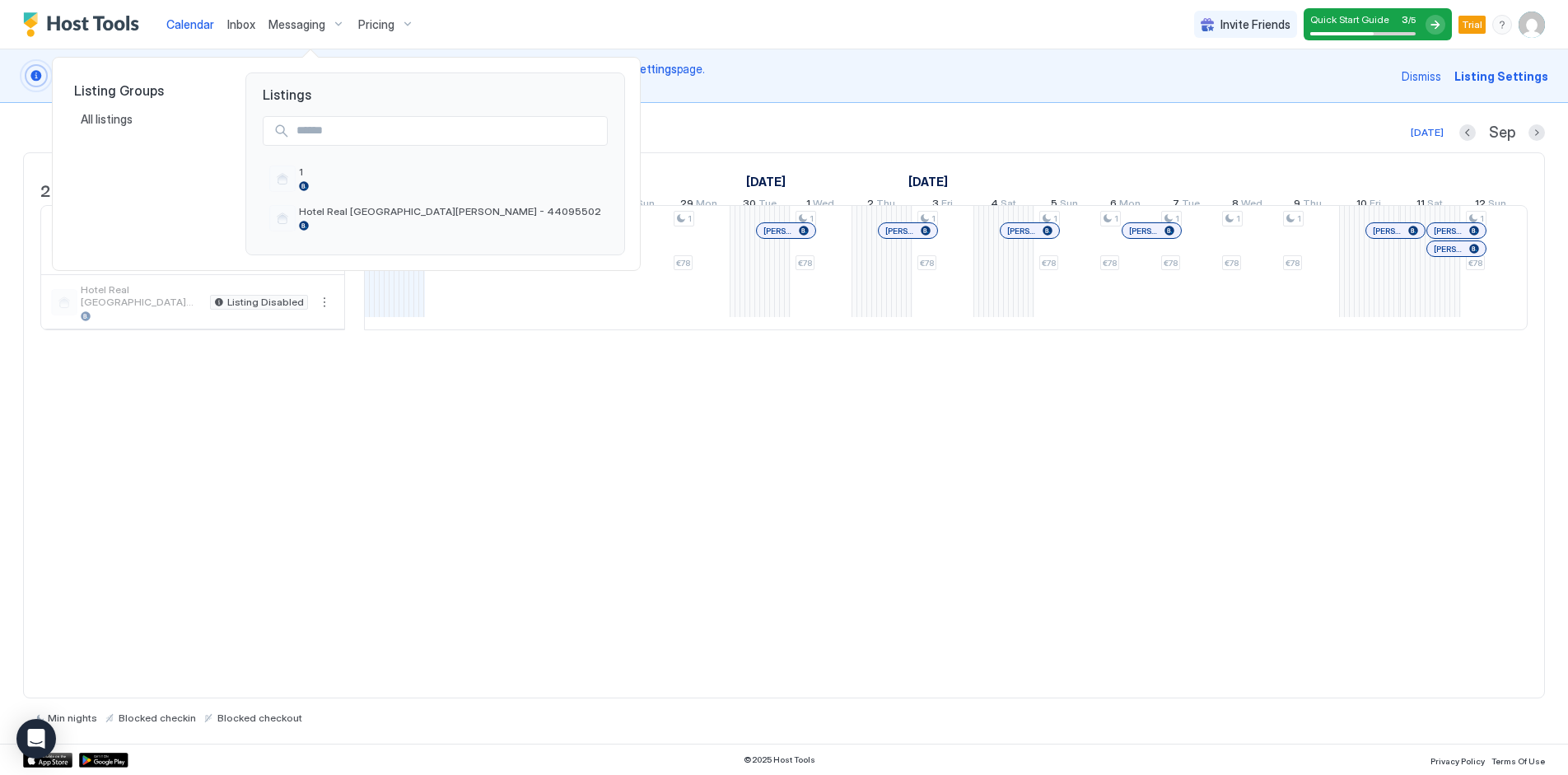
drag, startPoint x: 1185, startPoint y: 470, endPoint x: 1199, endPoint y: 452, distance: 22.8
click at [1188, 469] on div at bounding box center [784, 387] width 1568 height 775
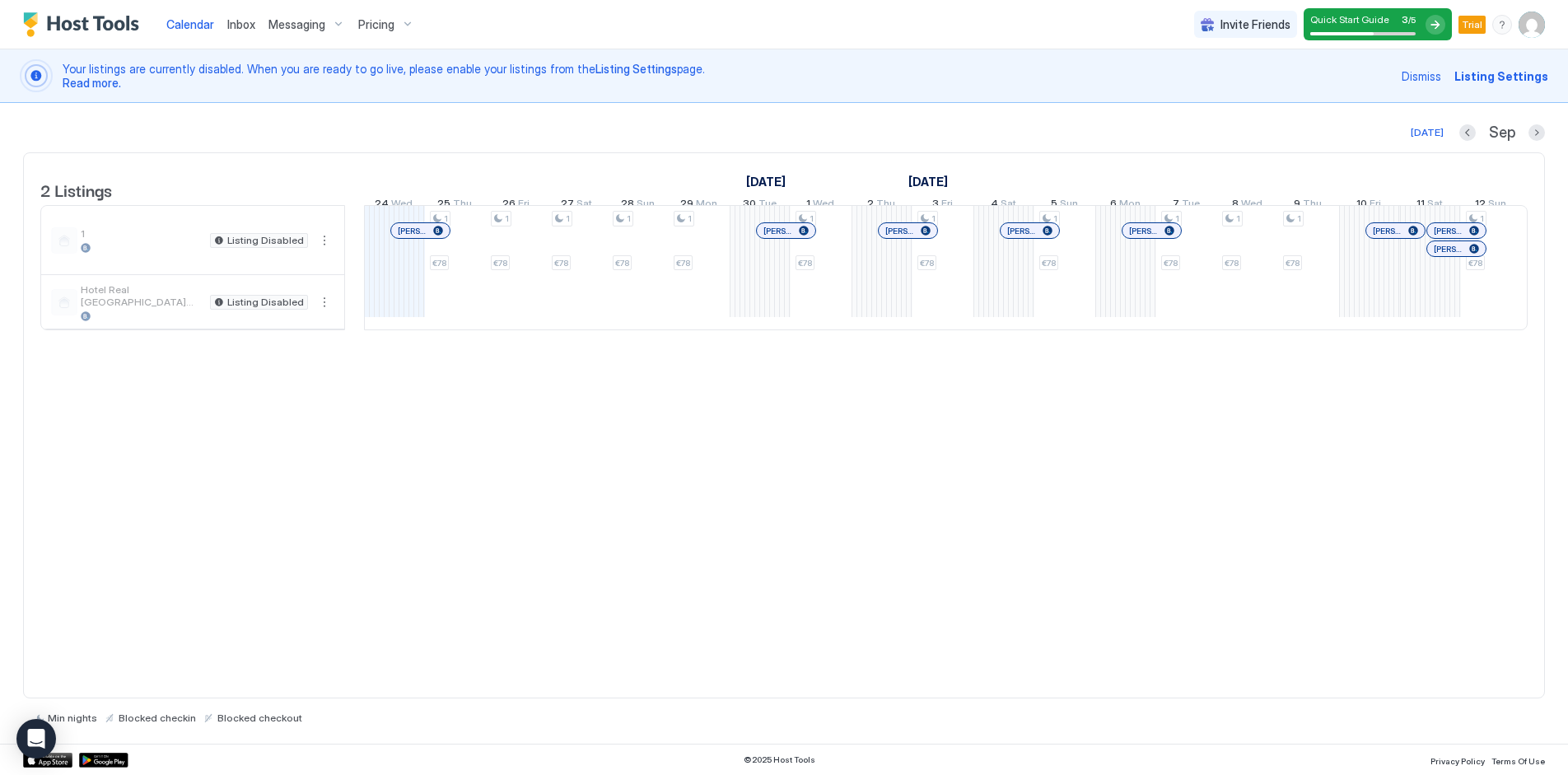
click at [381, 22] on span "Pricing" at bounding box center [376, 24] width 37 height 15
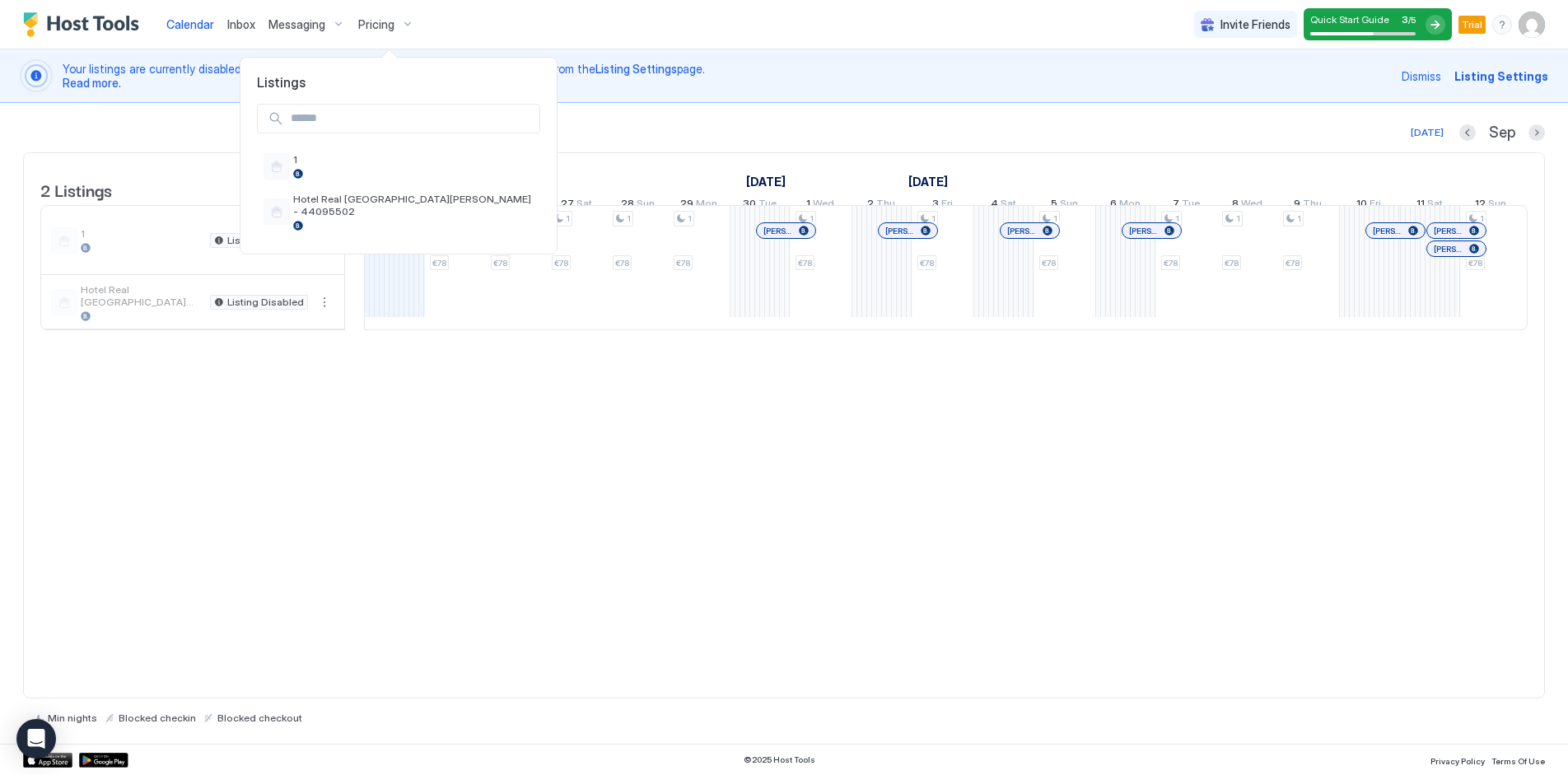
click at [317, 22] on div at bounding box center [784, 387] width 1568 height 775
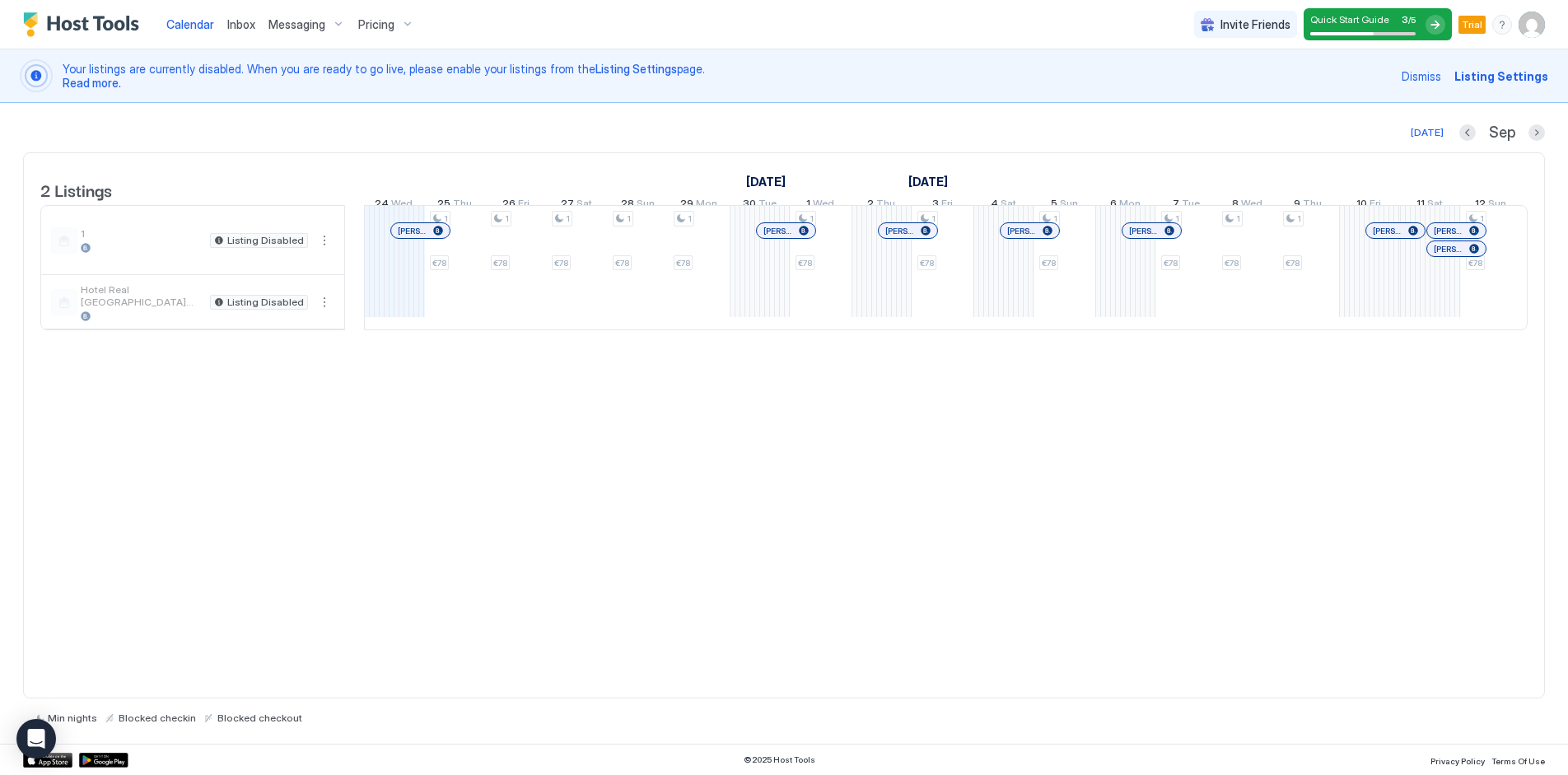
click at [324, 27] on div "Messaging" at bounding box center [307, 25] width 89 height 28
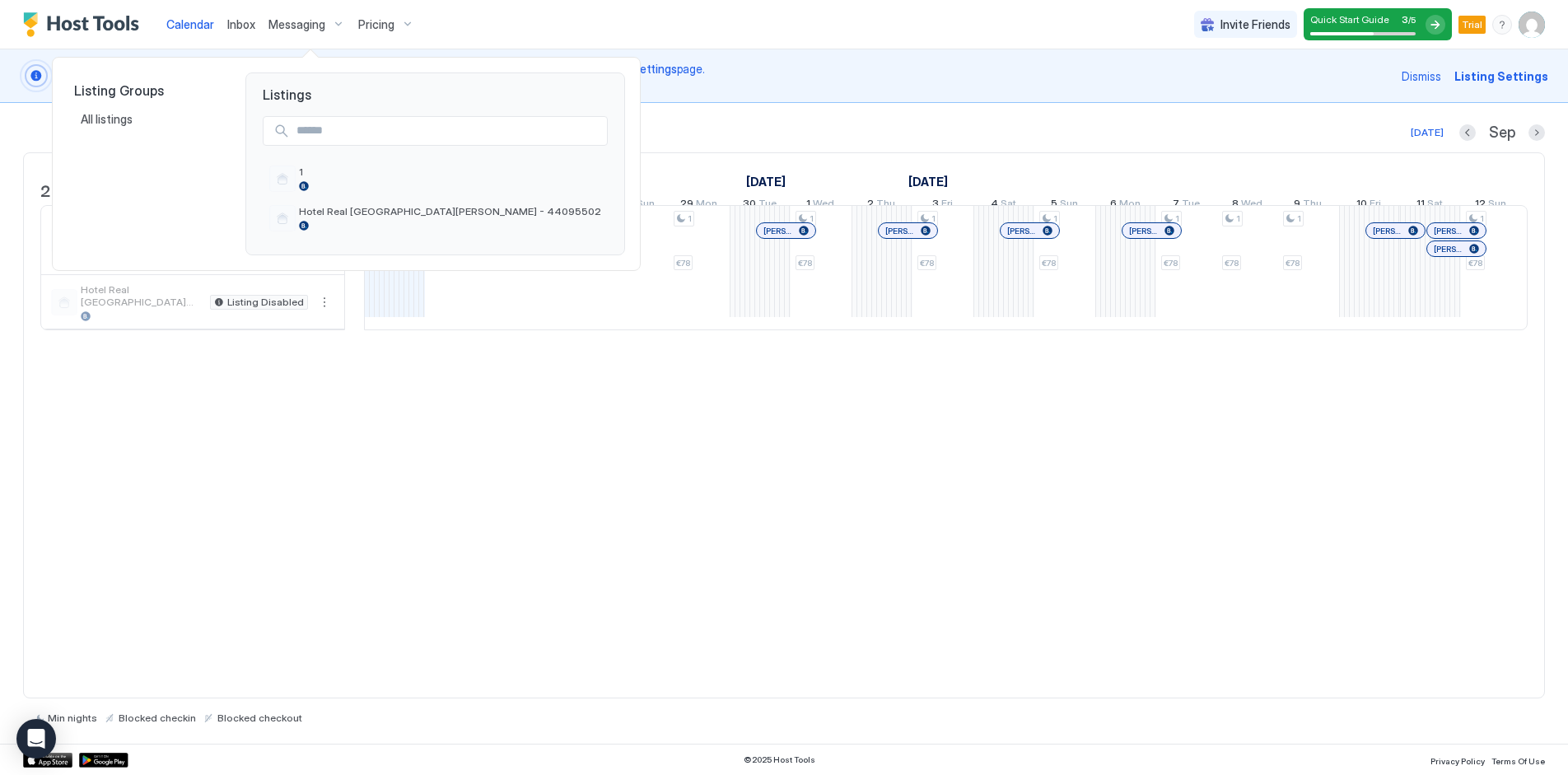
click at [324, 29] on div at bounding box center [784, 387] width 1568 height 775
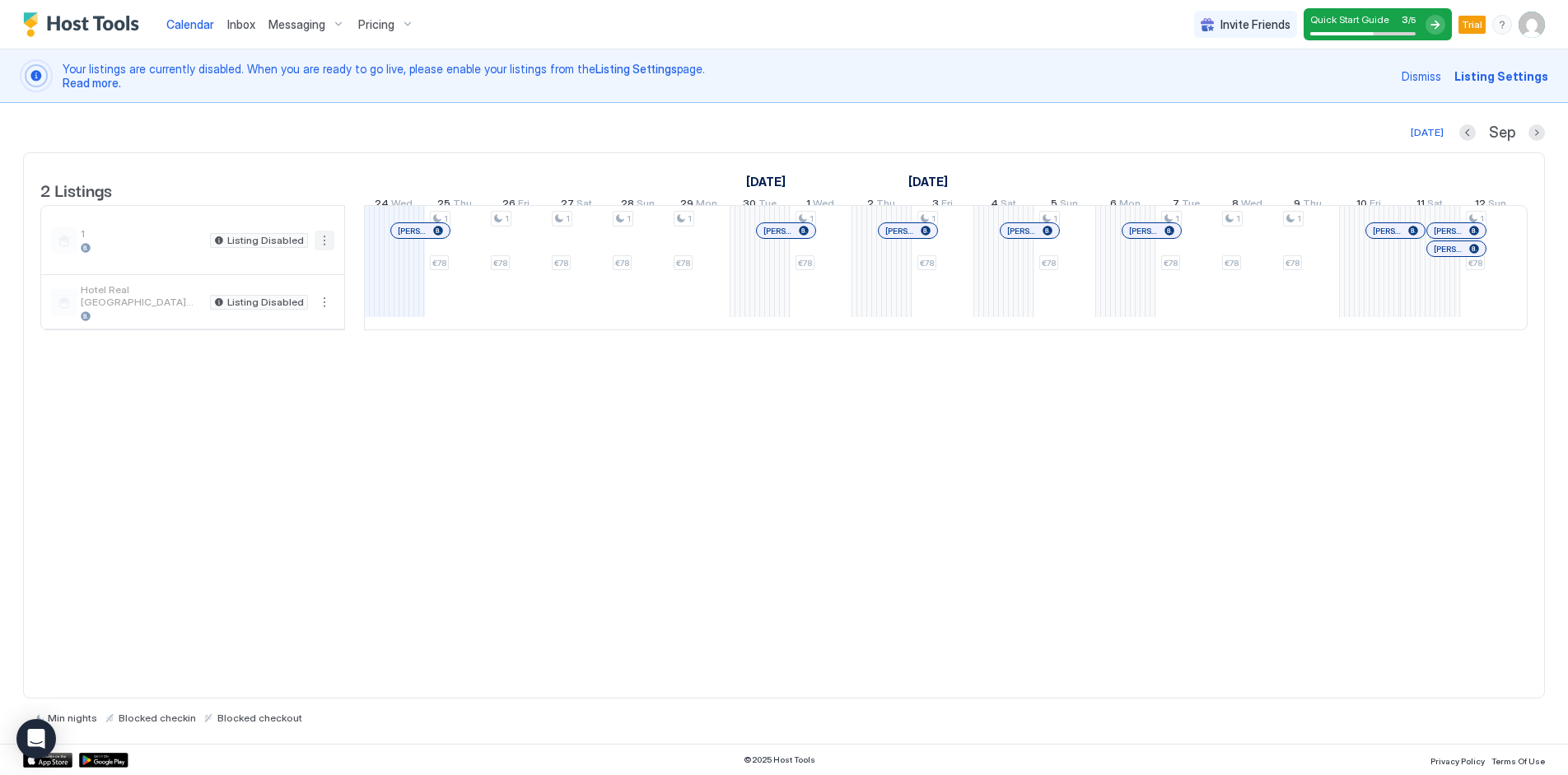
click at [327, 250] on button "More options" at bounding box center [325, 240] width 20 height 20
click at [429, 237] on div at bounding box center [784, 387] width 1568 height 775
click at [434, 241] on div at bounding box center [784, 387] width 1568 height 775
click at [445, 236] on div "ann verhaeghe" at bounding box center [420, 230] width 59 height 11
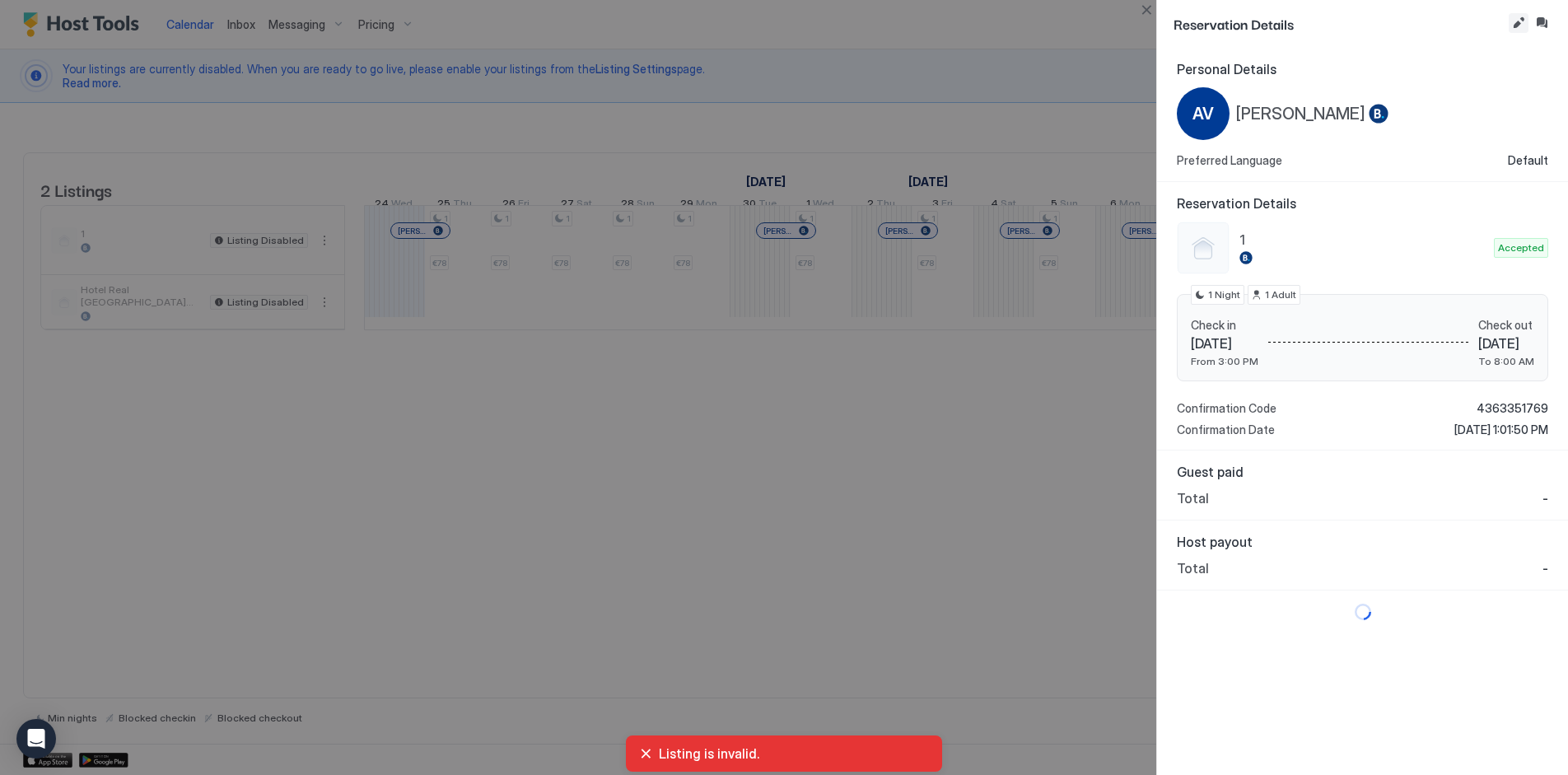
click at [1518, 22] on button "Edit reservation" at bounding box center [1518, 23] width 20 height 20
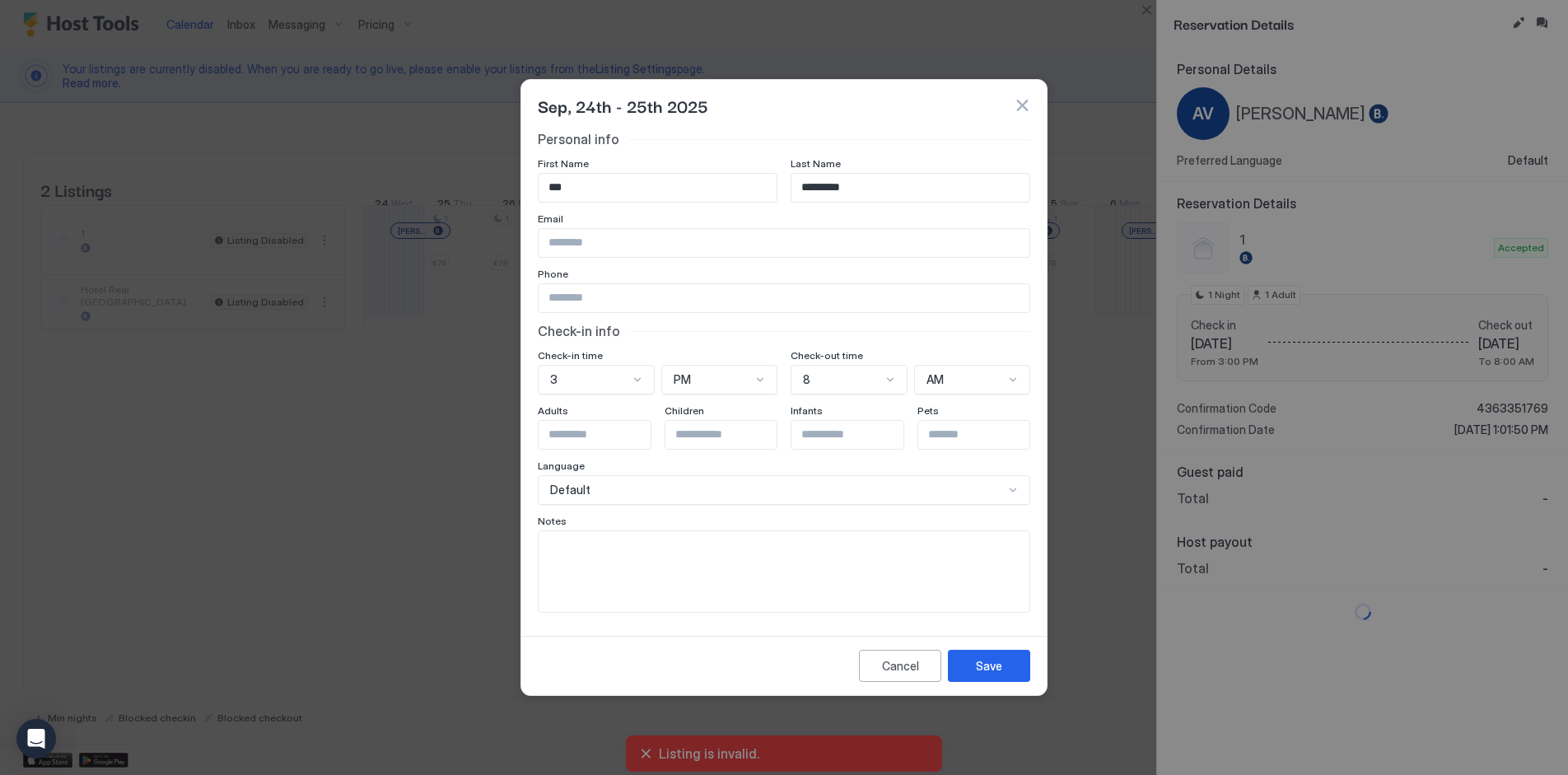
click at [1043, 103] on div "Sep, 24th - 25th 2025" at bounding box center [783, 105] width 525 height 51
click at [730, 260] on div "Personal info First Name *** Last Name ********* Email Phone Check-in info Chec…" at bounding box center [784, 371] width 492 height 481
click at [732, 251] on input "Input Field" at bounding box center [784, 243] width 491 height 28
click at [1017, 106] on button "button" at bounding box center [1022, 105] width 17 height 17
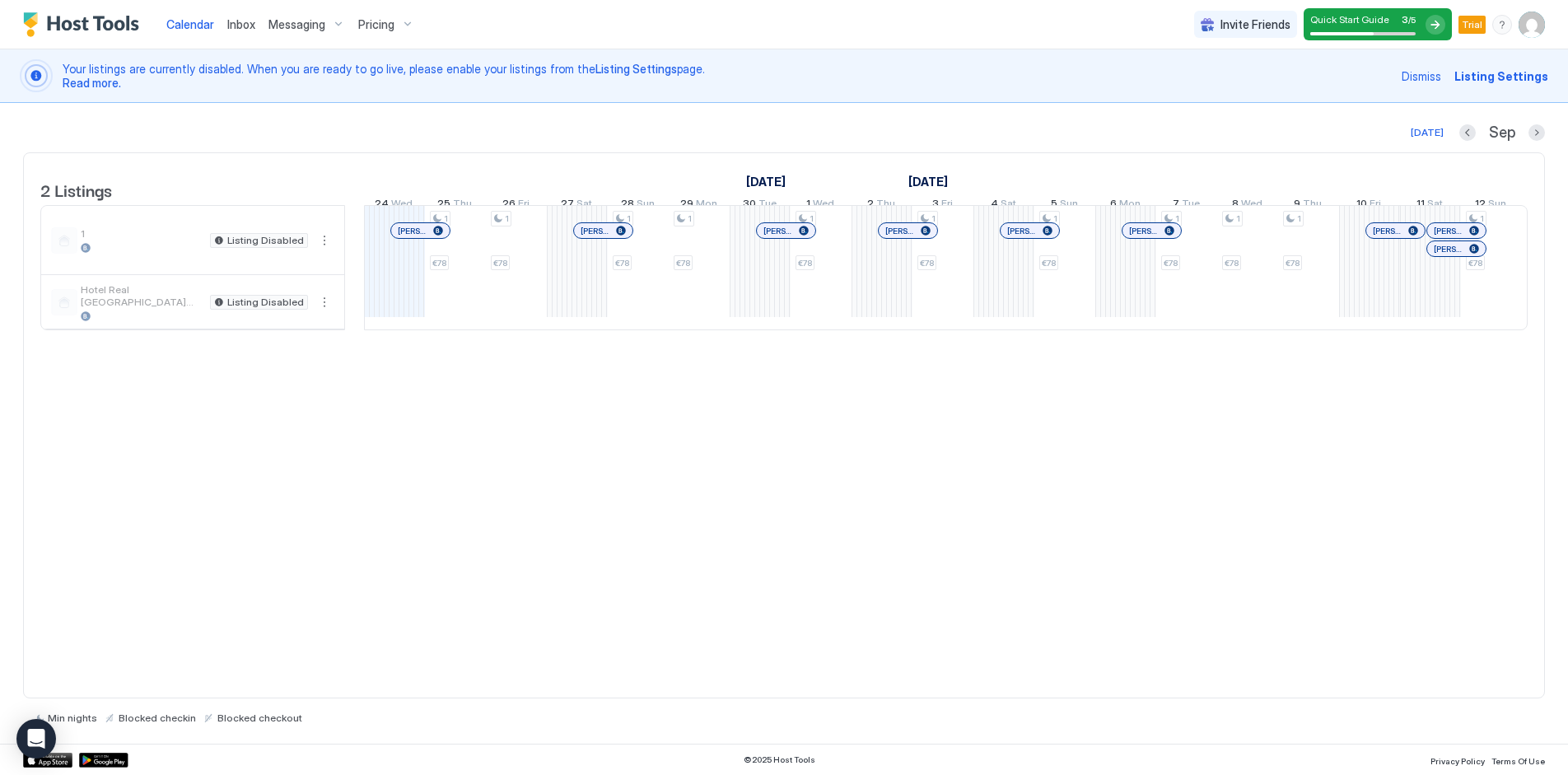
click at [773, 237] on div at bounding box center [773, 230] width 13 height 13
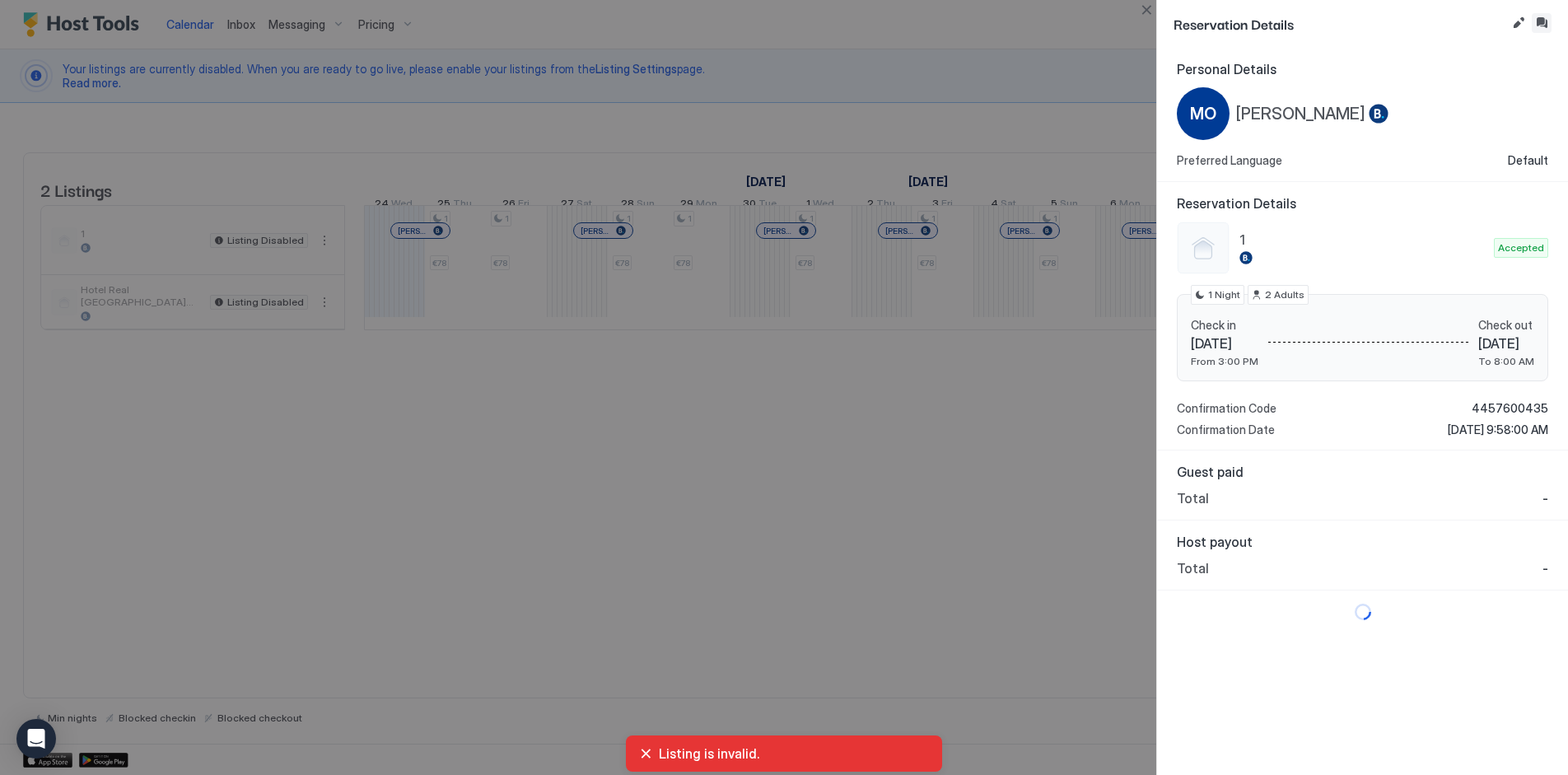
click at [1530, 27] on div at bounding box center [1529, 23] width 43 height 20
click at [1522, 23] on button "Edit reservation" at bounding box center [1518, 23] width 20 height 20
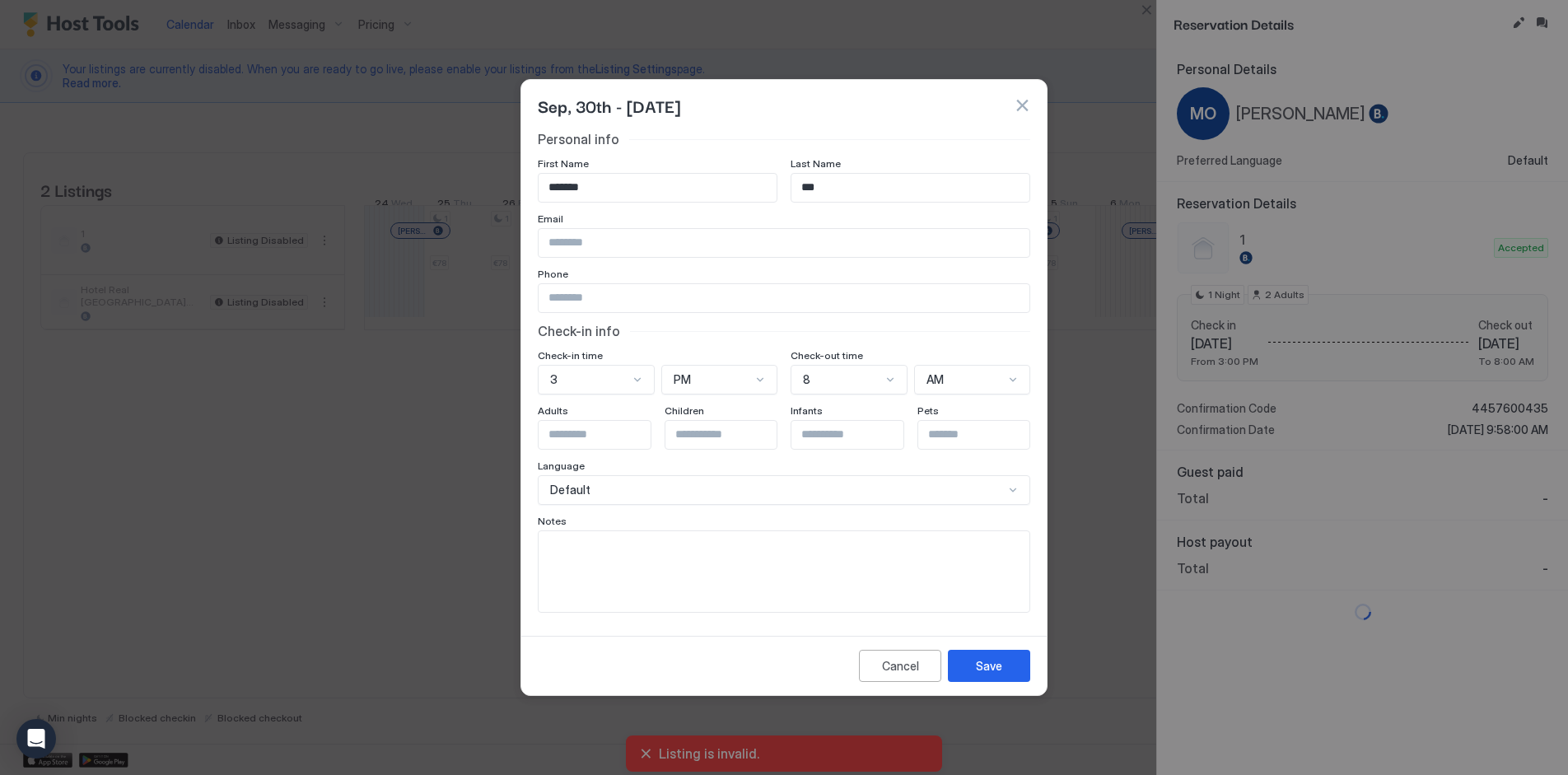
click at [1040, 92] on div "Sep, 30th - Oct, 1st 2025" at bounding box center [783, 105] width 525 height 51
click at [1024, 107] on button "button" at bounding box center [1022, 105] width 17 height 17
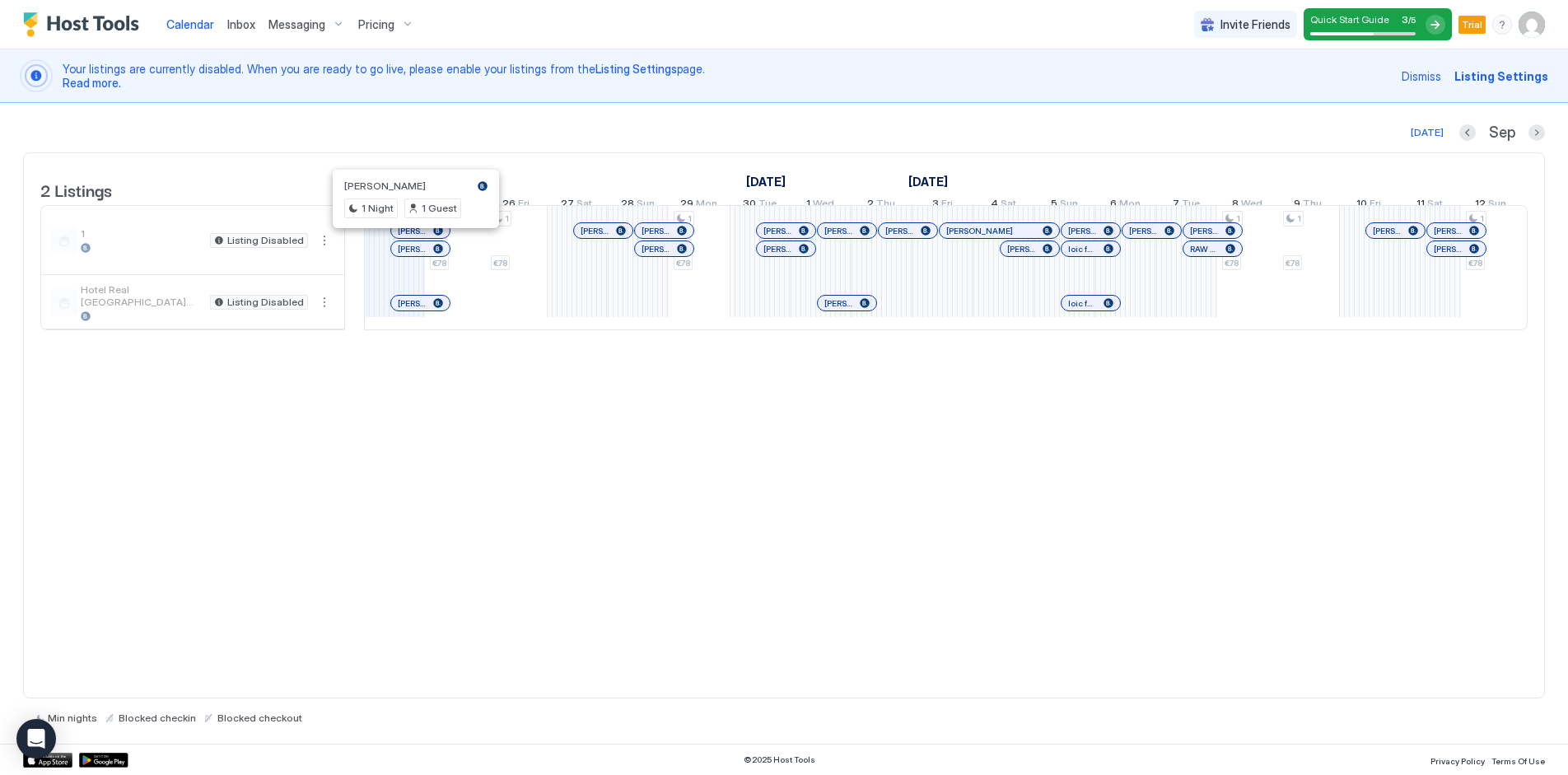
click at [425, 310] on div at bounding box center [425, 303] width 13 height 13
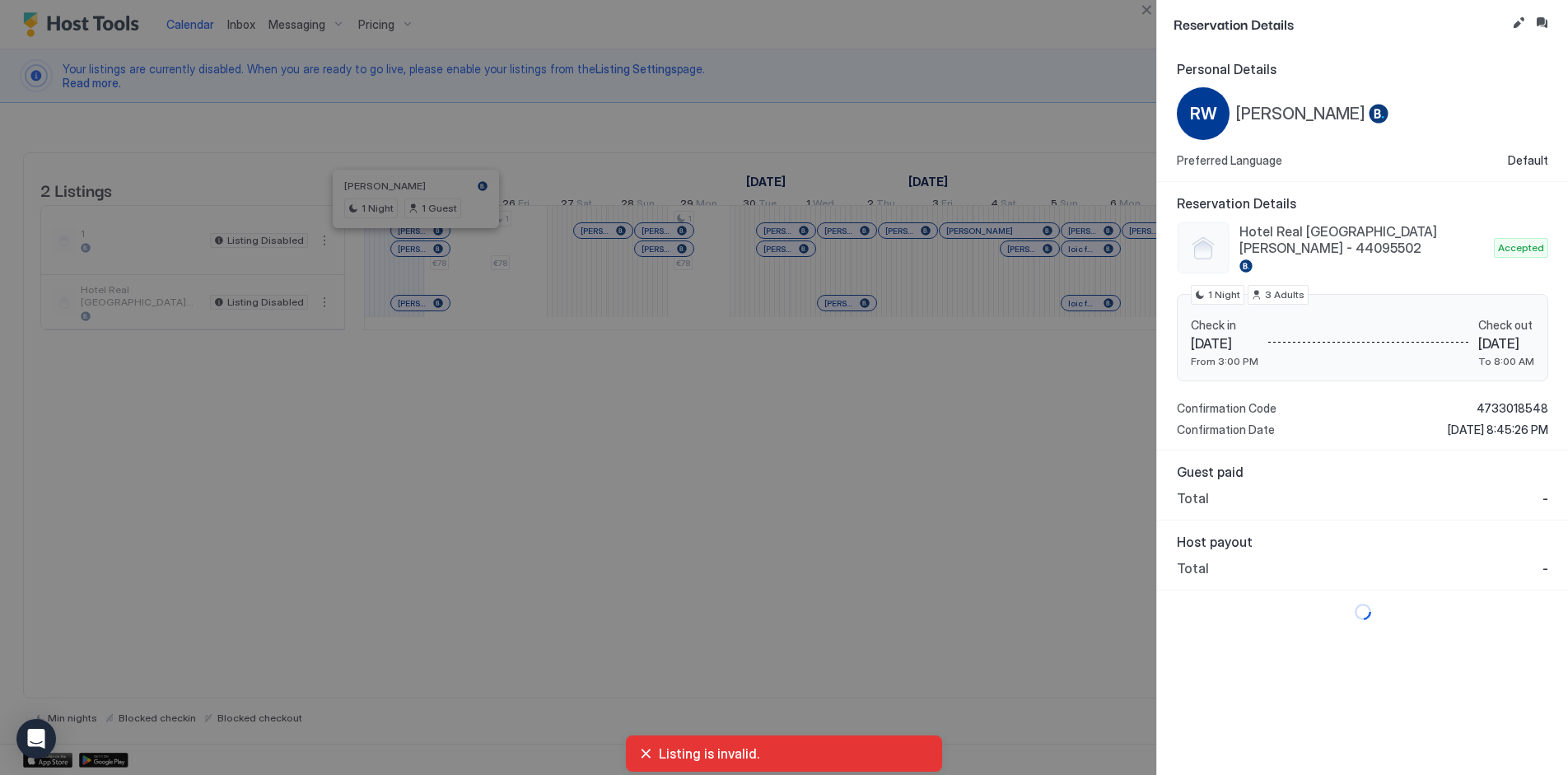
click at [966, 343] on div at bounding box center [784, 387] width 1568 height 775
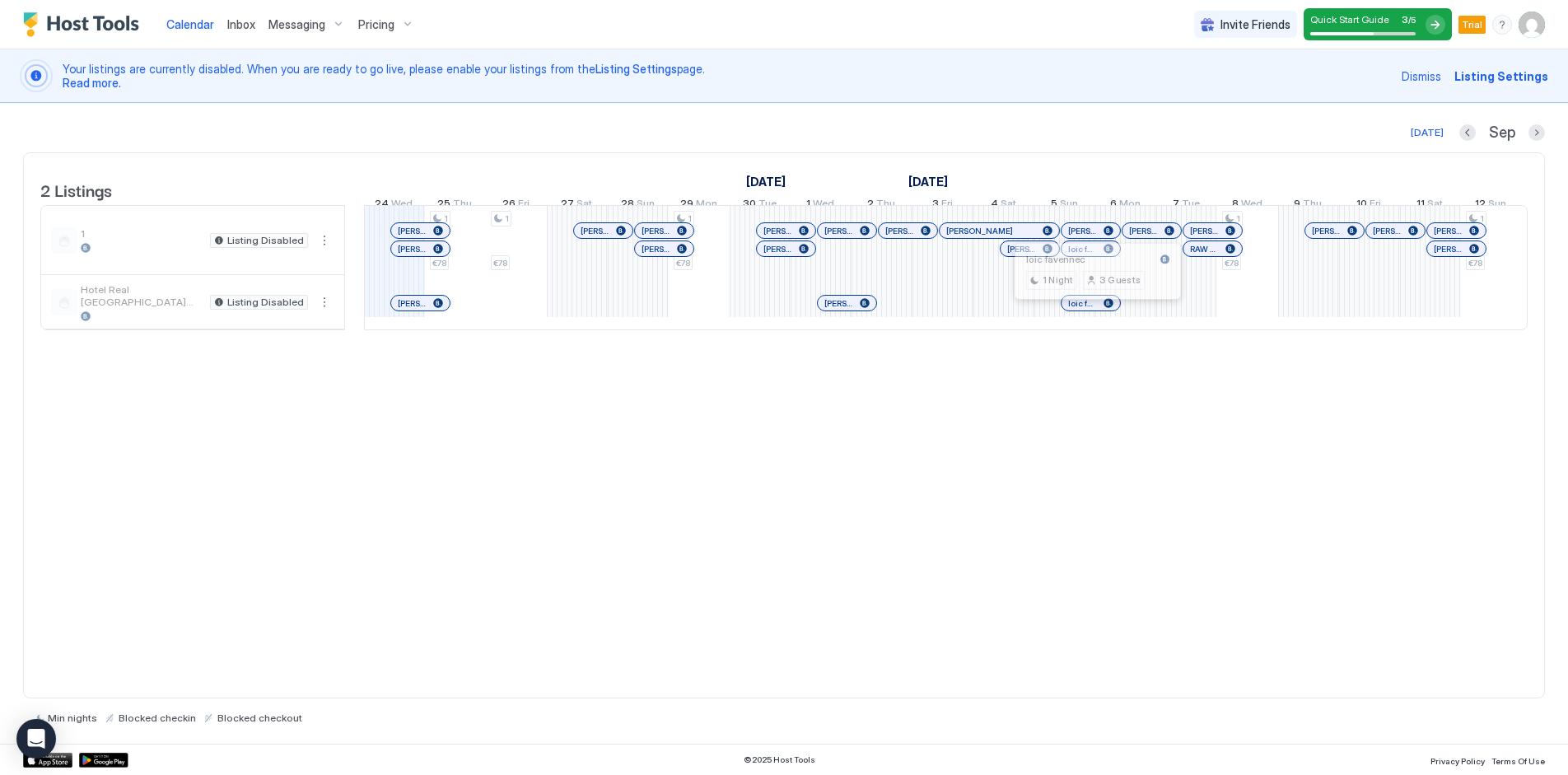
click at [1095, 310] on div at bounding box center [1094, 303] width 13 height 13
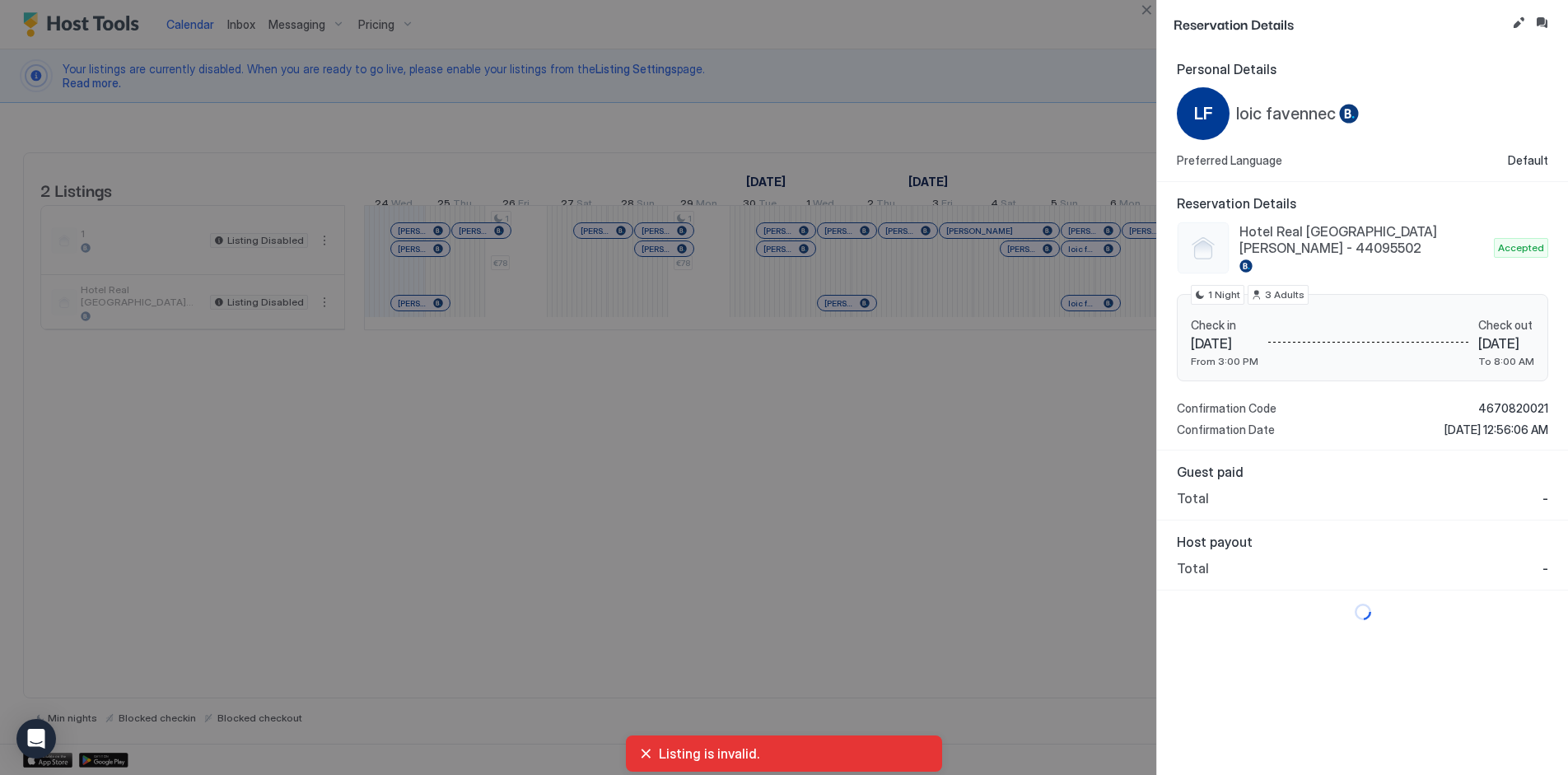
click at [1083, 305] on div at bounding box center [784, 387] width 1568 height 775
click at [1518, 21] on button "Edit reservation" at bounding box center [1518, 23] width 20 height 20
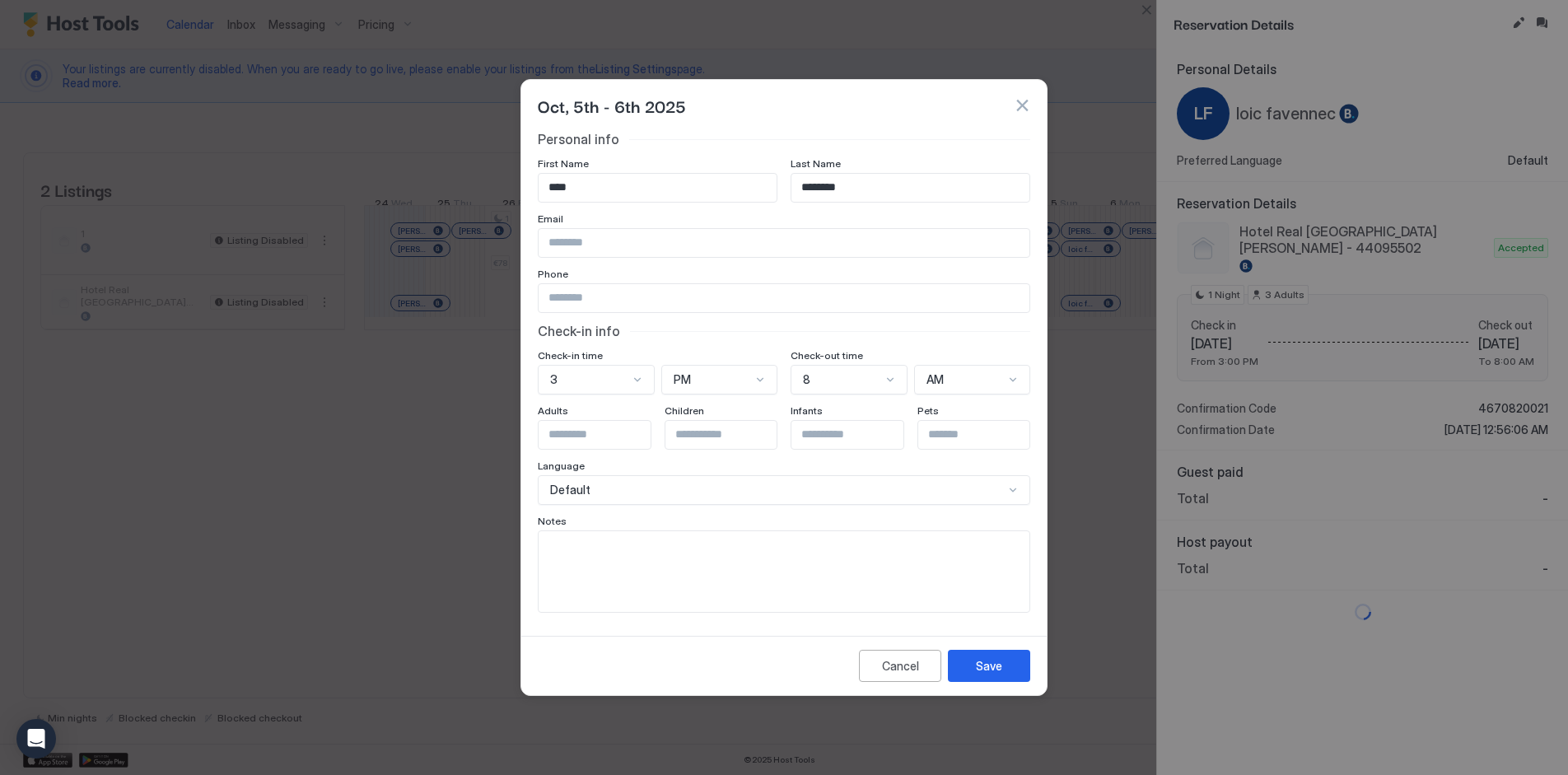
click at [595, 302] on input "Input Field" at bounding box center [784, 298] width 491 height 28
click at [1029, 105] on button "button" at bounding box center [1022, 105] width 17 height 17
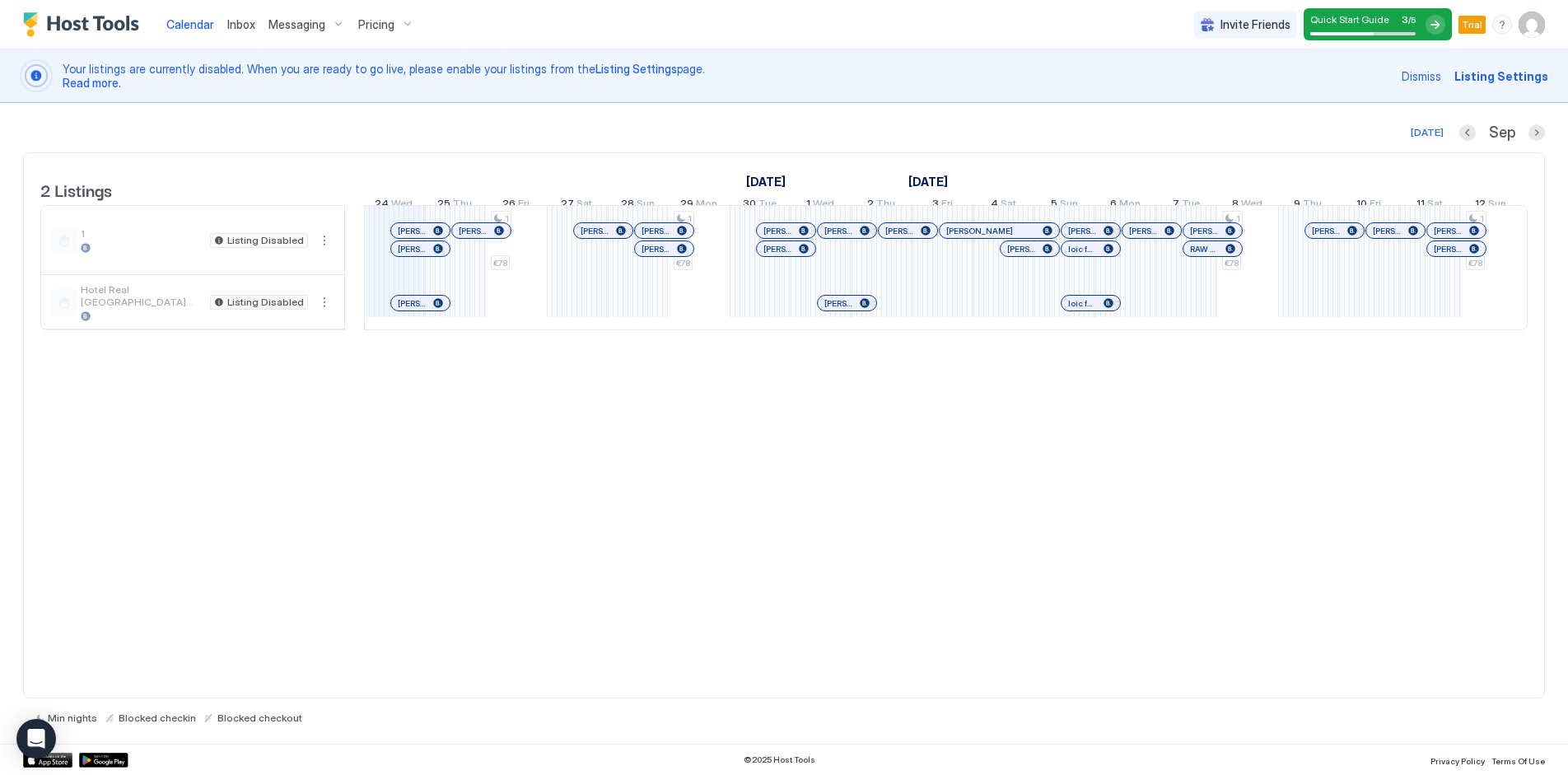
click at [1436, 71] on span "Dismiss" at bounding box center [1422, 75] width 40 height 17
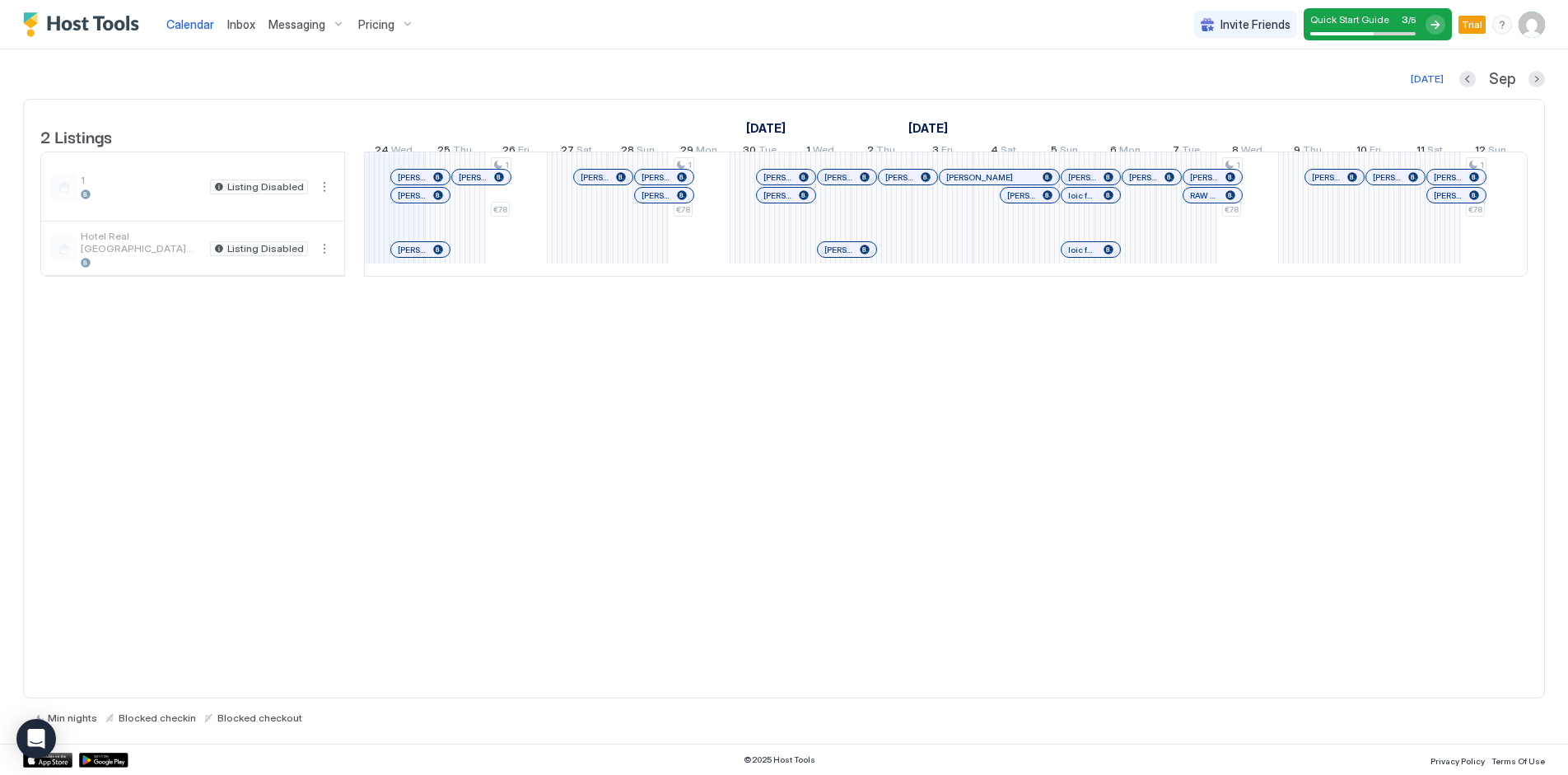
click at [840, 256] on div at bounding box center [839, 249] width 13 height 13
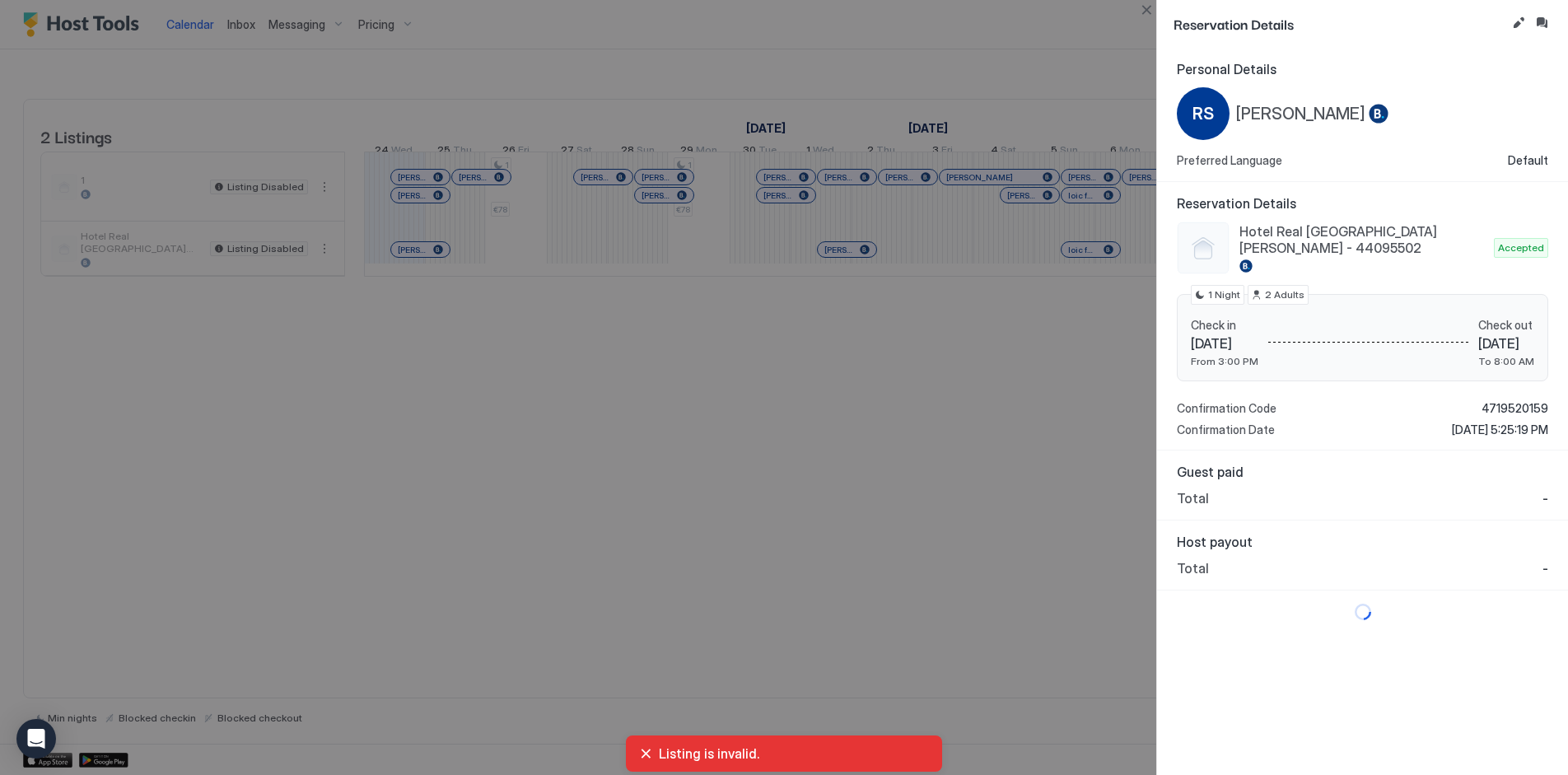
click at [1015, 365] on div at bounding box center [784, 387] width 1568 height 775
click at [717, 112] on div at bounding box center [784, 387] width 1568 height 775
